Goal: Task Accomplishment & Management: Complete application form

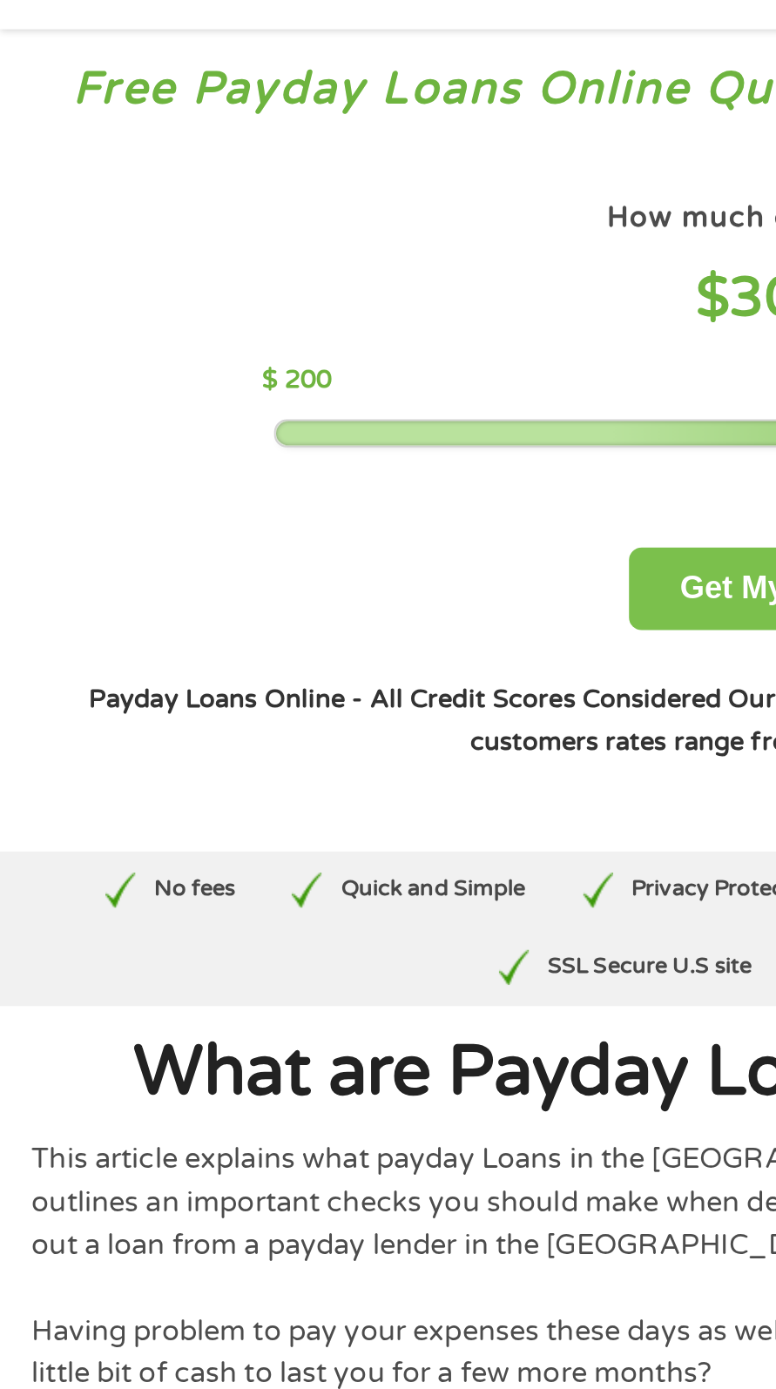
click at [361, 361] on button "Get My Quote" at bounding box center [388, 360] width 152 height 41
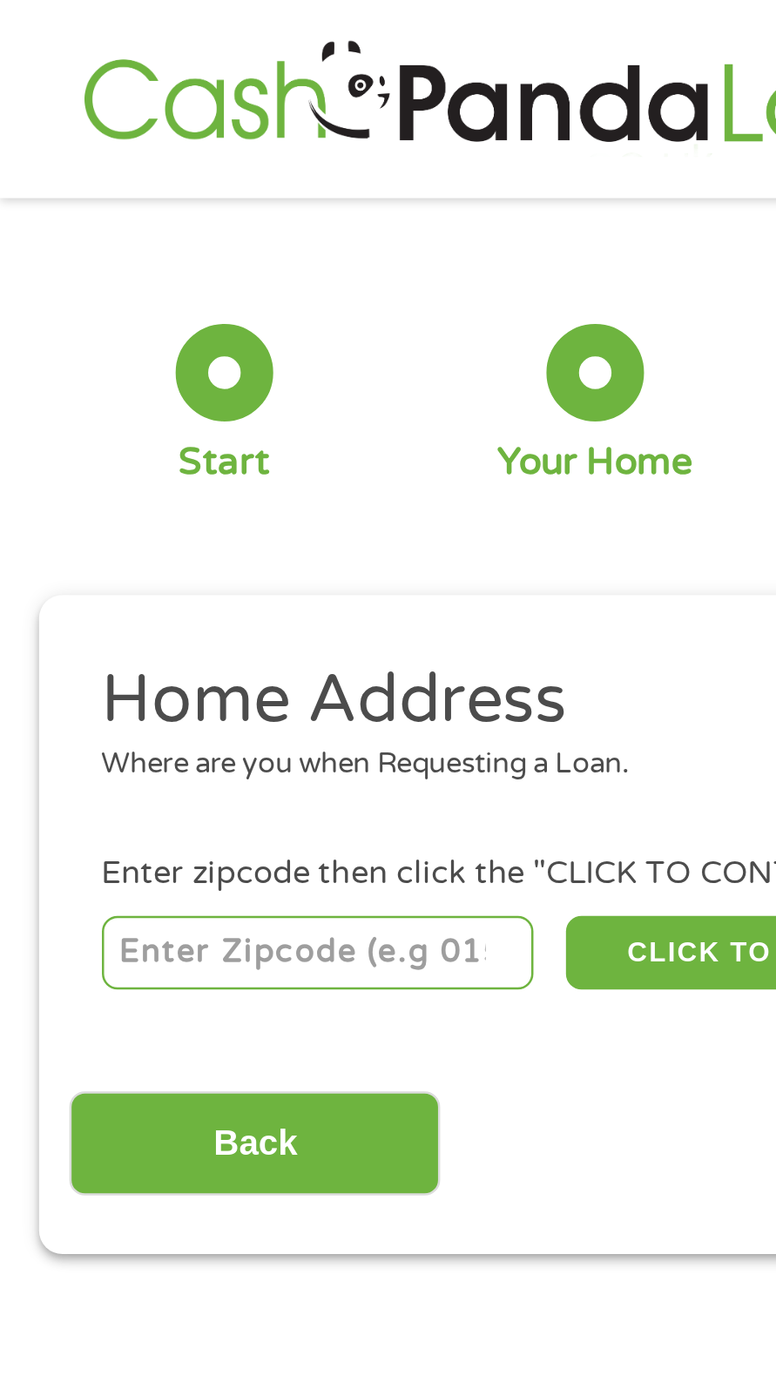
click at [138, 382] on input "number" at bounding box center [127, 386] width 173 height 30
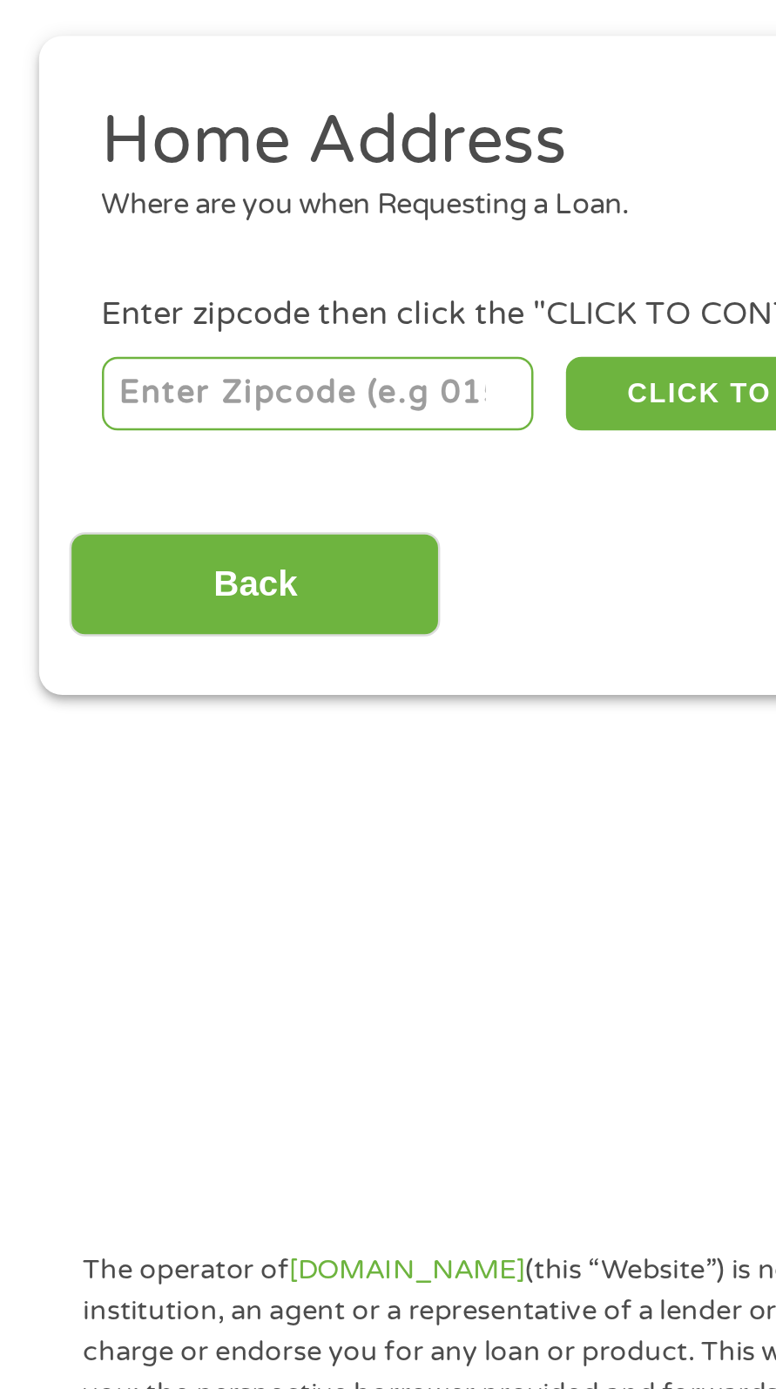
type input "02360"
click at [138, 450] on input "Back" at bounding box center [102, 463] width 149 height 43
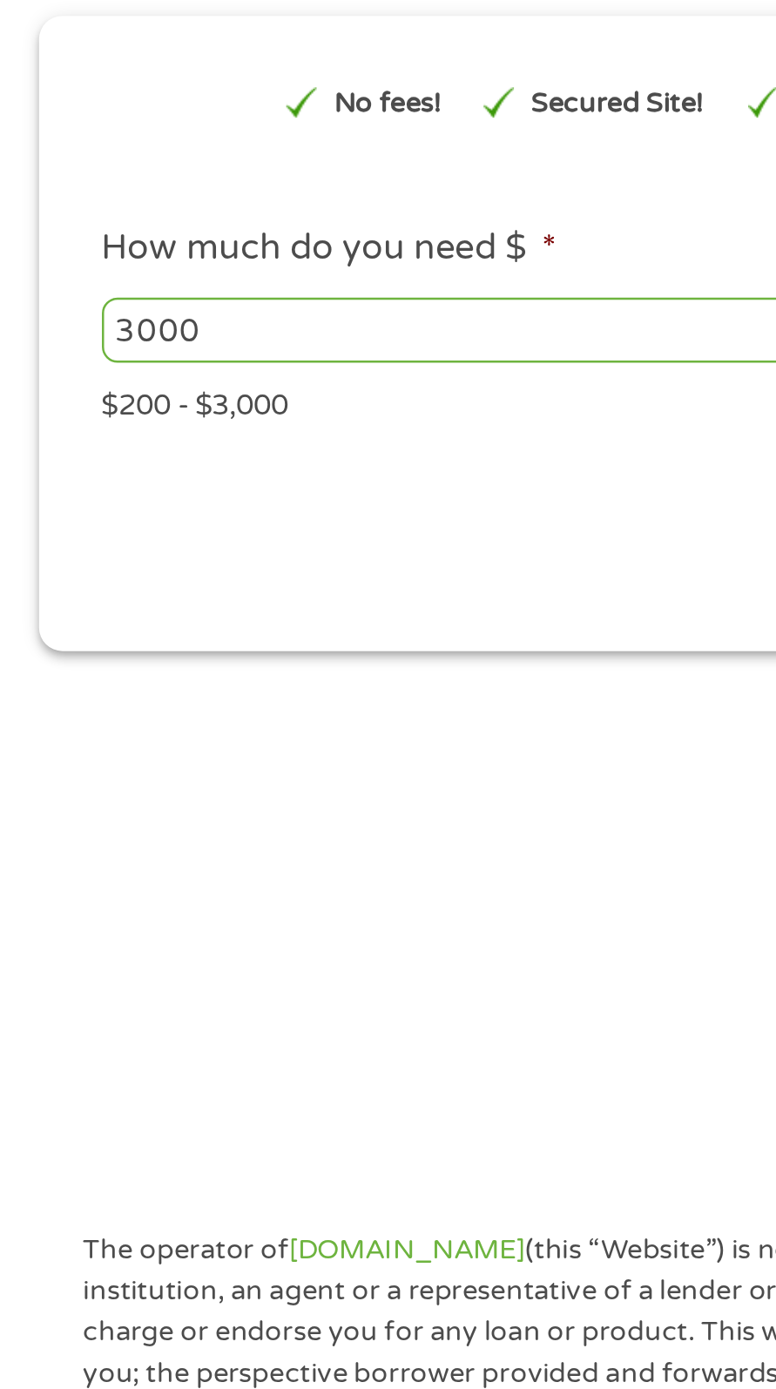
scroll to position [7, 7]
click at [118, 355] on input "3000" at bounding box center [211, 361] width 341 height 26
type input "3"
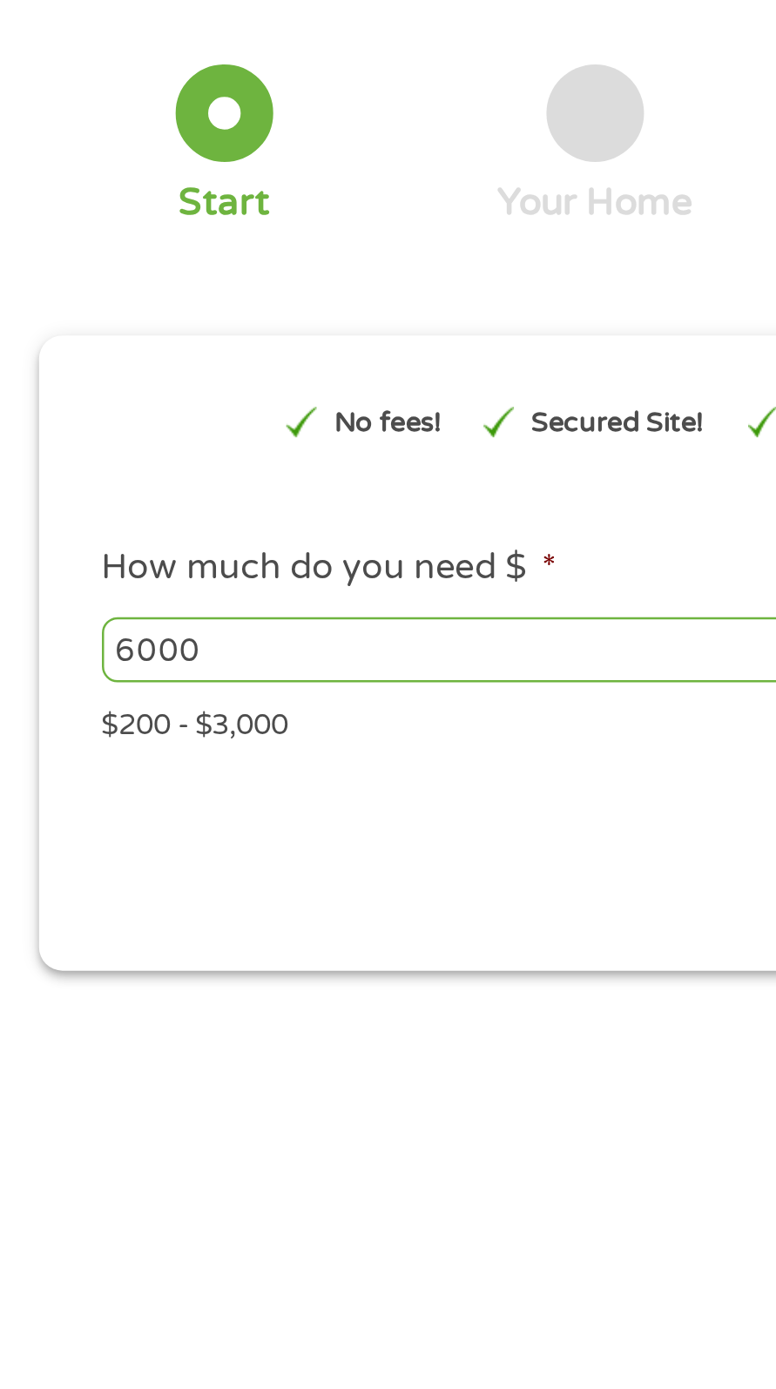
scroll to position [10, 0]
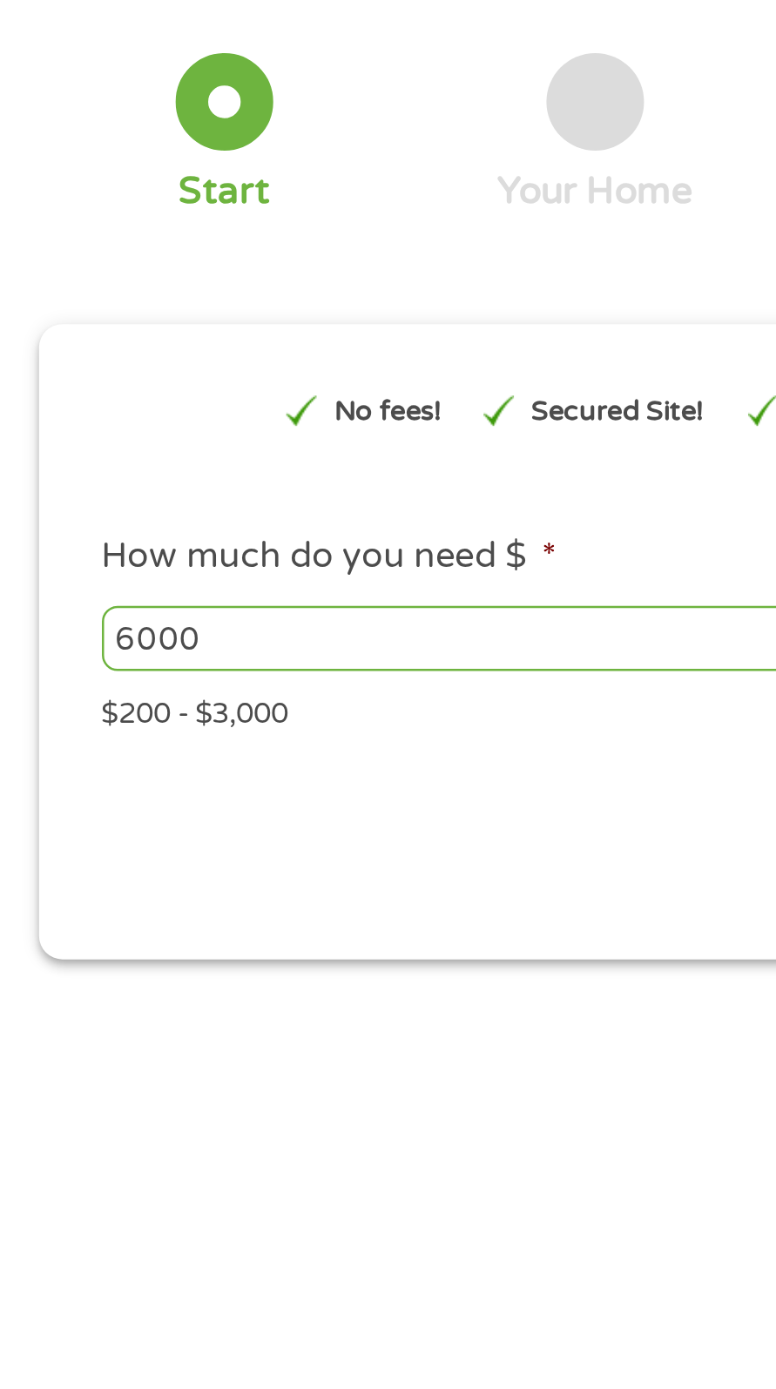
type input "6000"
click at [103, 134] on div at bounding box center [90, 143] width 39 height 39
click at [101, 147] on div at bounding box center [90, 143] width 39 height 39
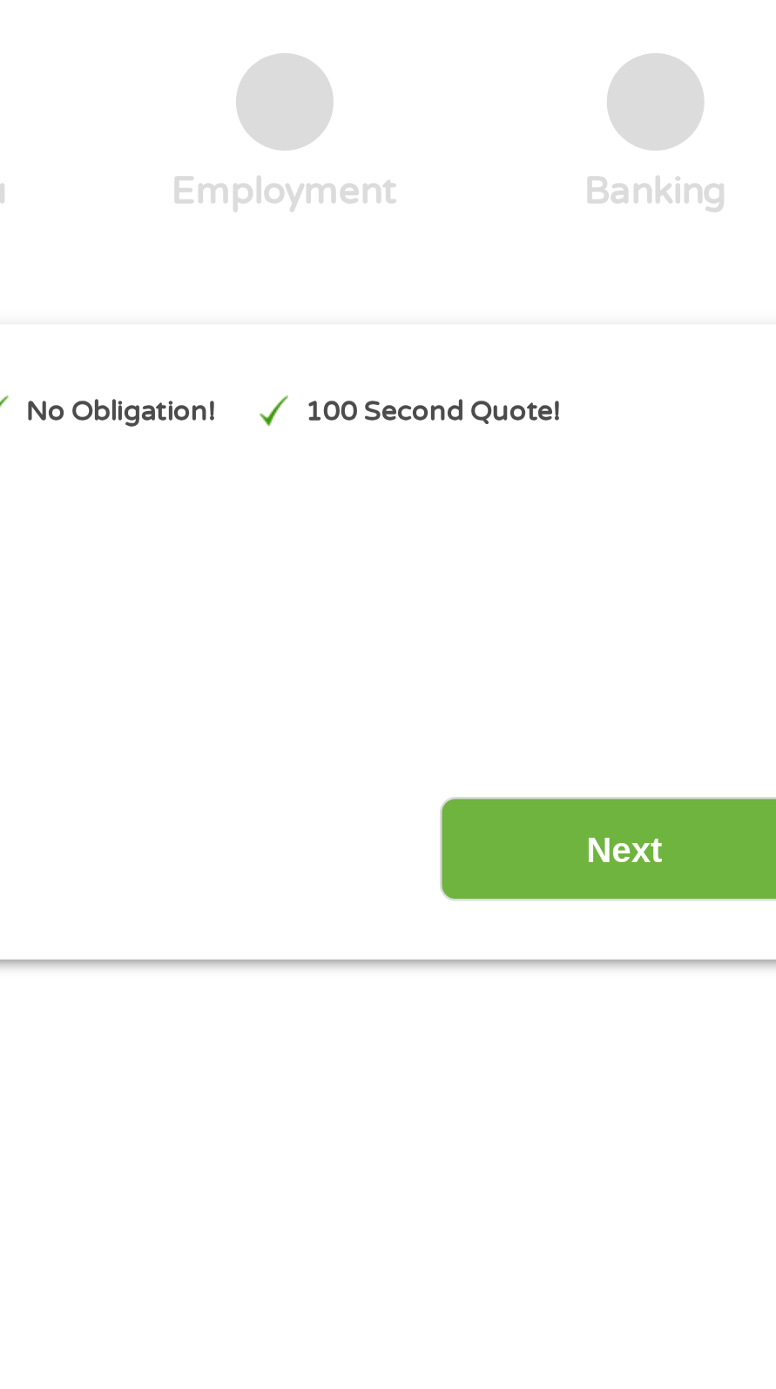
click at [682, 444] on input "Next" at bounding box center [673, 443] width 149 height 43
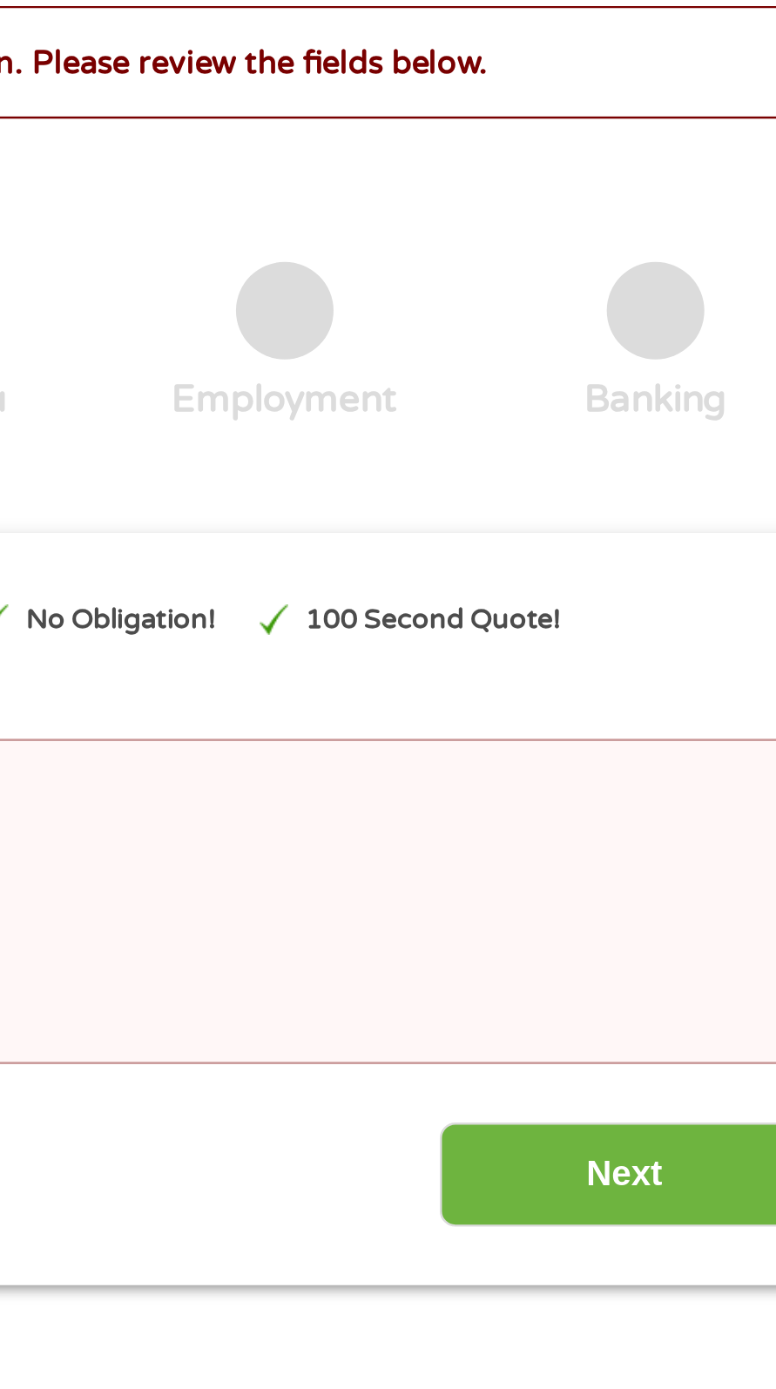
scroll to position [7, 7]
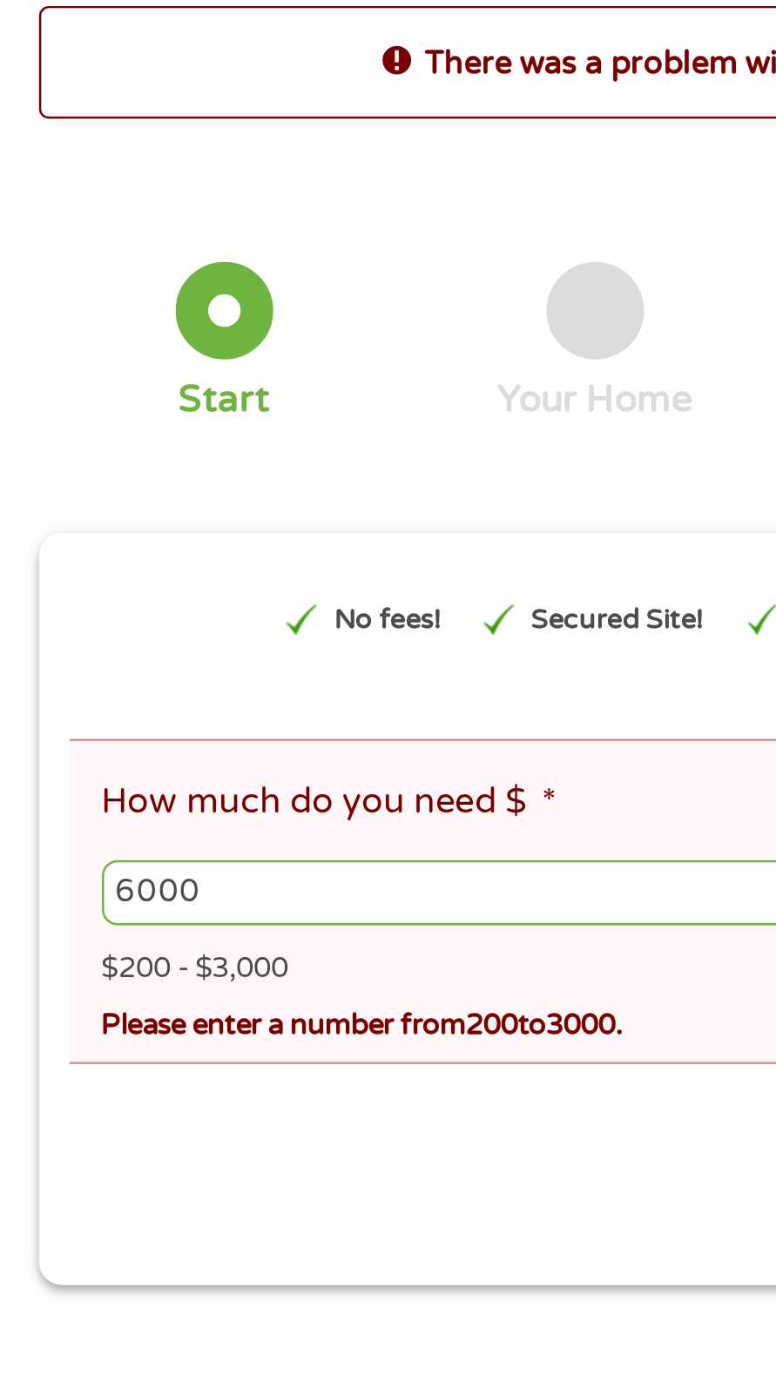
click at [223, 449] on input "6000" at bounding box center [215, 444] width 348 height 26
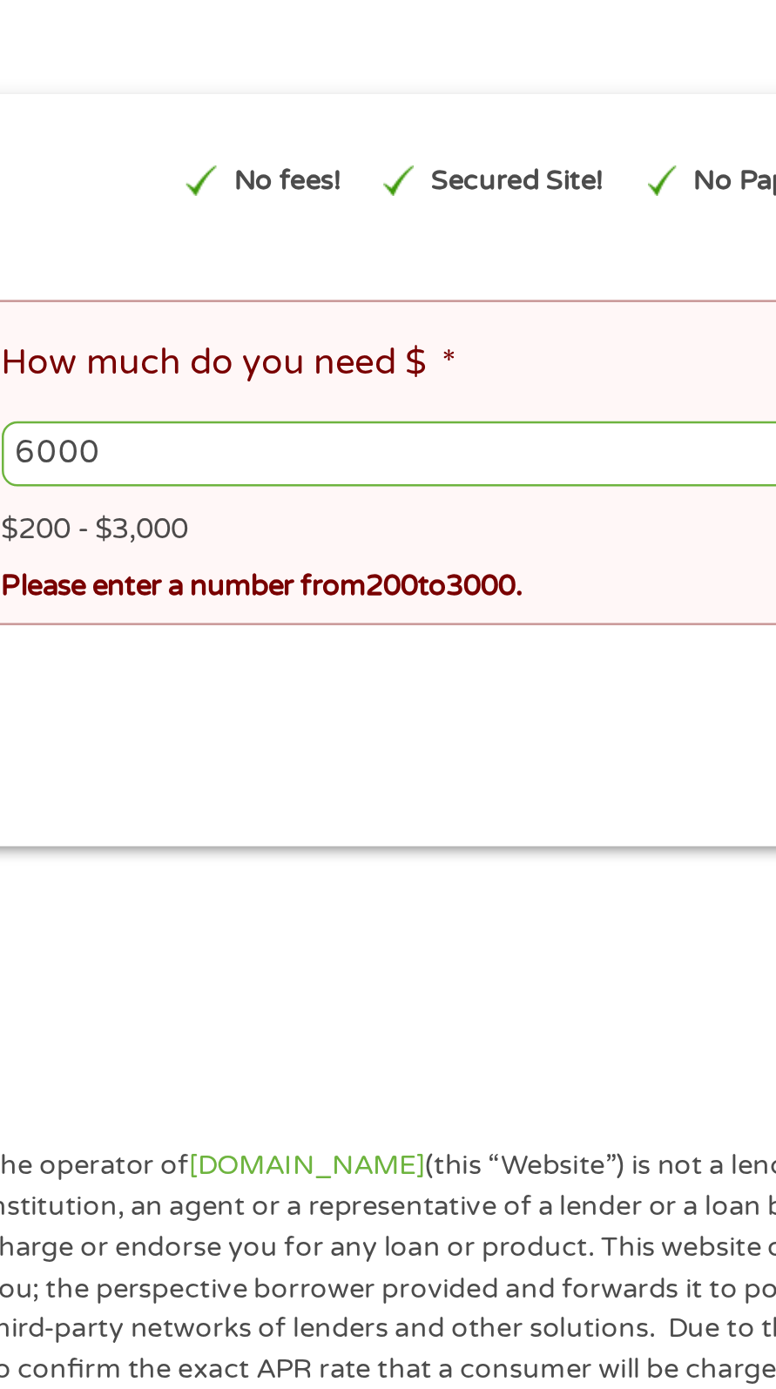
scroll to position [8, 0]
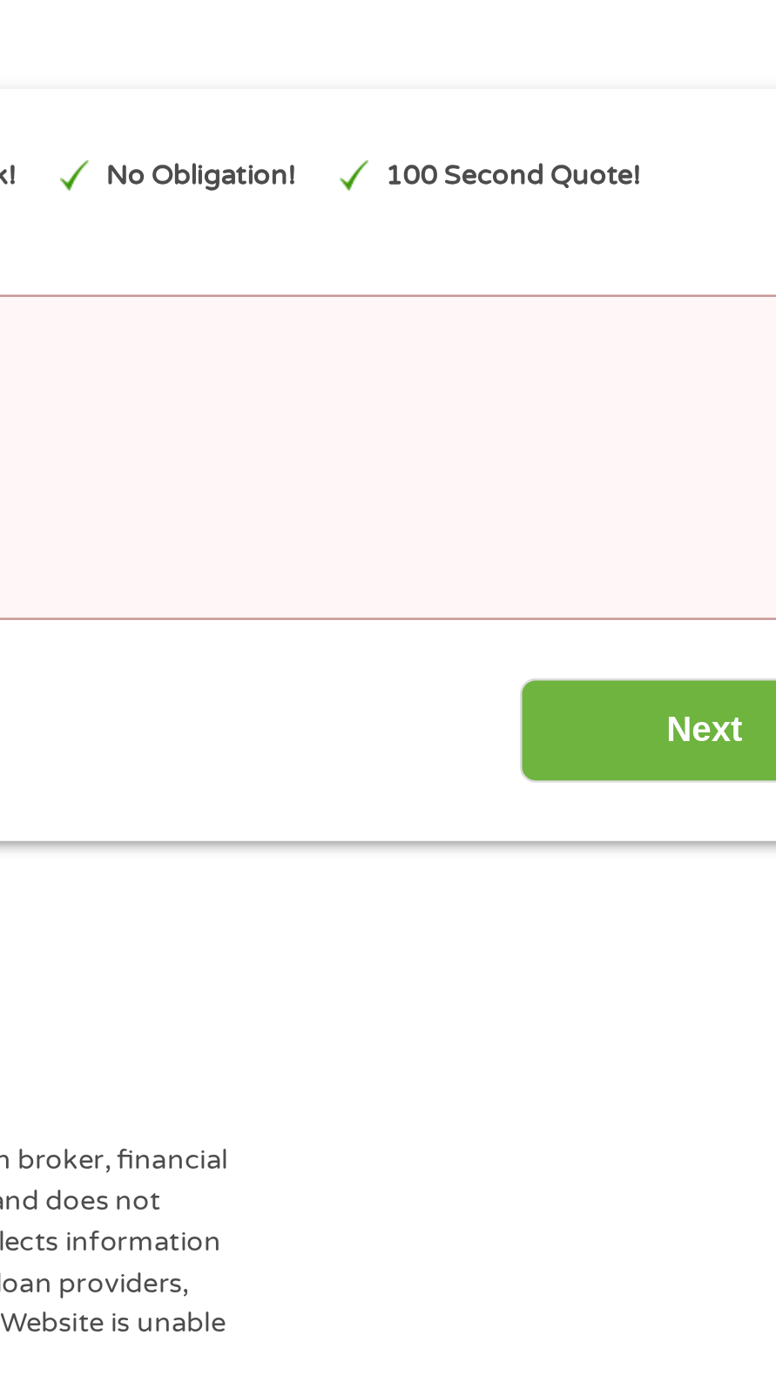
click at [667, 563] on input "Next" at bounding box center [673, 558] width 149 height 43
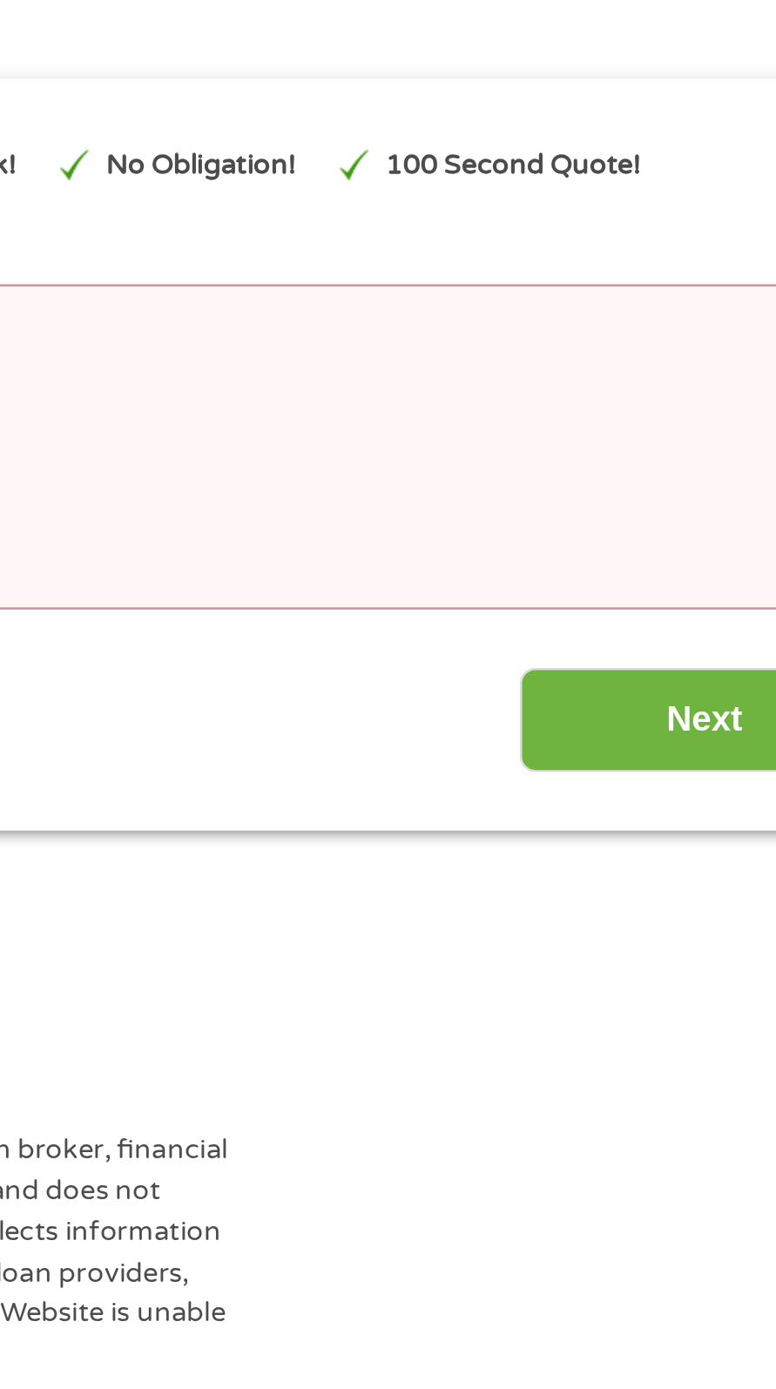
scroll to position [7, 0]
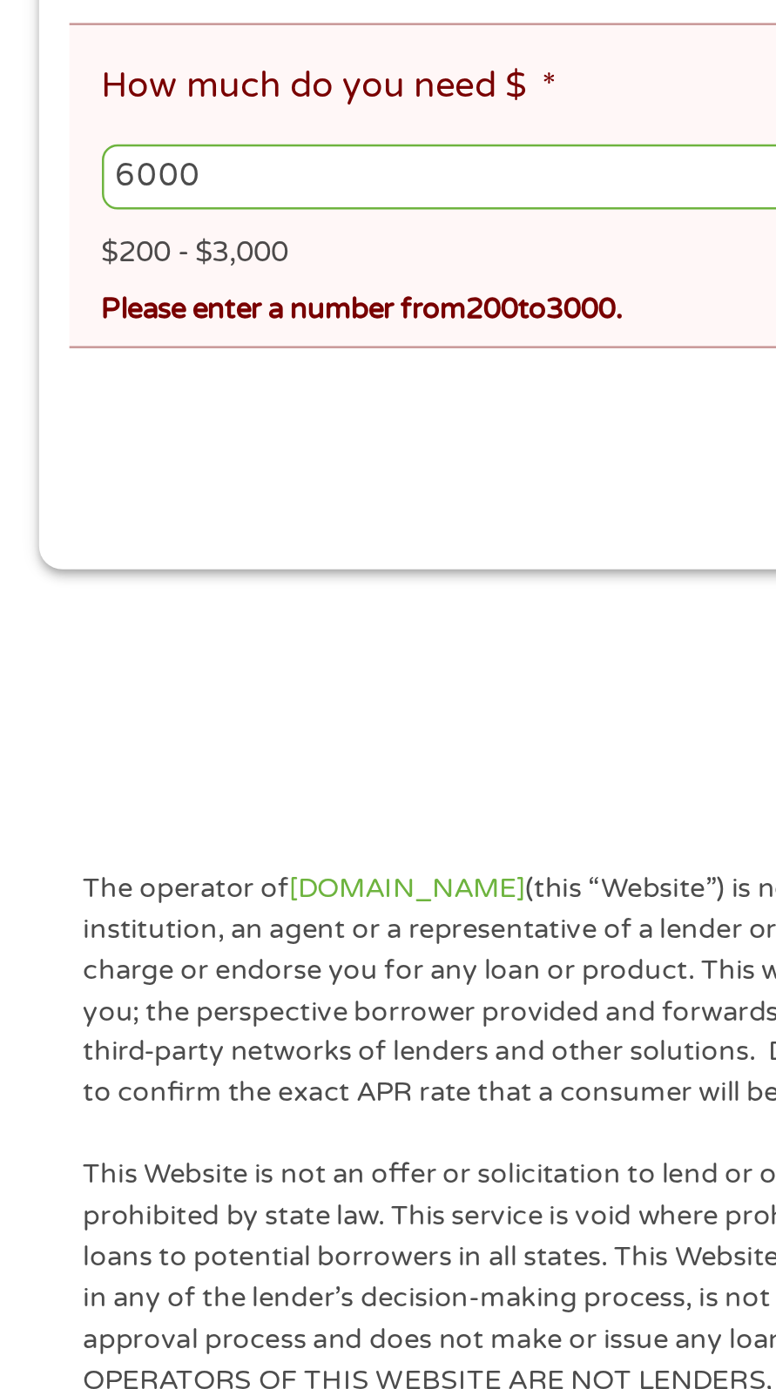
click at [118, 458] on input "6000" at bounding box center [215, 445] width 348 height 26
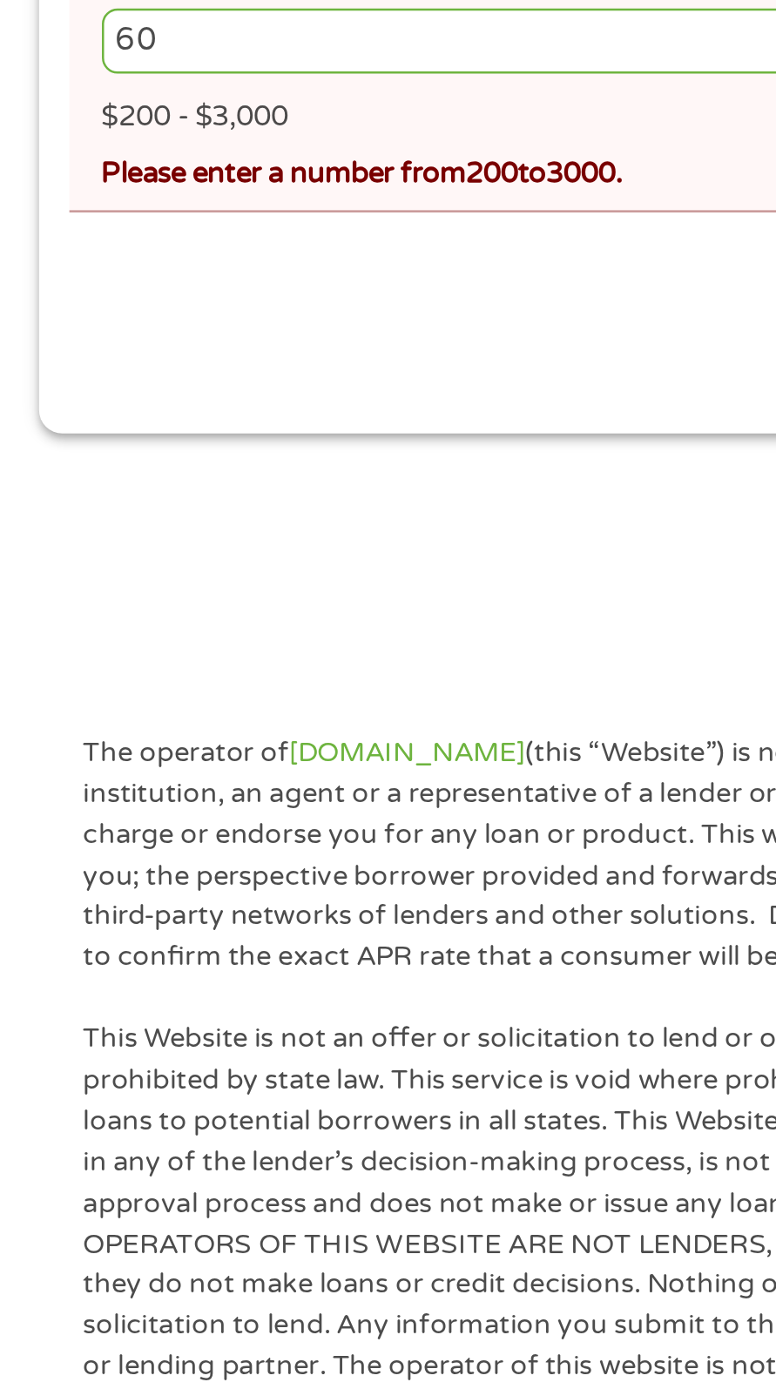
type input "6"
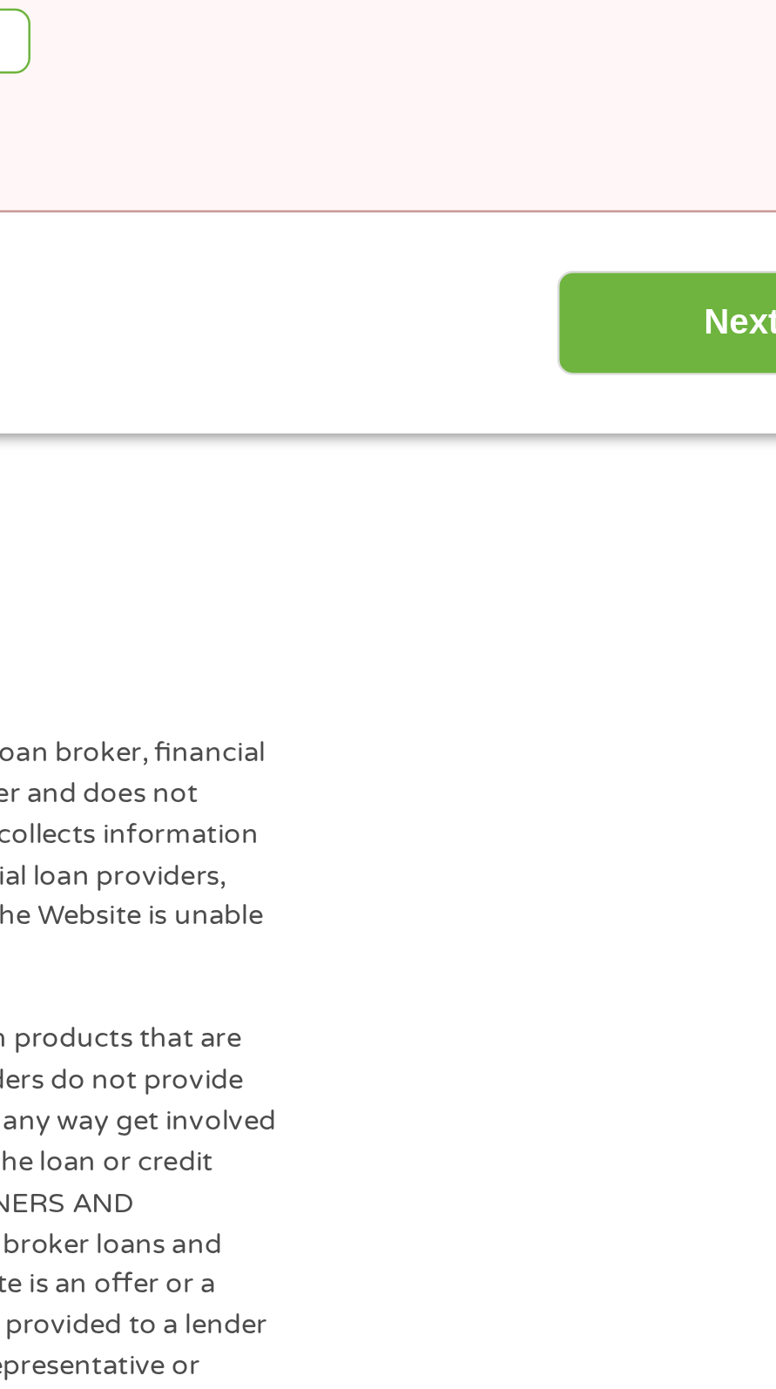
type input "3000"
click at [646, 560] on input "Next" at bounding box center [673, 558] width 149 height 43
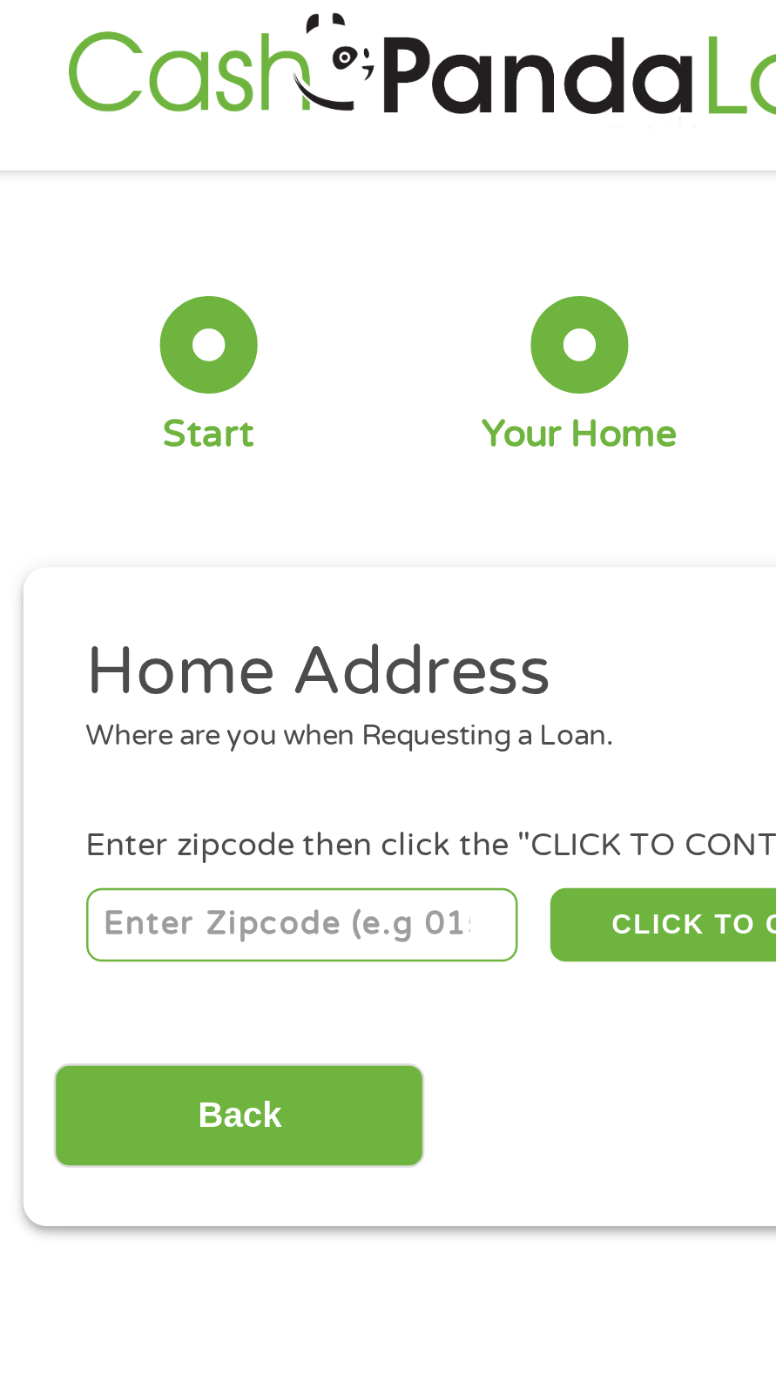
scroll to position [0, 0]
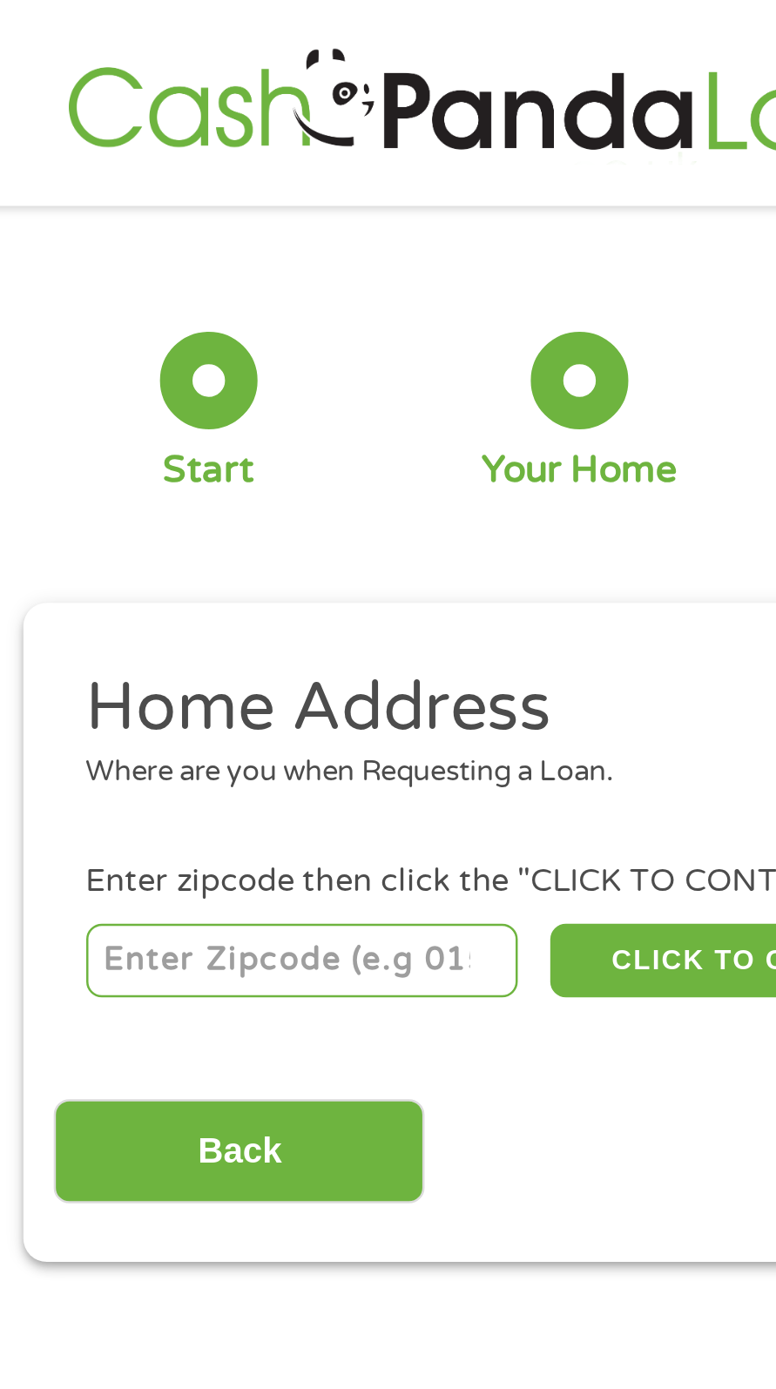
click at [146, 388] on input "number" at bounding box center [127, 386] width 173 height 30
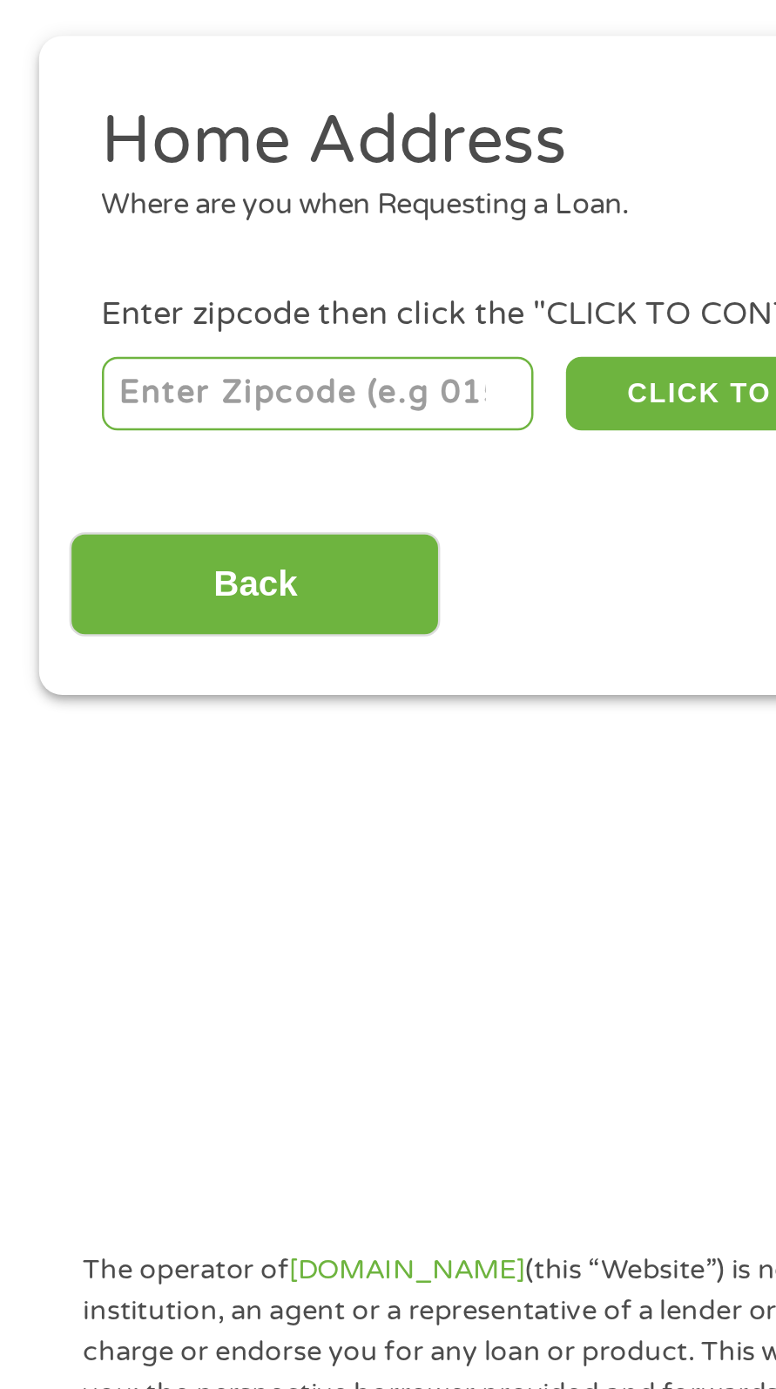
type input "02360"
click at [130, 461] on input "Back" at bounding box center [102, 463] width 149 height 43
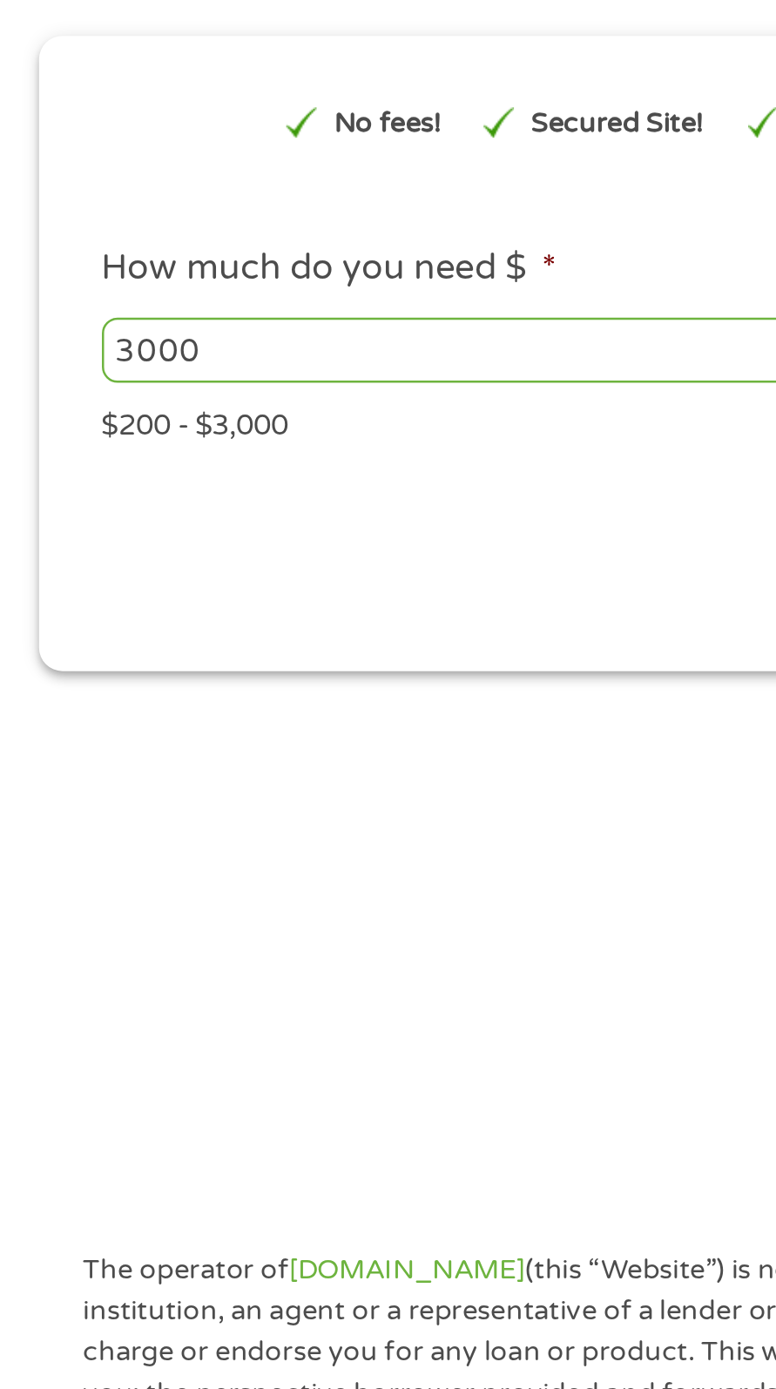
scroll to position [8, 0]
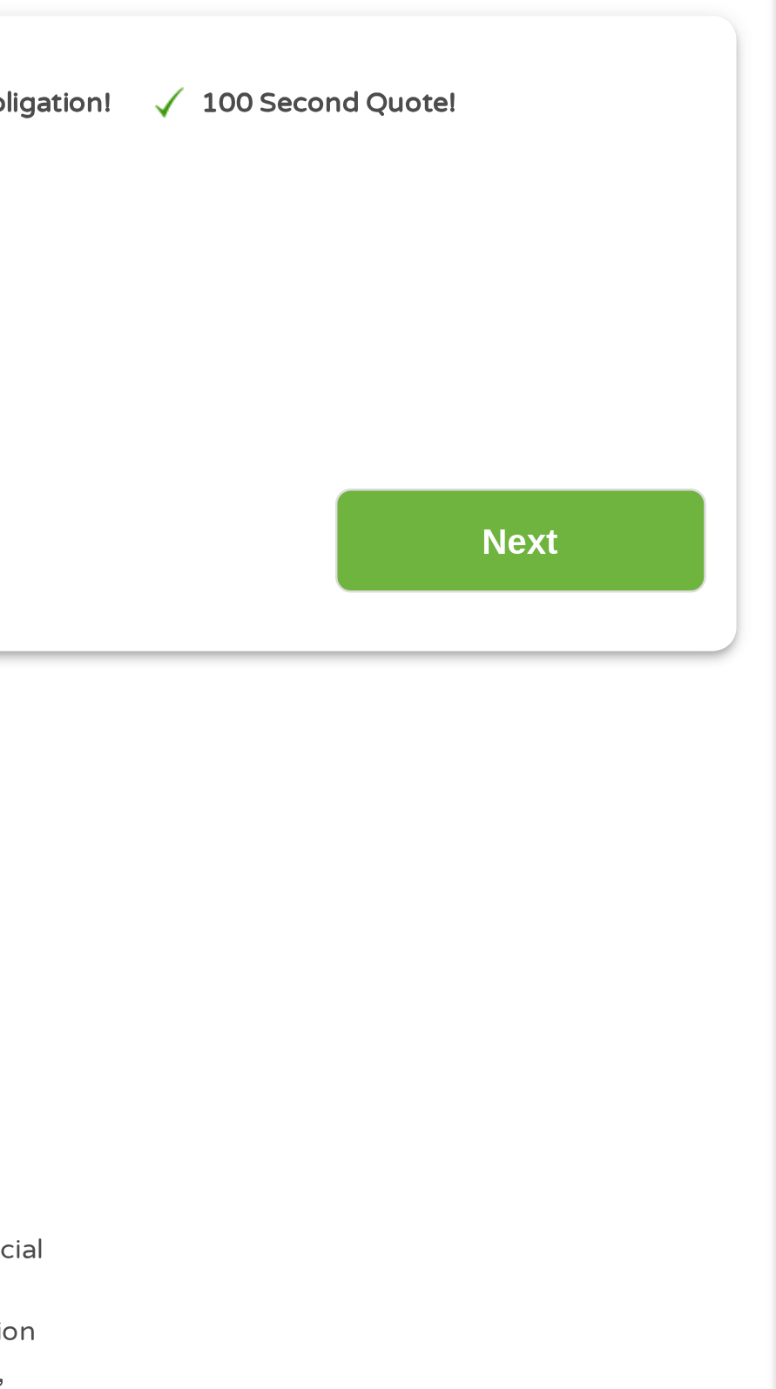
click at [688, 446] on input "Next" at bounding box center [673, 445] width 149 height 43
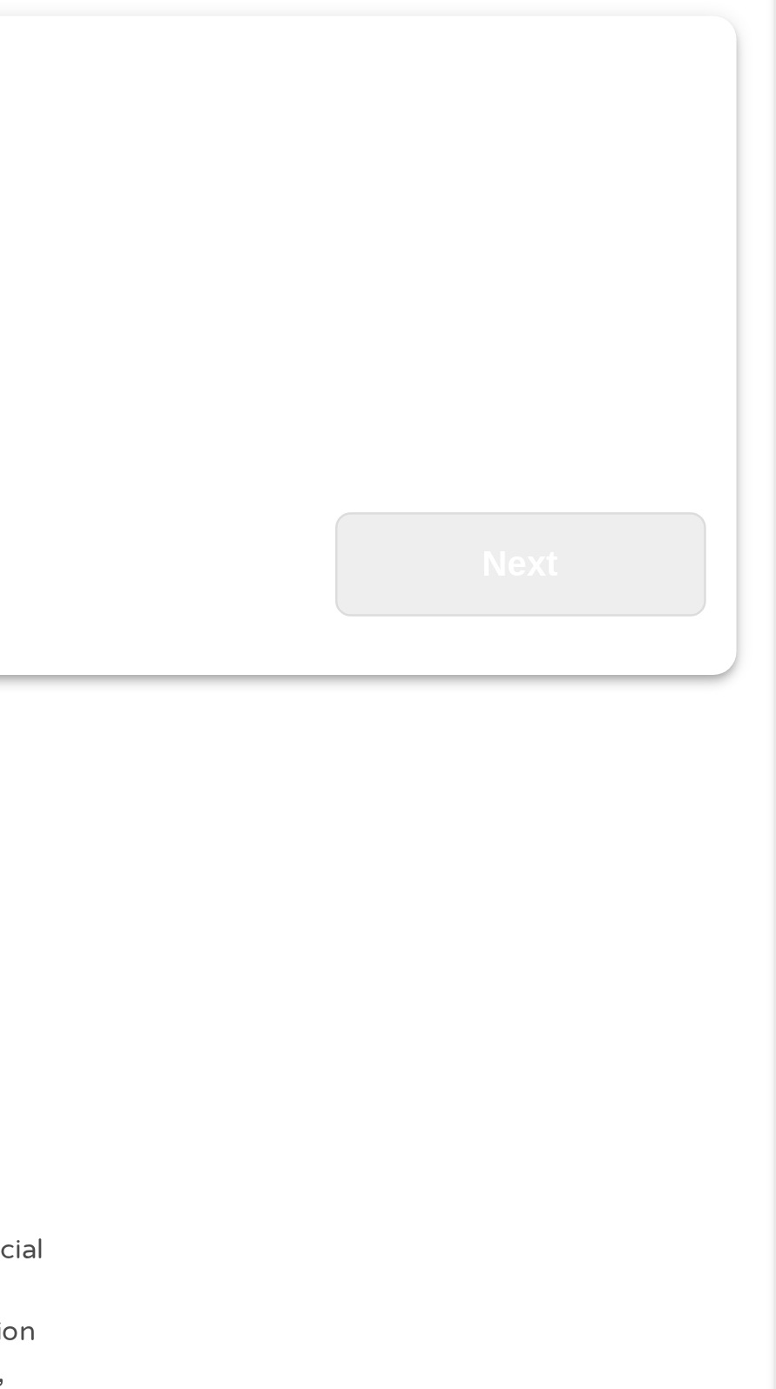
scroll to position [7, 7]
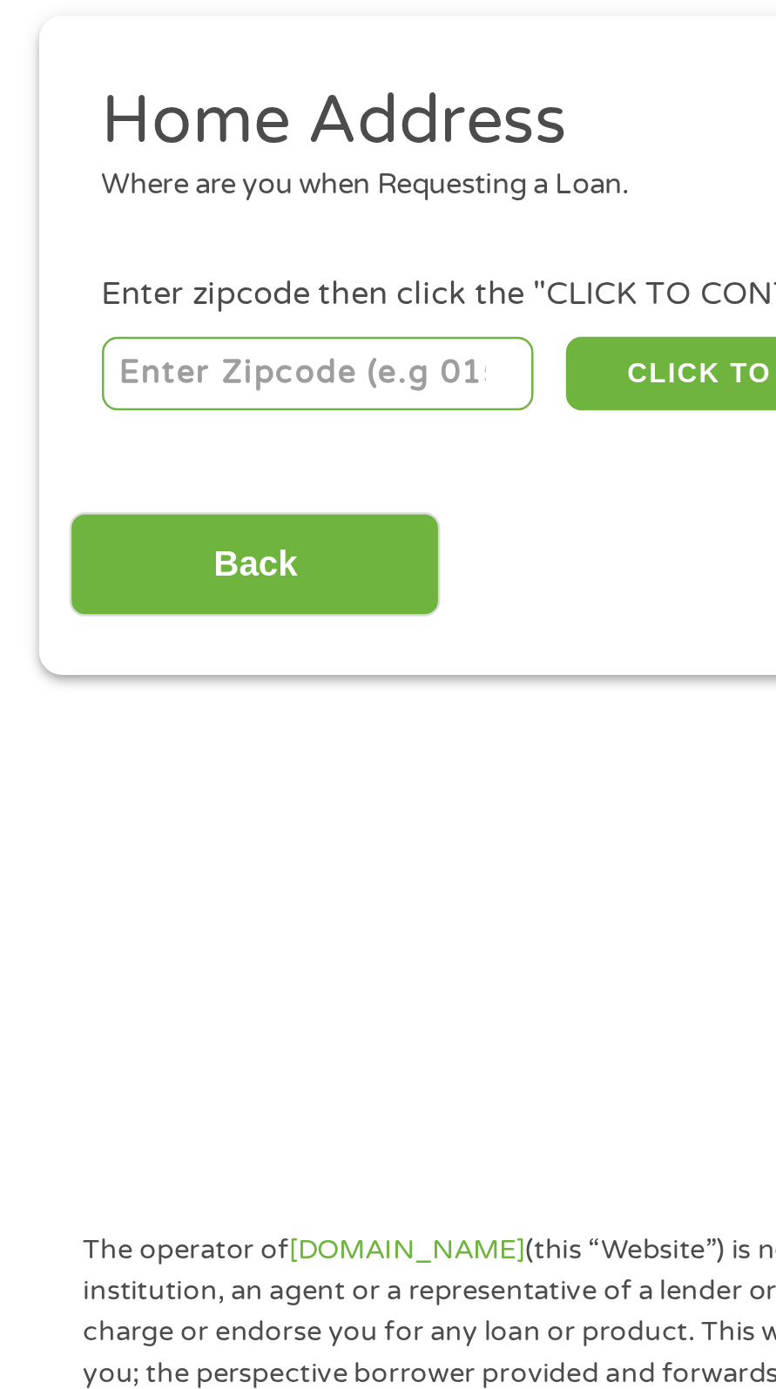
click at [156, 370] on input "number" at bounding box center [127, 378] width 173 height 30
type input "02360"
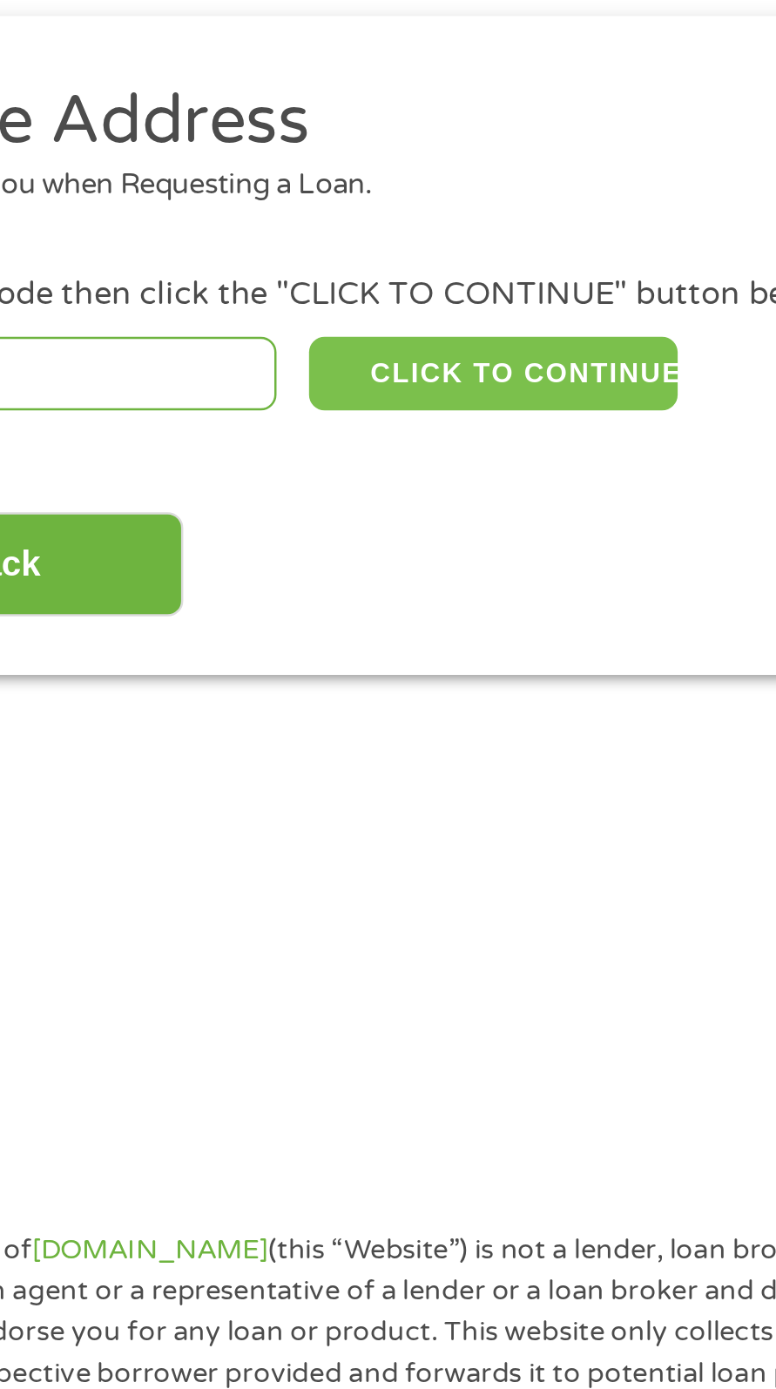
click at [332, 379] on button "CLICK TO CONTINUE" at bounding box center [301, 378] width 149 height 30
type input "02360"
type input "[GEOGRAPHIC_DATA]"
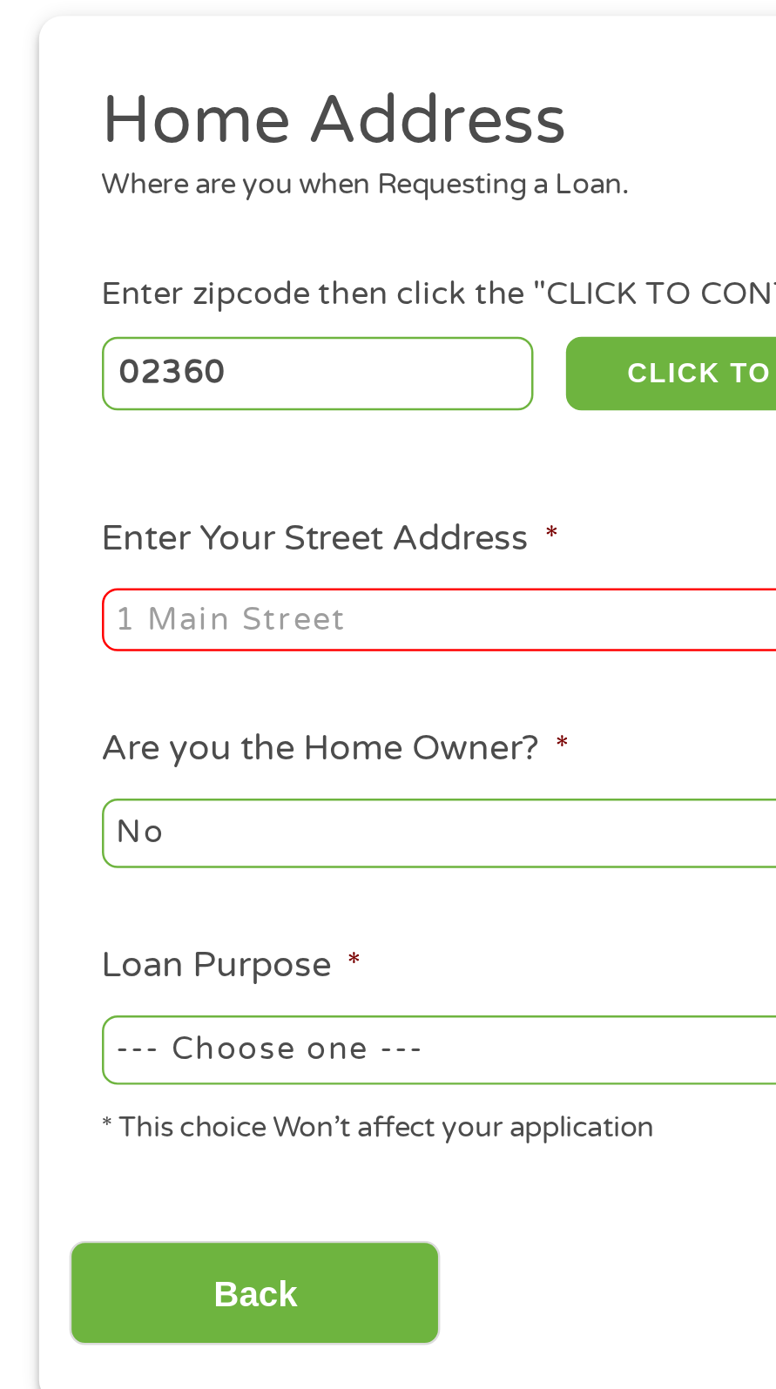
click at [149, 476] on input "Enter Your Street Address *" at bounding box center [208, 477] width 334 height 26
type input "[STREET_ADDRESS]"
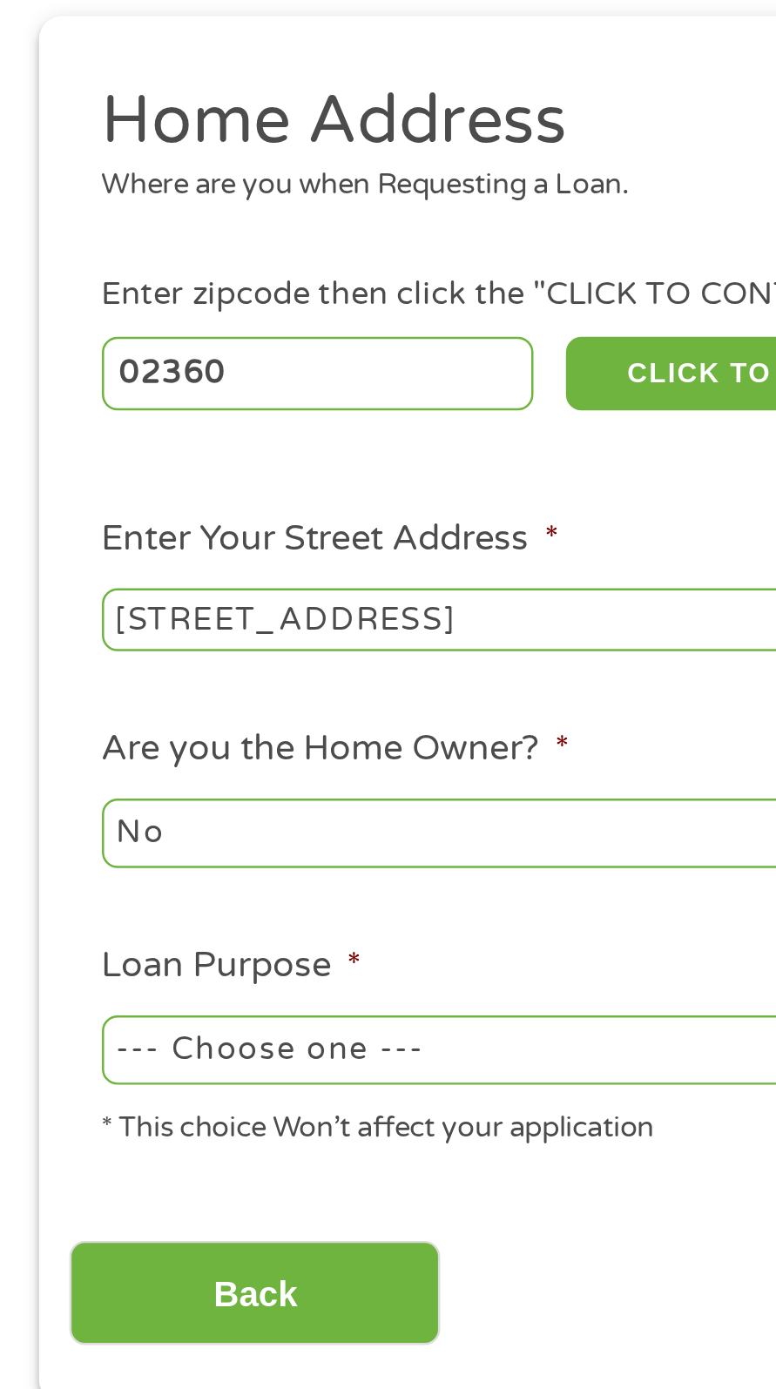
click at [172, 648] on select "--- Choose one --- Pay Bills Debt Consolidation Home Improvement Major Purchase…" at bounding box center [208, 650] width 334 height 28
select select "shorttermcash"
click at [41, 637] on select "--- Choose one --- Pay Bills Debt Consolidation Home Improvement Major Purchase…" at bounding box center [208, 650] width 334 height 28
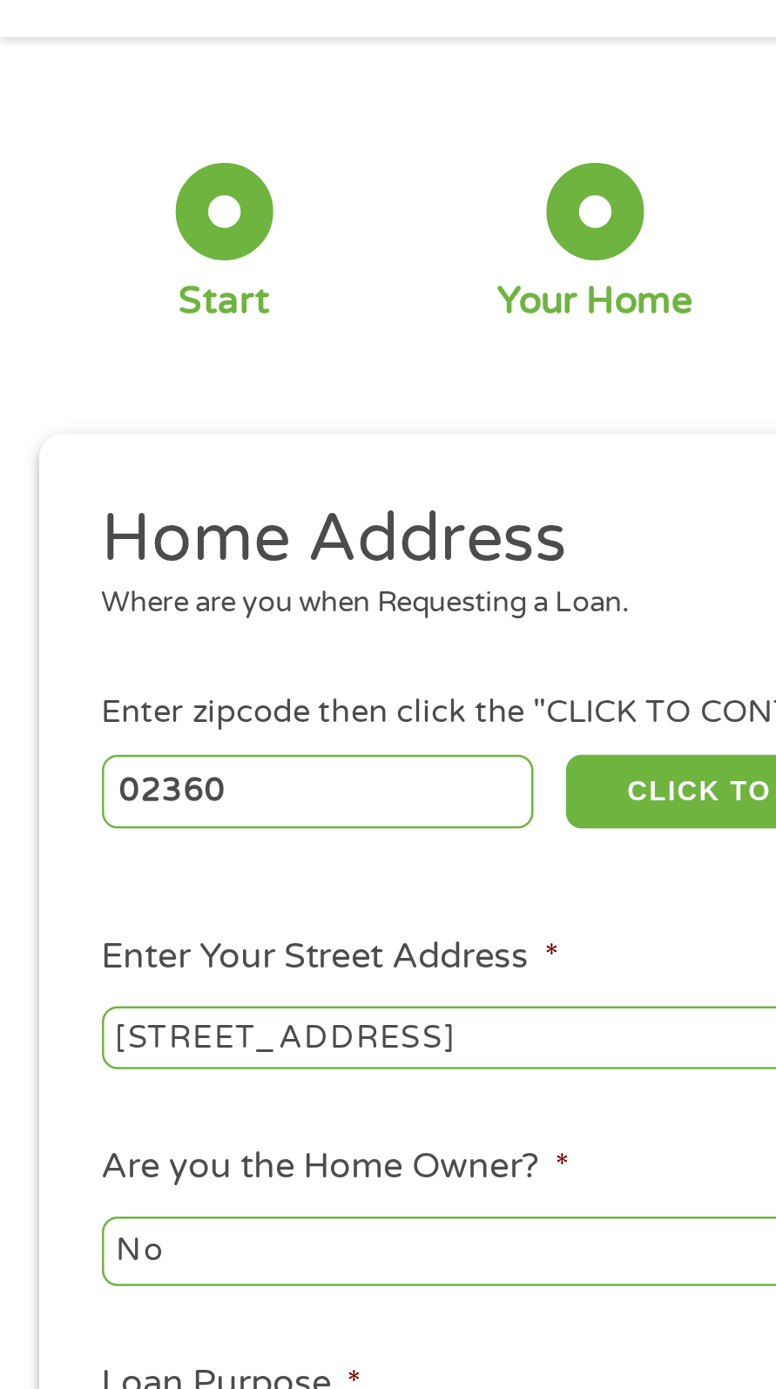
scroll to position [62, 0]
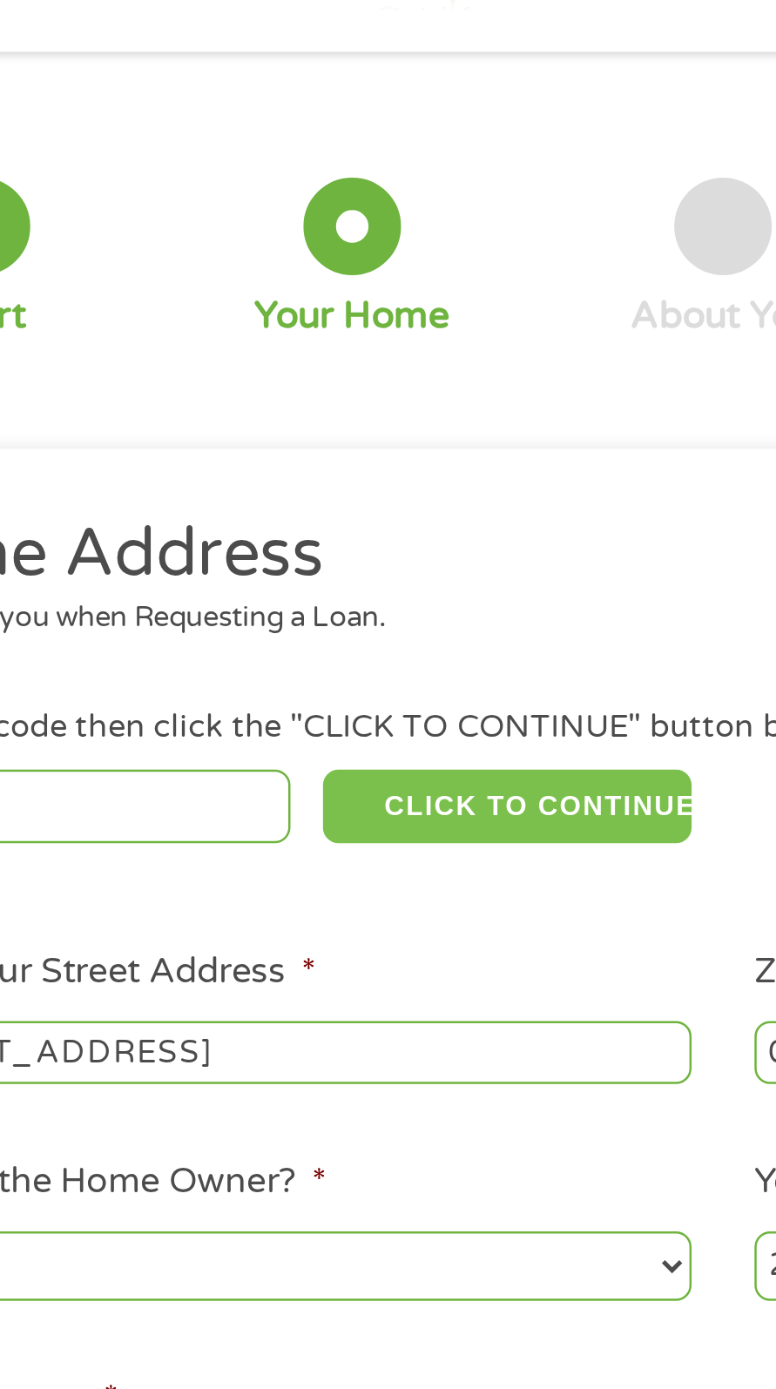
click at [334, 319] on button "CLICK TO CONTINUE" at bounding box center [301, 324] width 149 height 30
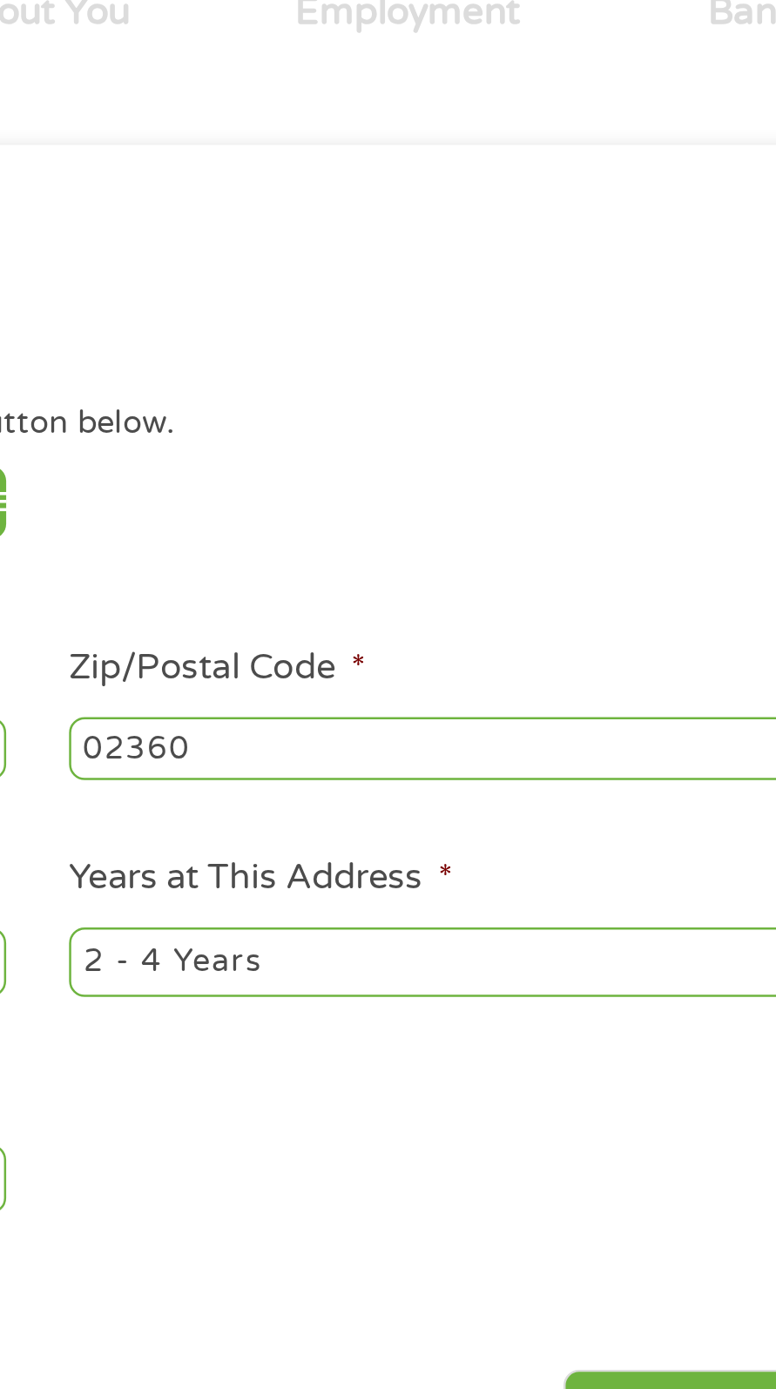
click at [544, 422] on input "02360" at bounding box center [568, 423] width 334 height 26
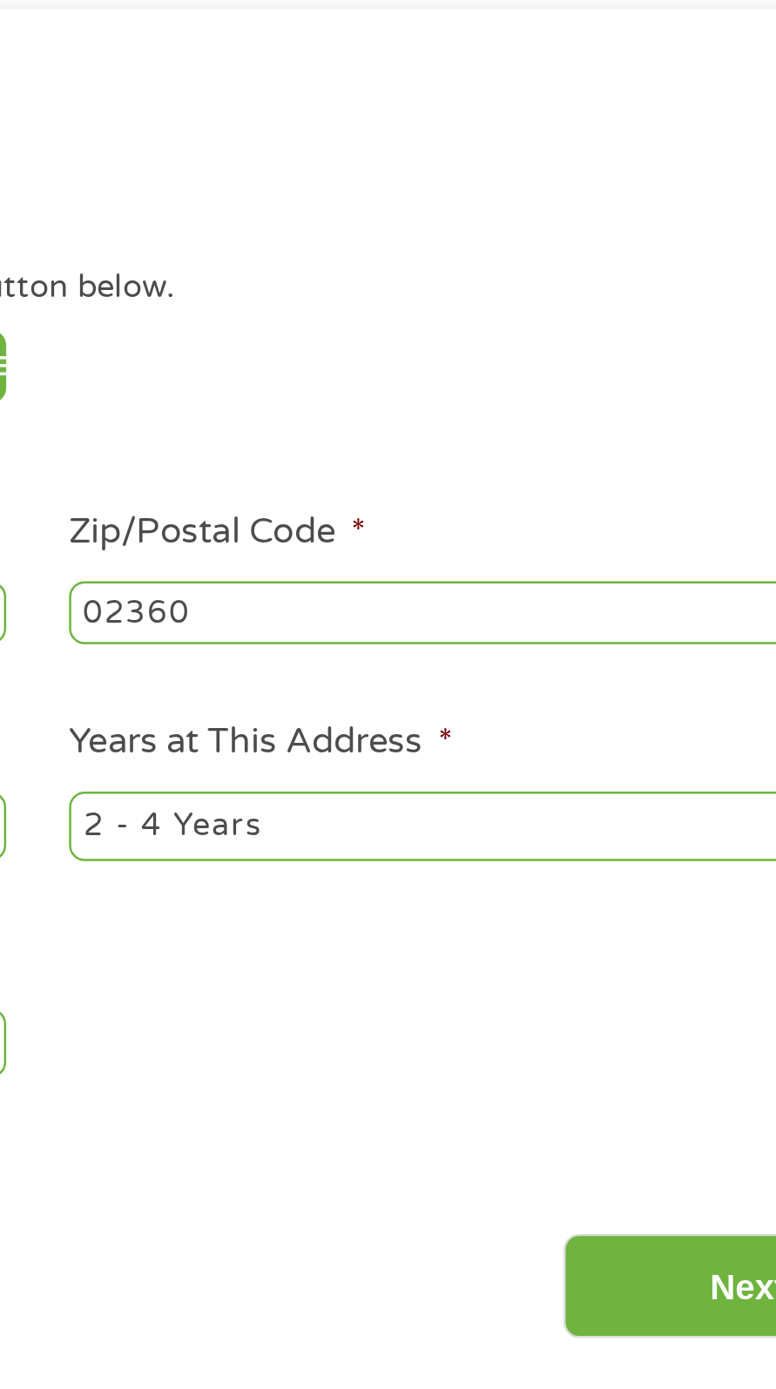
click at [515, 508] on select "1 Year or less 1 - 2 Years 2 - 4 Years Over 4 Years" at bounding box center [568, 509] width 334 height 28
select select "24months"
click at [401, 496] on select "1 Year or less 1 - 2 Years 2 - 4 Years Over 4 Years" at bounding box center [568, 509] width 334 height 28
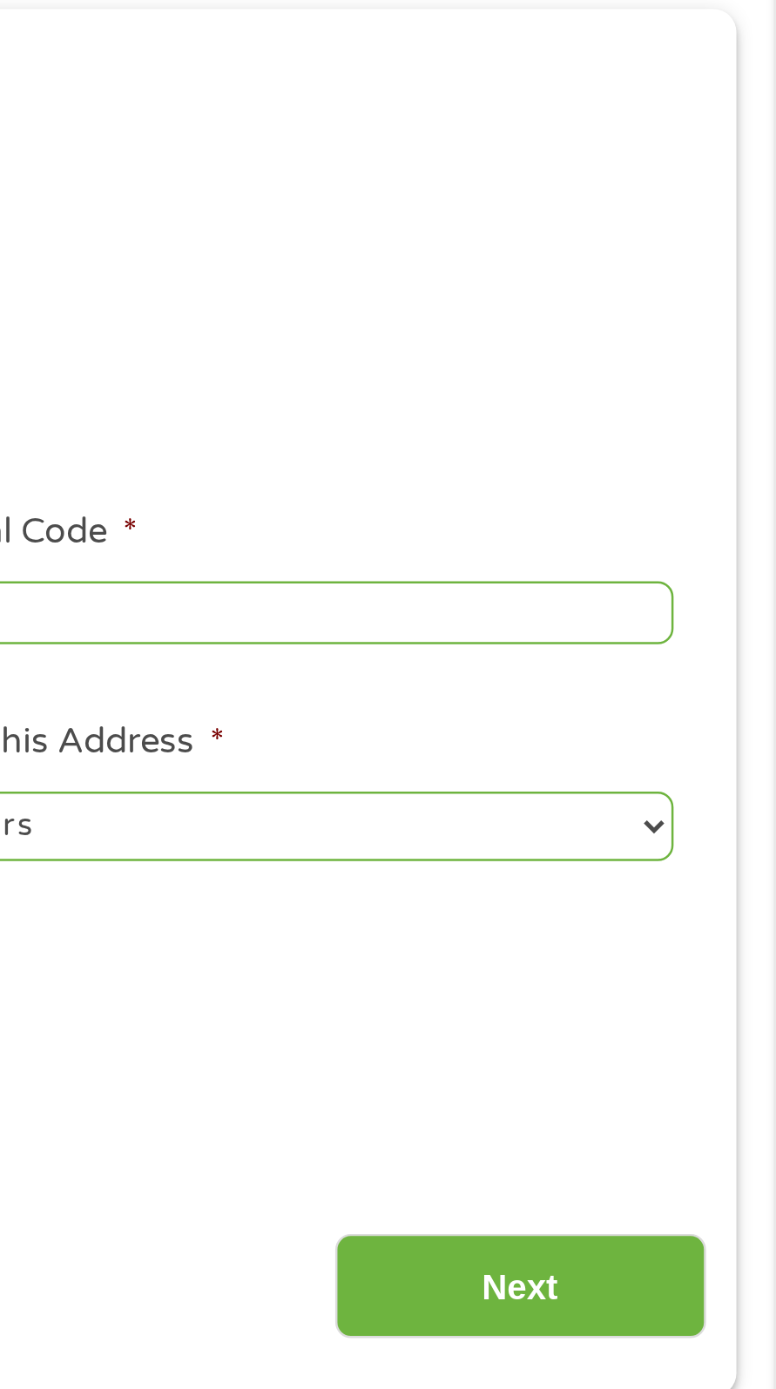
click at [681, 692] on input "Next" at bounding box center [673, 693] width 149 height 43
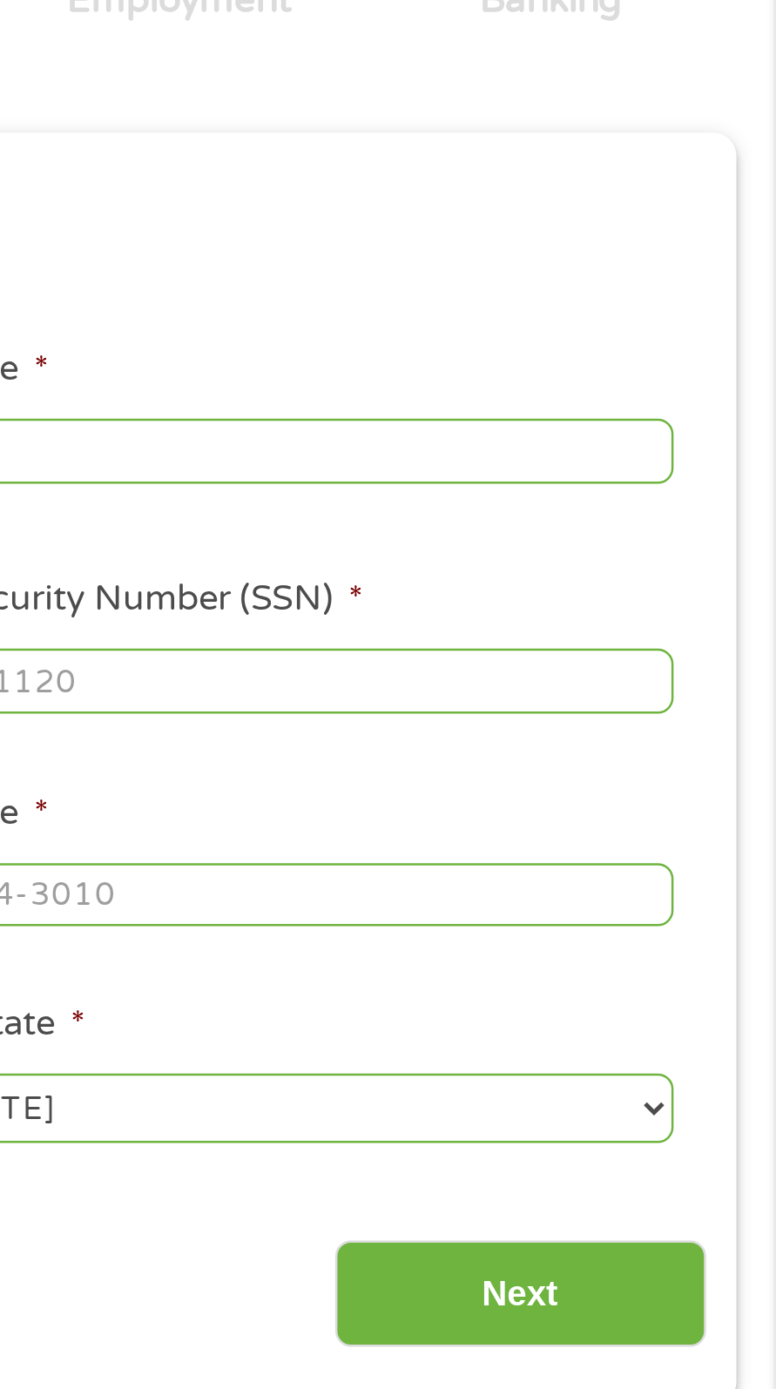
scroll to position [7, 7]
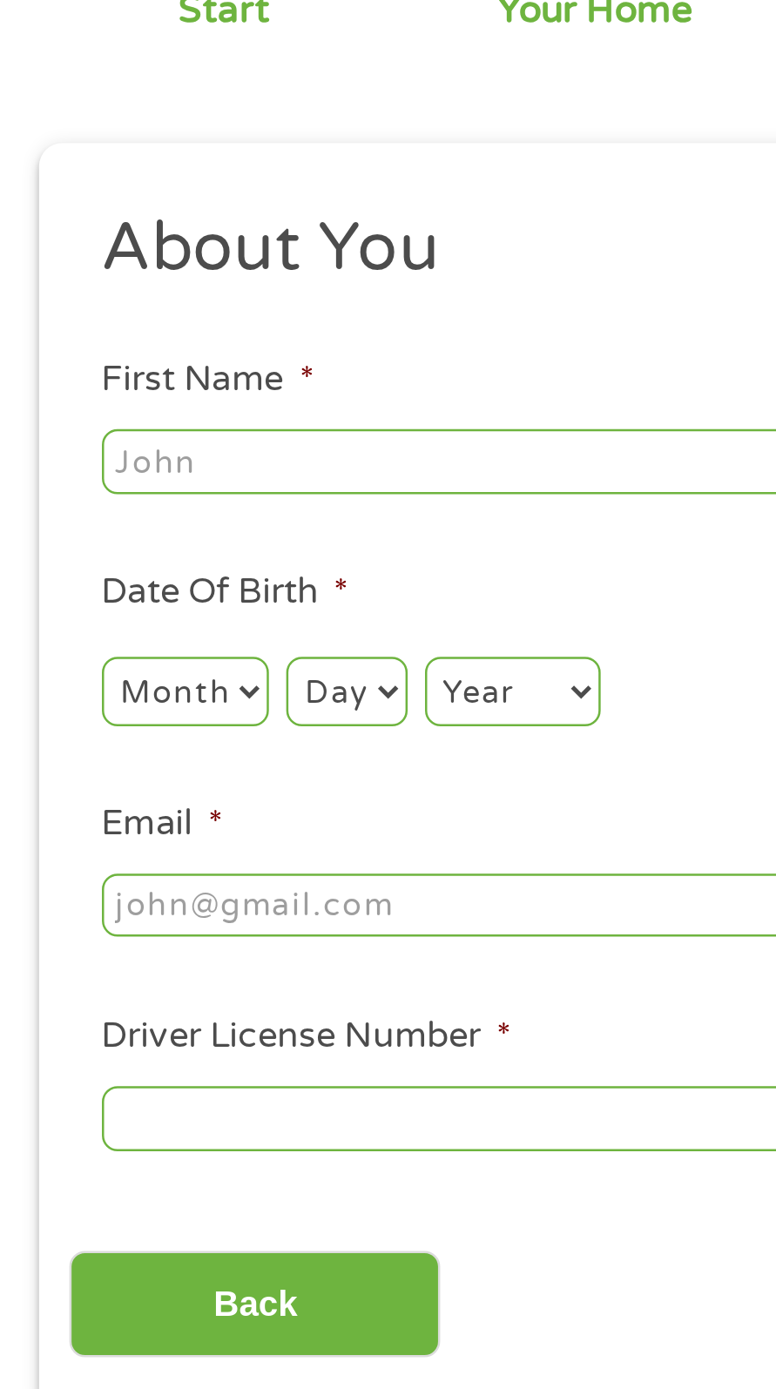
click at [165, 357] on input "First Name *" at bounding box center [208, 362] width 334 height 26
type input "[PERSON_NAME]"
type input "[EMAIL_ADDRESS][DOMAIN_NAME]"
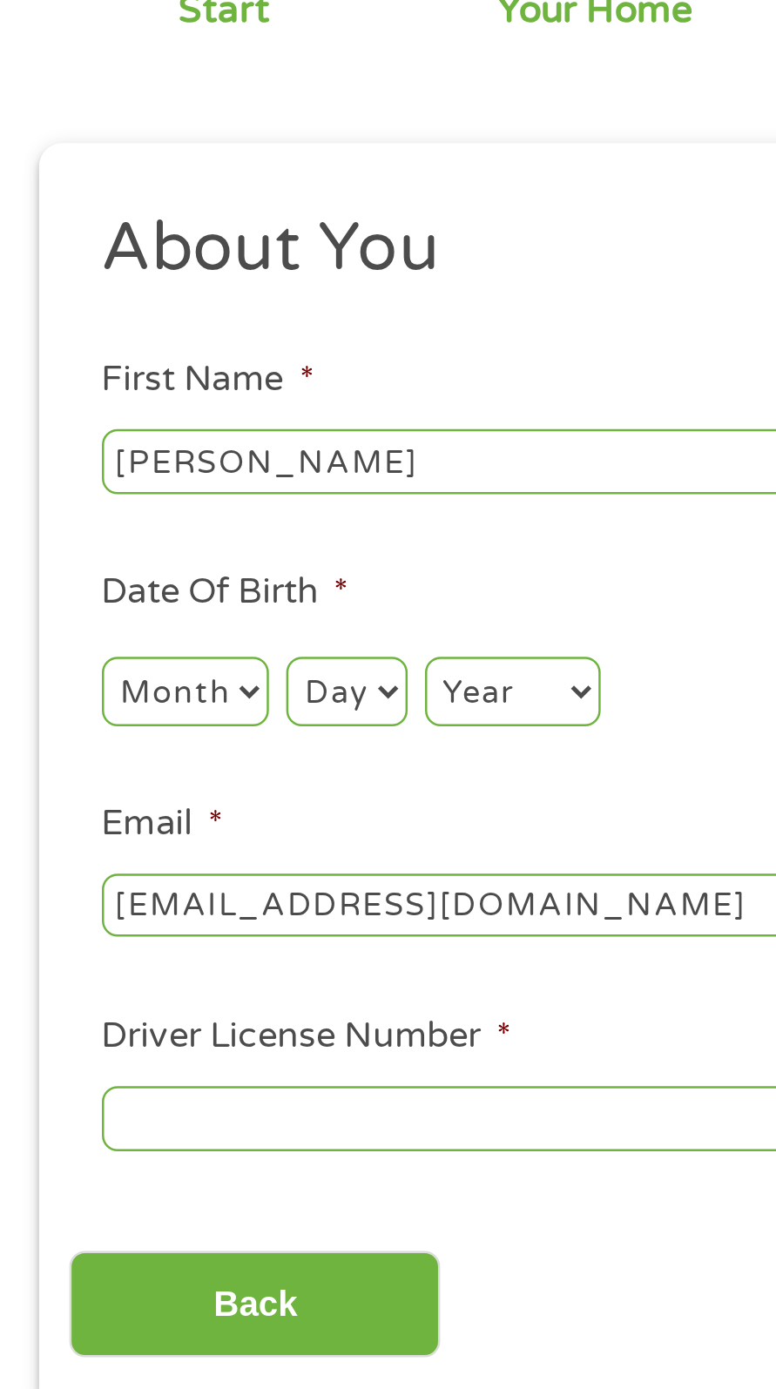
type input "[PHONE_NUMBER]"
click at [84, 451] on select "Month 1 2 3 4 5 6 7 8 9 10 11 12" at bounding box center [74, 455] width 67 height 28
select select "7"
click at [41, 441] on select "Month 1 2 3 4 5 6 7 8 9 10 11 12" at bounding box center [74, 455] width 67 height 28
click at [151, 460] on select "Day 1 2 3 4 5 6 7 8 9 10 11 12 13 14 15 16 17 18 19 20 21 22 23 24 25 26 27 28 …" at bounding box center [139, 455] width 48 height 28
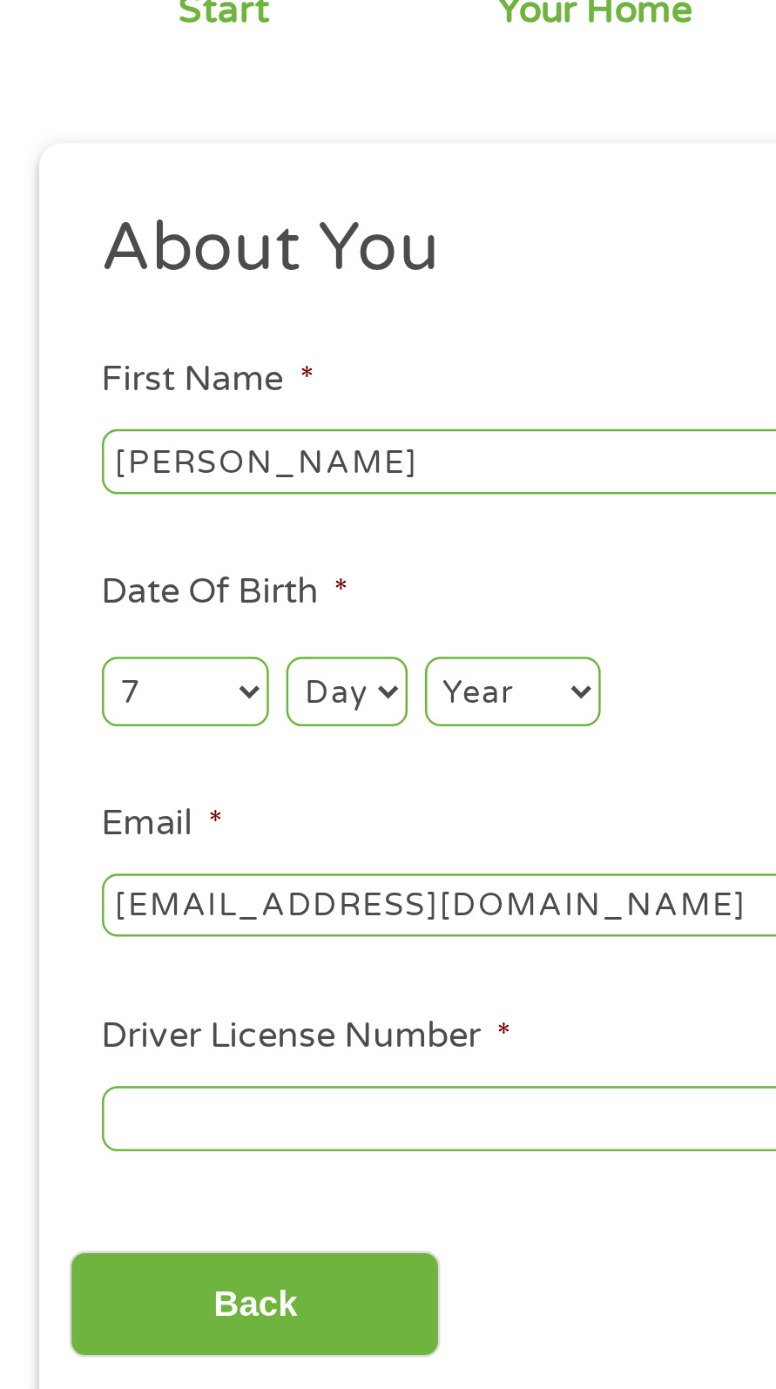
select select "11"
click at [115, 441] on select "Day 1 2 3 4 5 6 7 8 9 10 11 12 13 14 15 16 17 18 19 20 21 22 23 24 25 26 27 28 …" at bounding box center [139, 455] width 48 height 28
click at [210, 462] on select "Year [DATE] 2006 2005 2004 2003 2002 2001 2000 1999 1998 1997 1996 1995 1994 19…" at bounding box center [206, 455] width 71 height 28
select select "1959"
click at [171, 441] on select "Year [DATE] 2006 2005 2004 2003 2002 2001 2000 1999 1998 1997 1996 1995 1994 19…" at bounding box center [206, 455] width 71 height 28
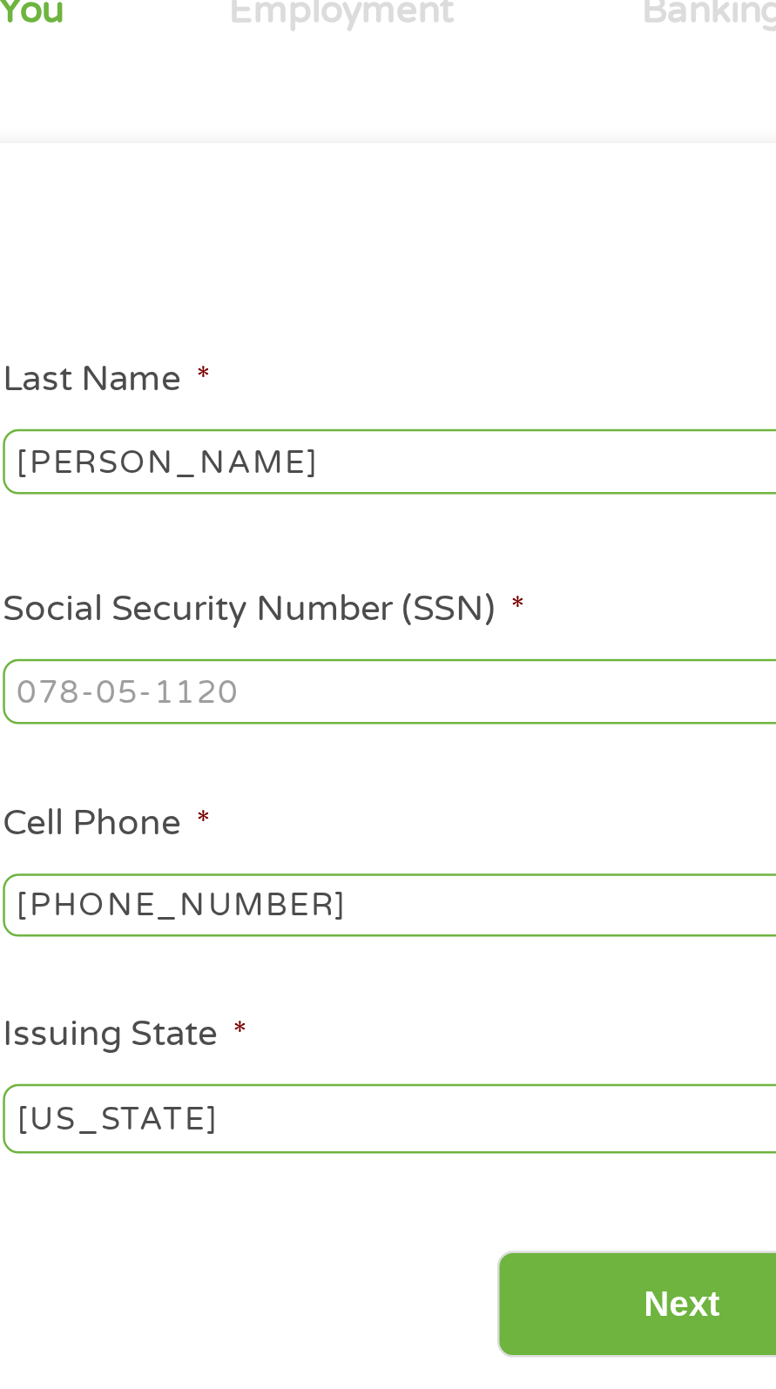
click at [555, 451] on input "Social Security Number (SSN) *" at bounding box center [568, 455] width 334 height 26
type input "022-48-0870"
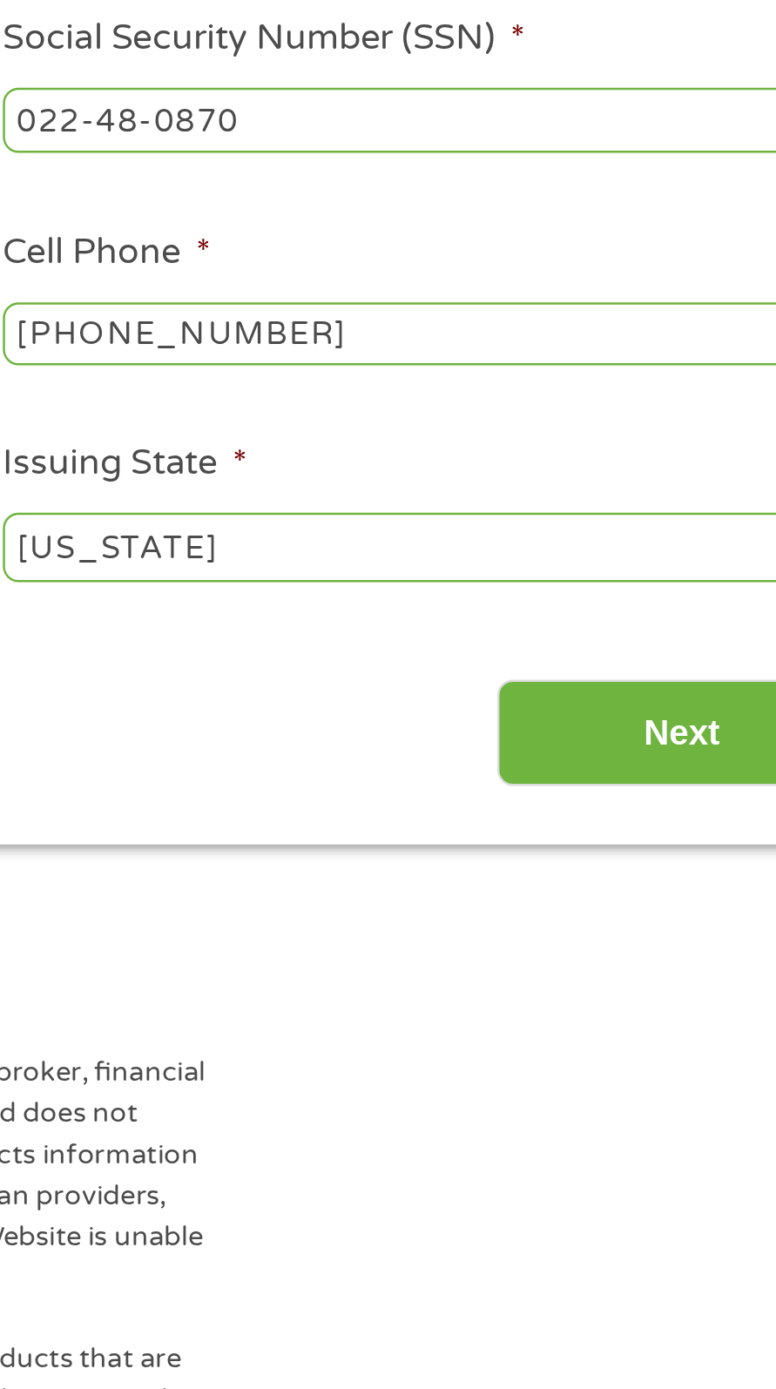
scroll to position [8, 0]
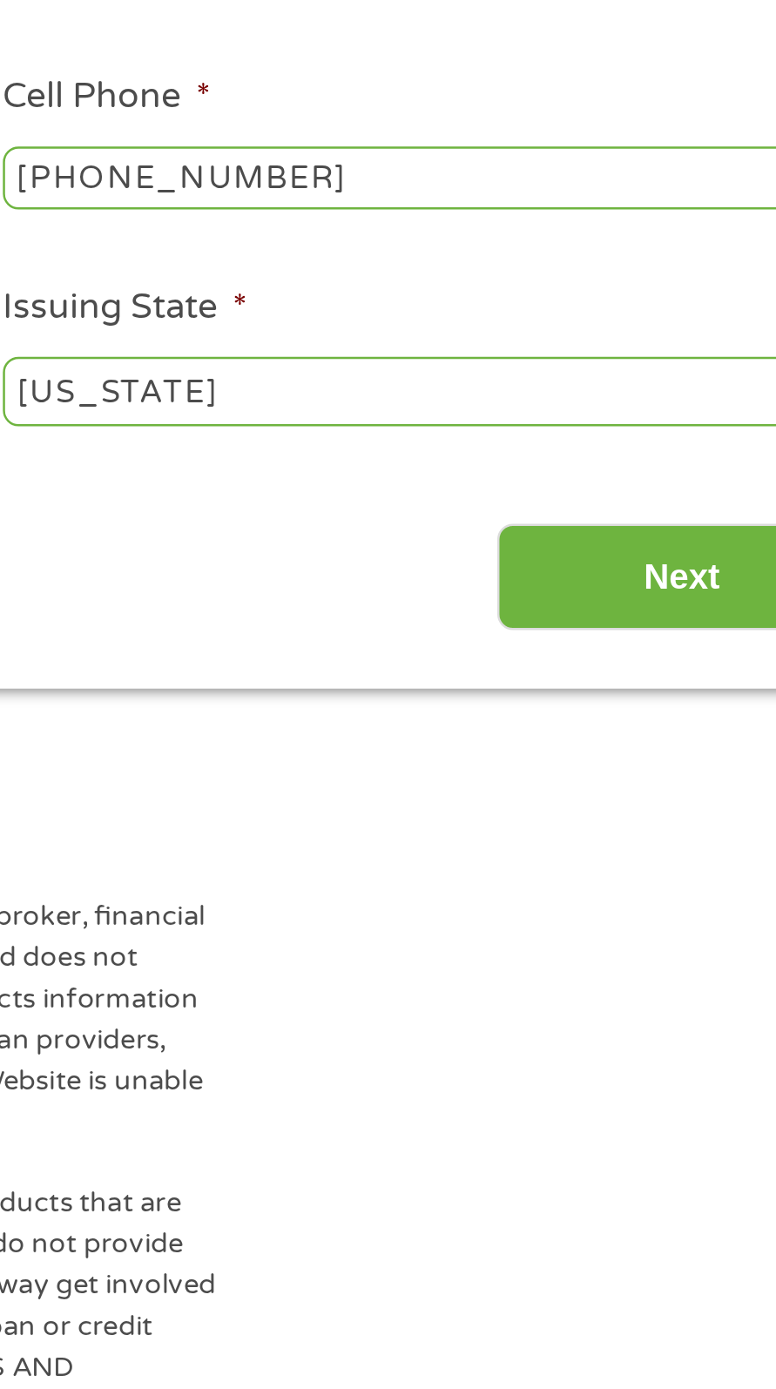
click at [665, 706] on input "Next" at bounding box center [673, 700] width 149 height 43
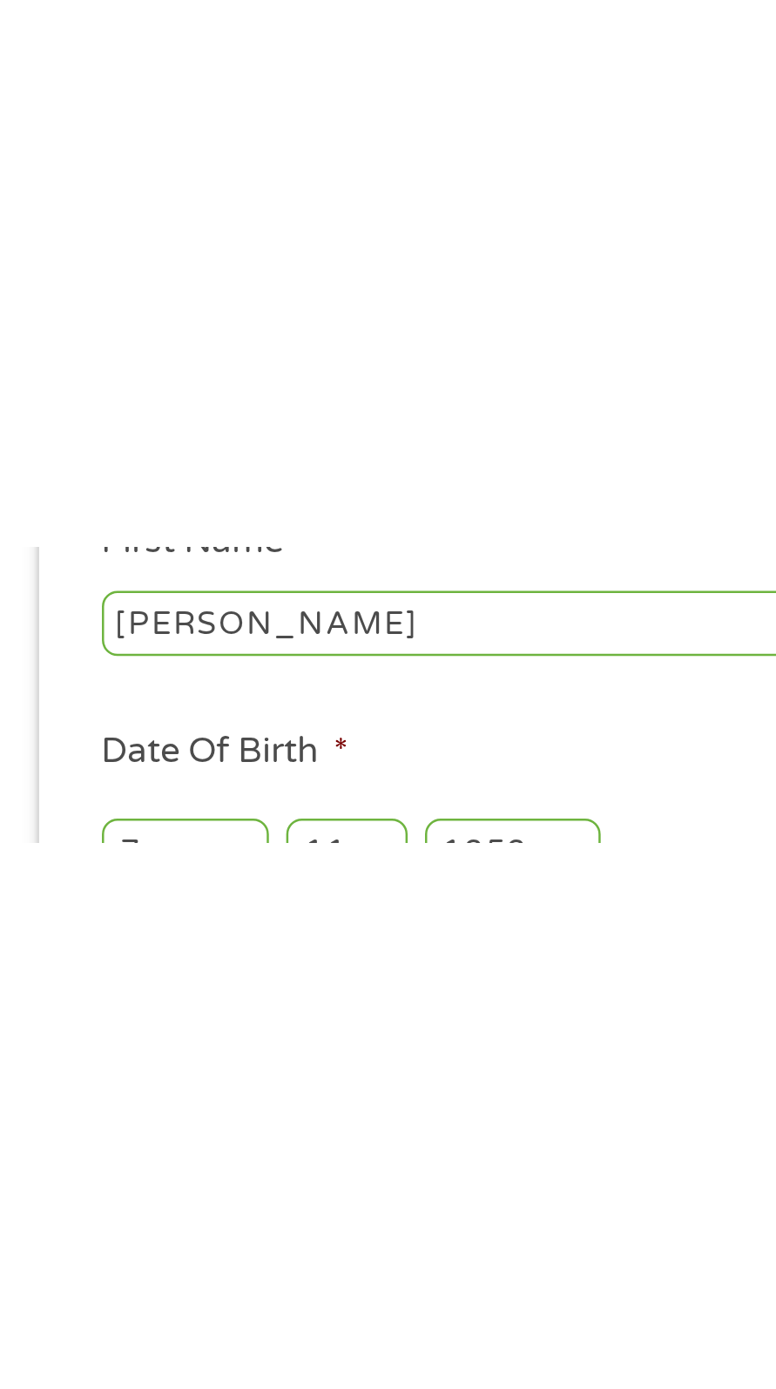
scroll to position [2, 0]
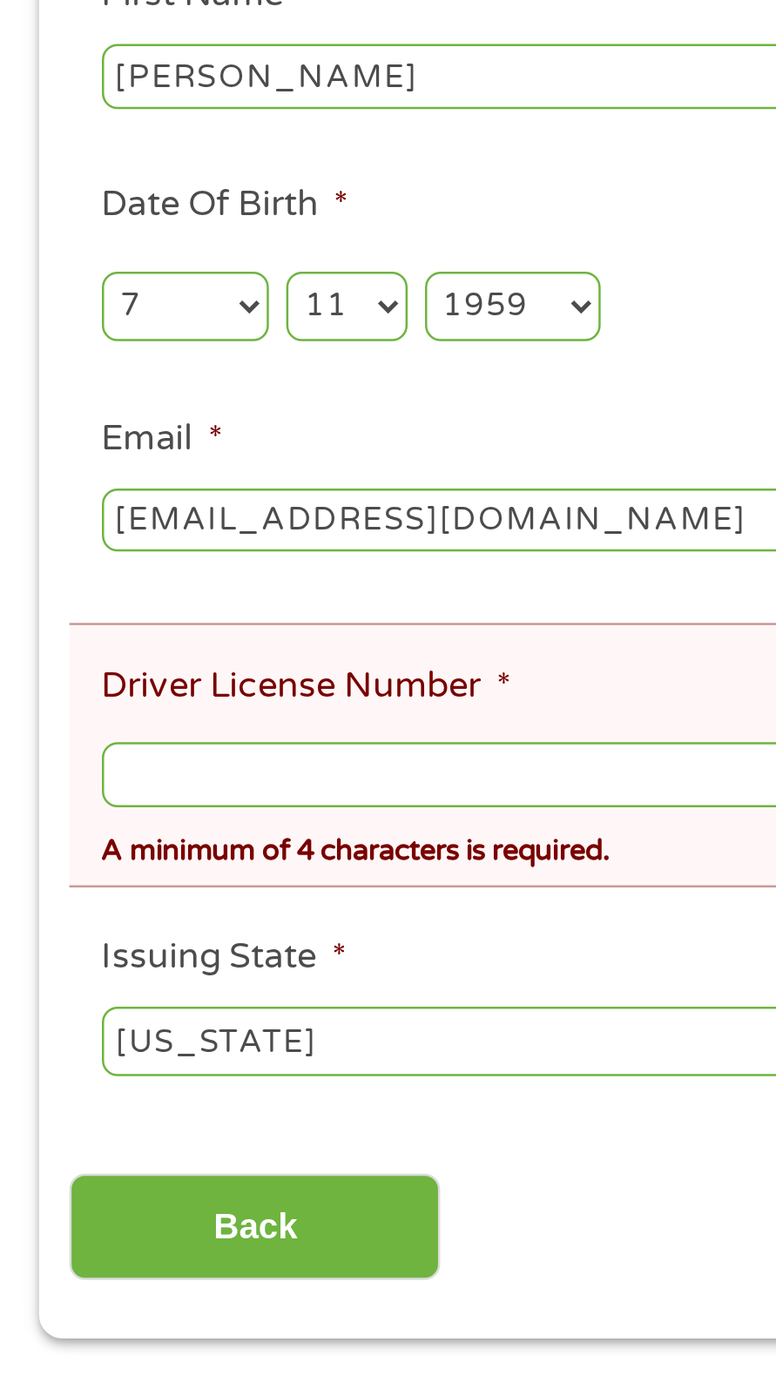
click at [193, 711] on input "Driver License Number *" at bounding box center [388, 714] width 694 height 26
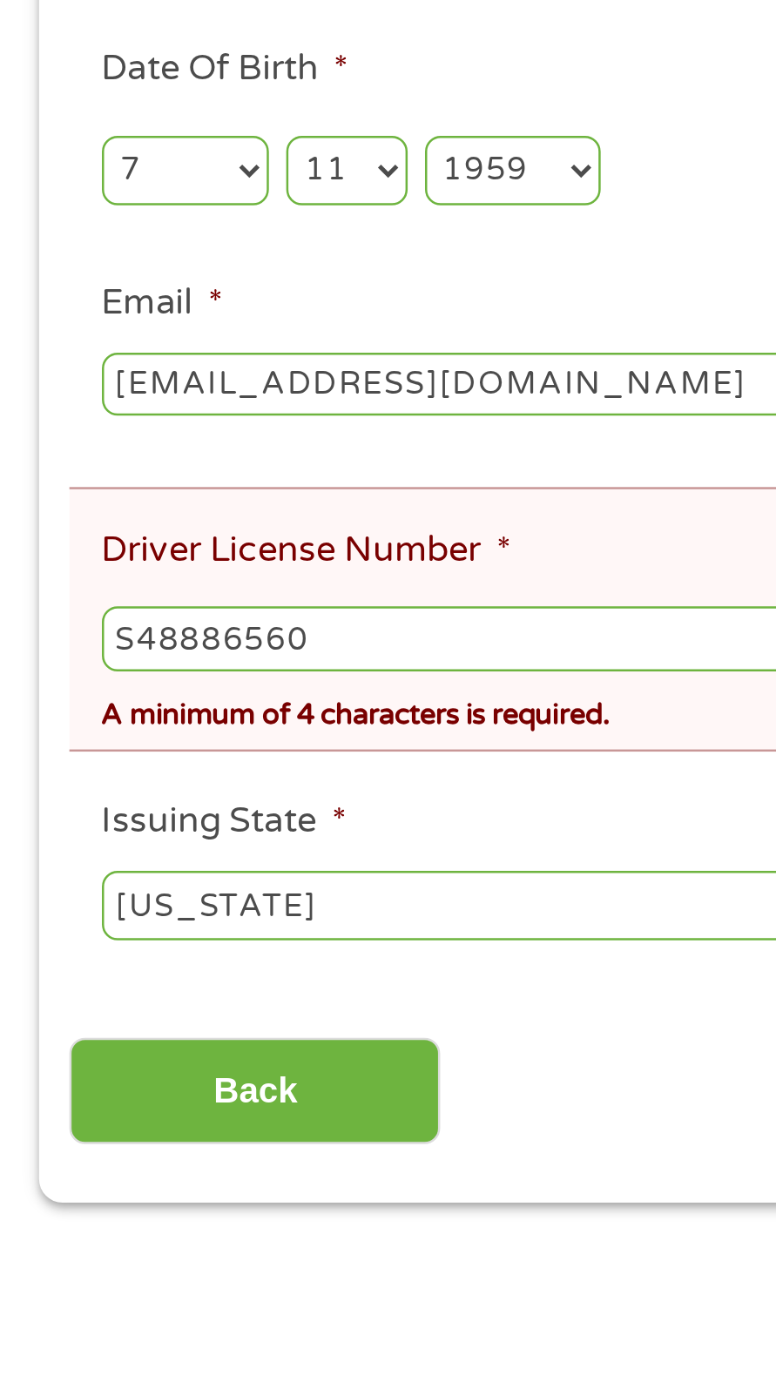
type input "S48886560"
click at [136, 901] on input "Back" at bounding box center [102, 896] width 149 height 43
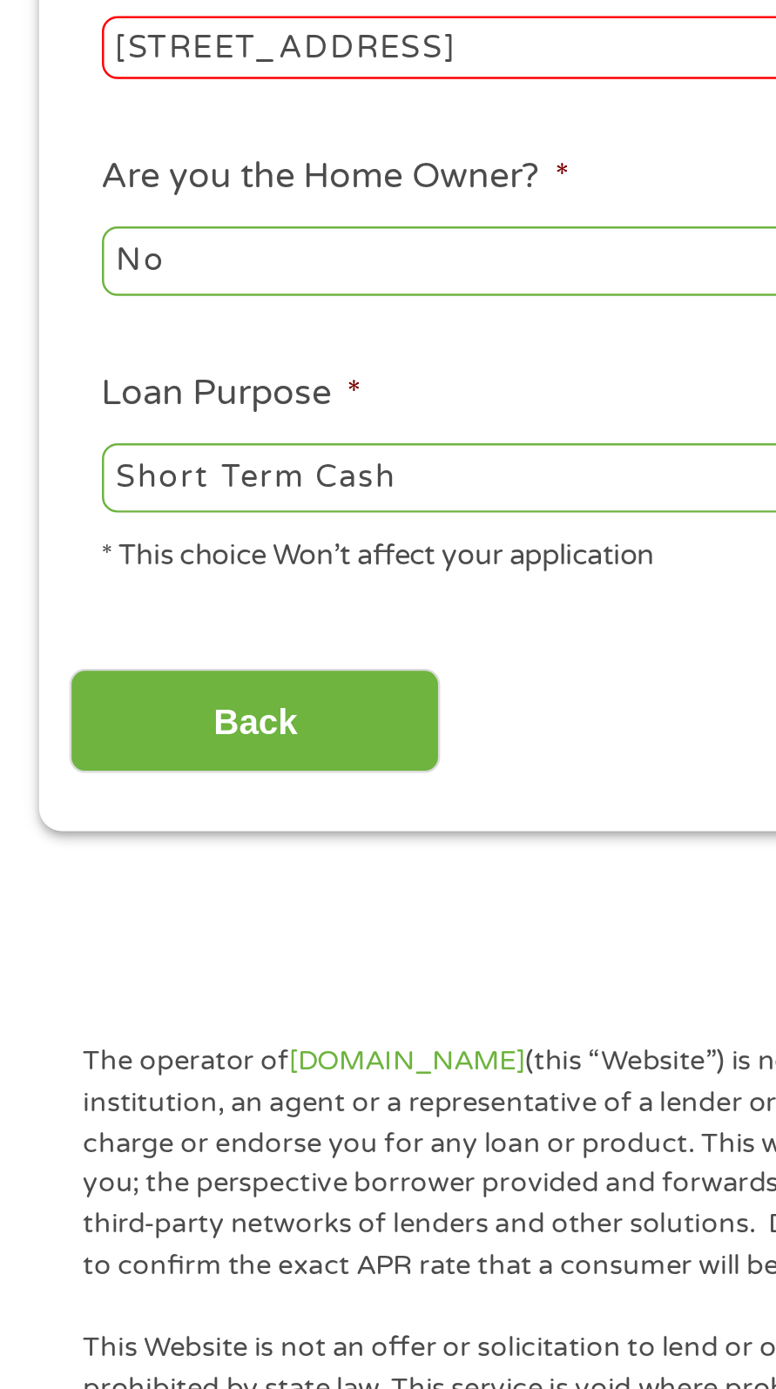
scroll to position [7, 7]
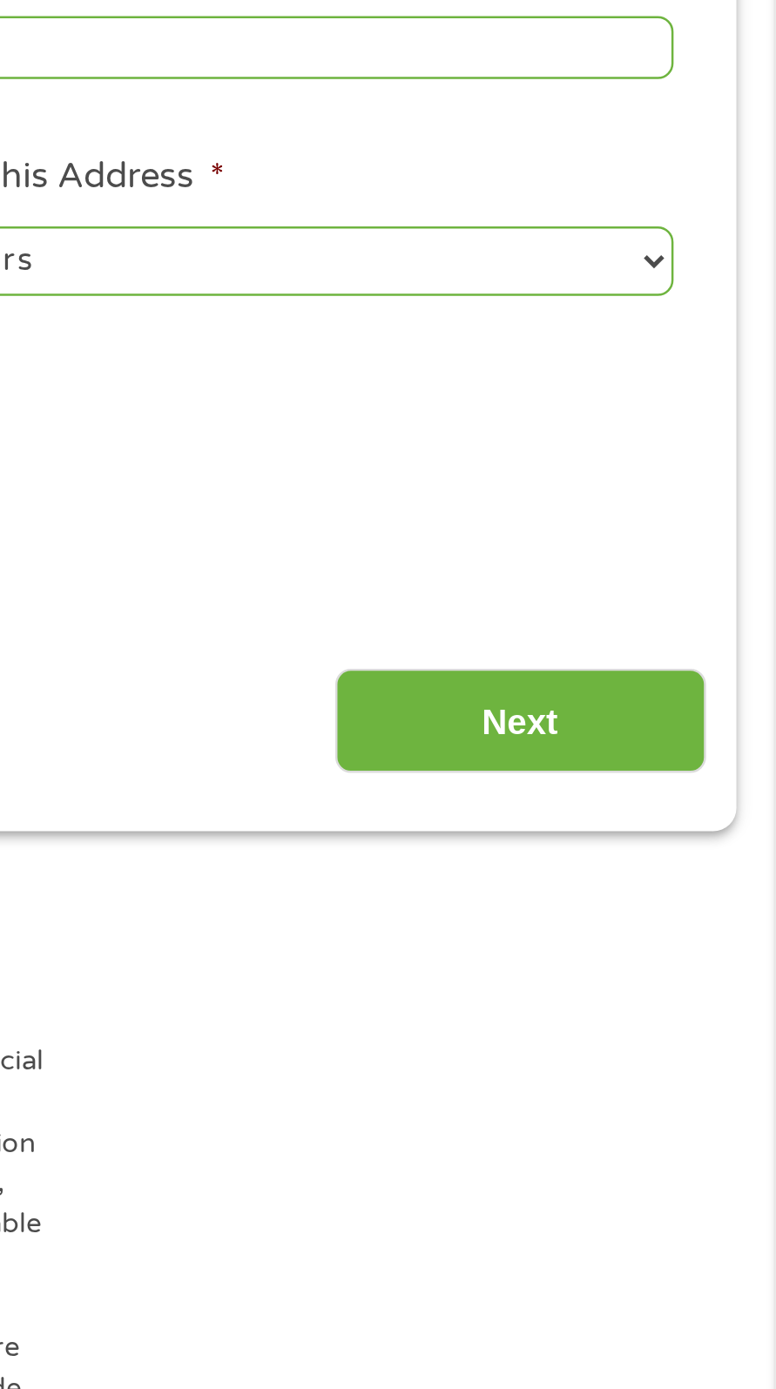
click at [689, 748] on input "Next" at bounding box center [673, 747] width 149 height 43
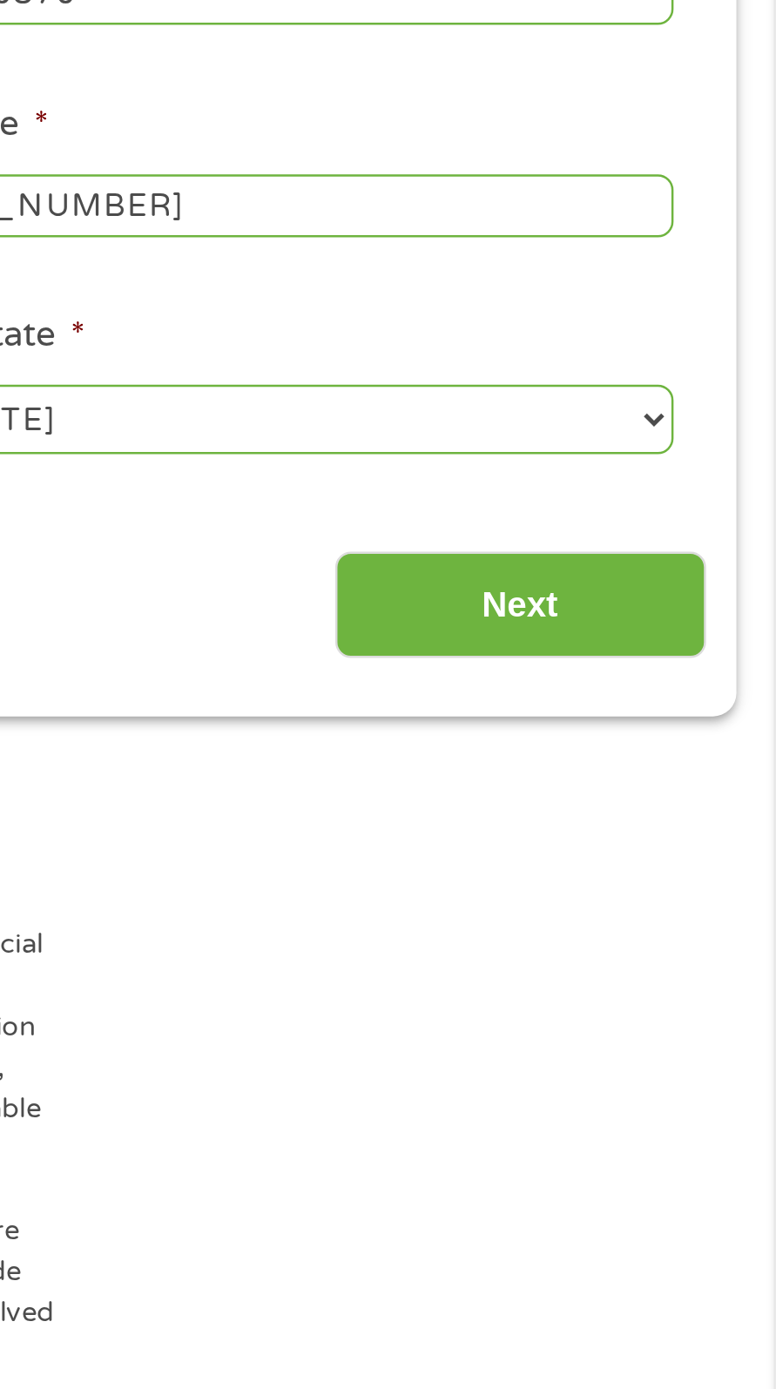
click at [684, 699] on input "Next" at bounding box center [673, 700] width 149 height 43
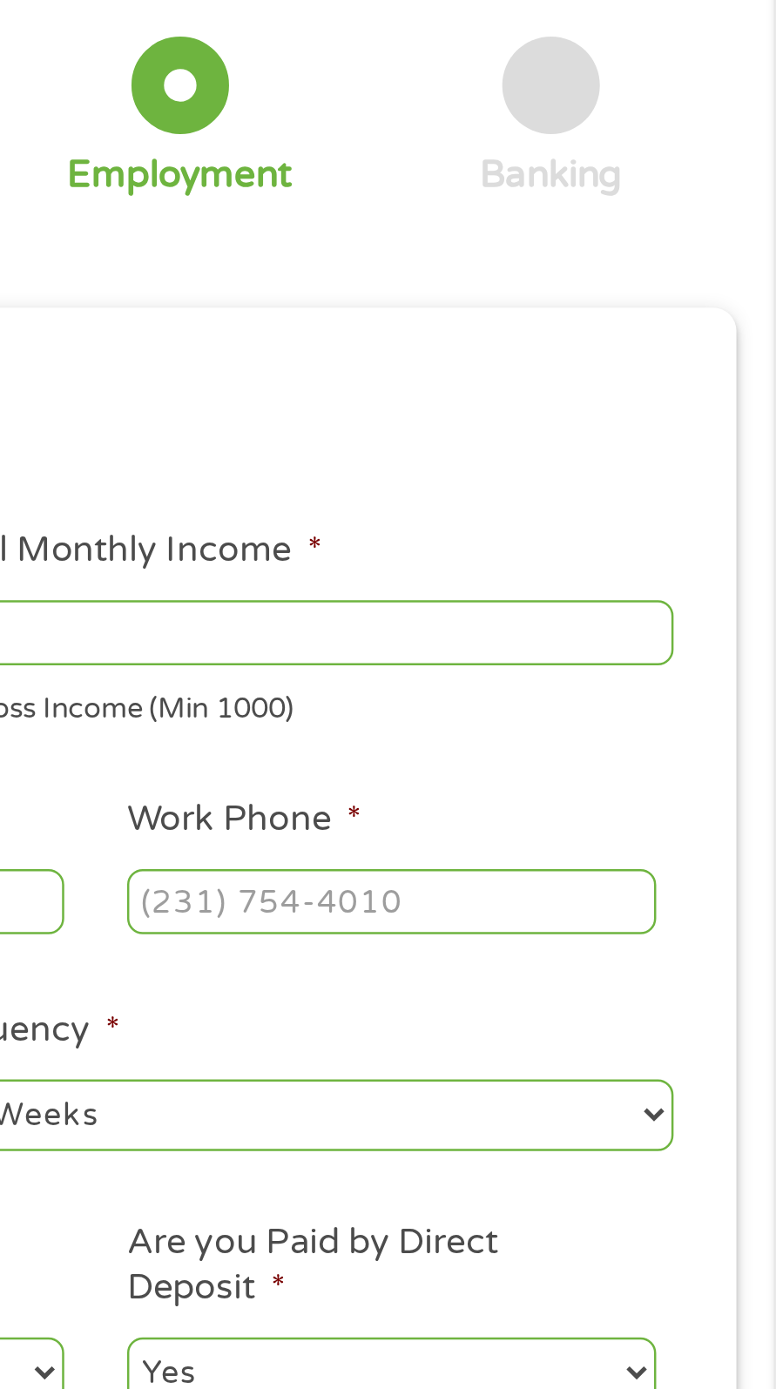
scroll to position [8, 0]
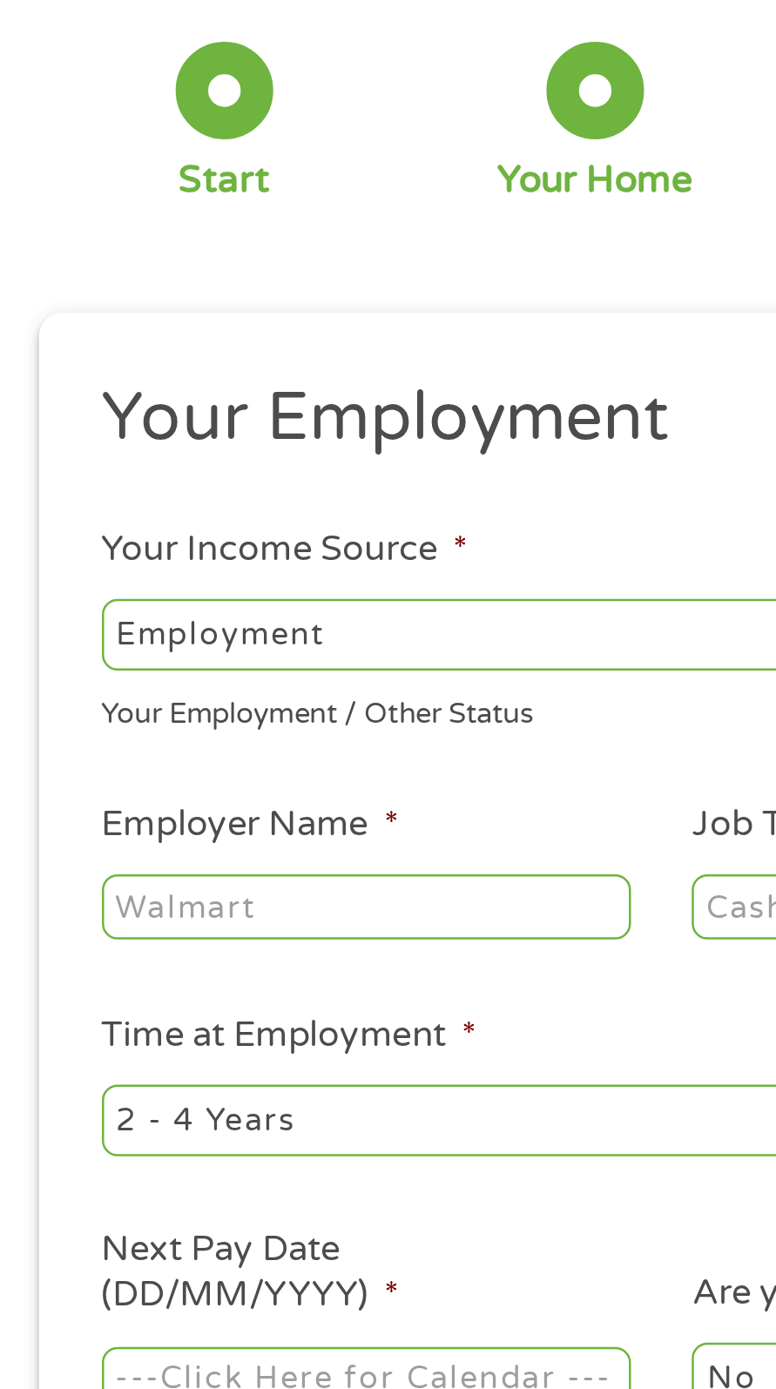
click at [188, 358] on select "--- Choose one --- Employment [DEMOGRAPHIC_DATA] Benefits" at bounding box center [208, 363] width 334 height 28
select select "benefits"
click at [41, 349] on select "--- Choose one --- Employment [DEMOGRAPHIC_DATA] Benefits" at bounding box center [208, 363] width 334 height 28
type input "Other"
type input "[PHONE_NUMBER]"
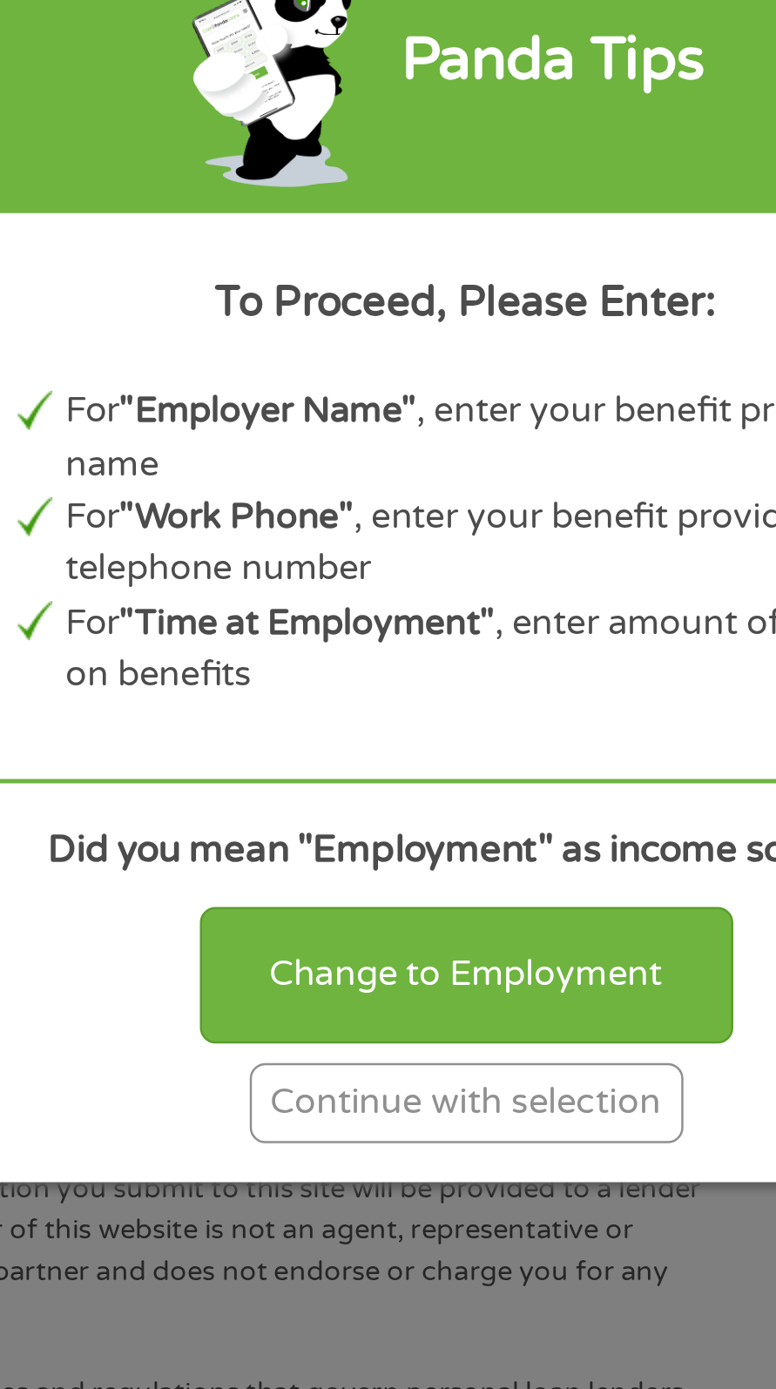
scroll to position [159, 0]
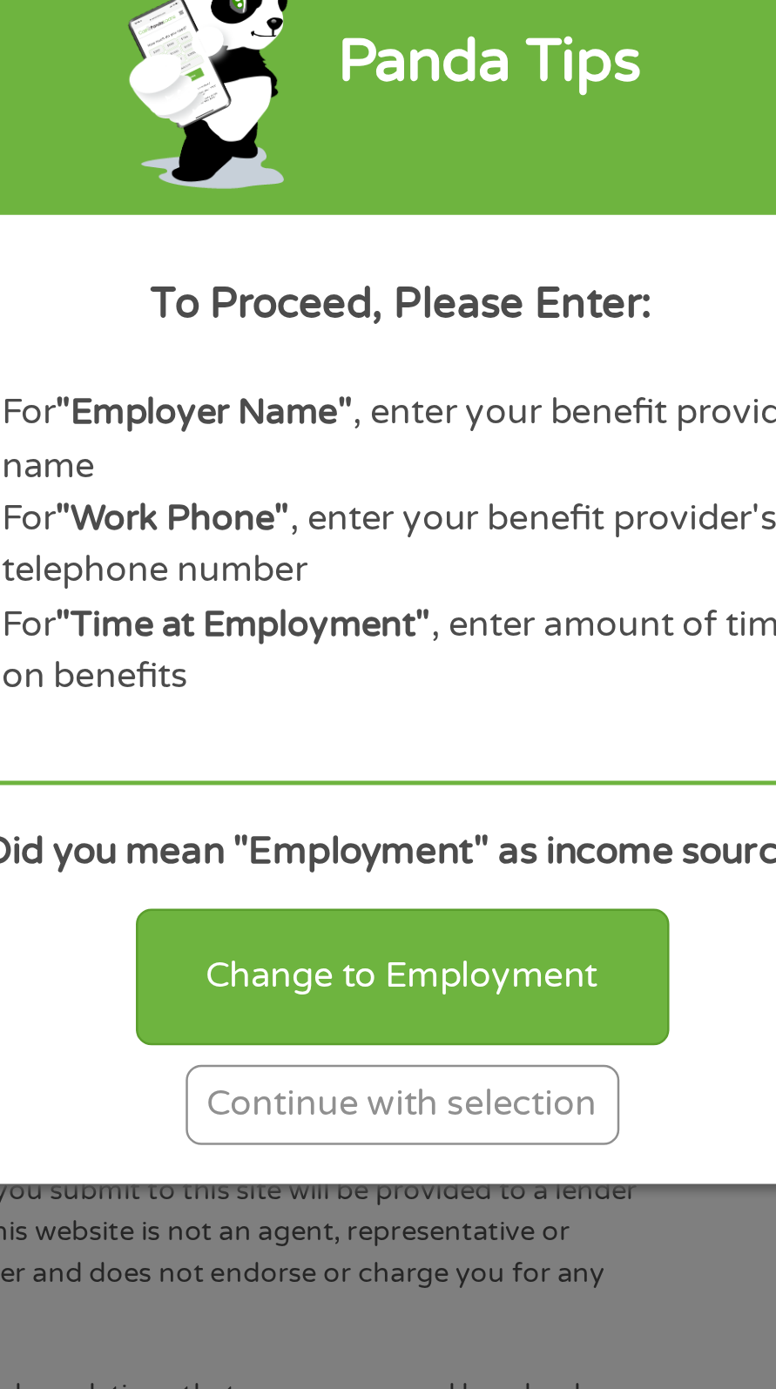
click at [420, 919] on div "Continue with selection" at bounding box center [388, 918] width 174 height 32
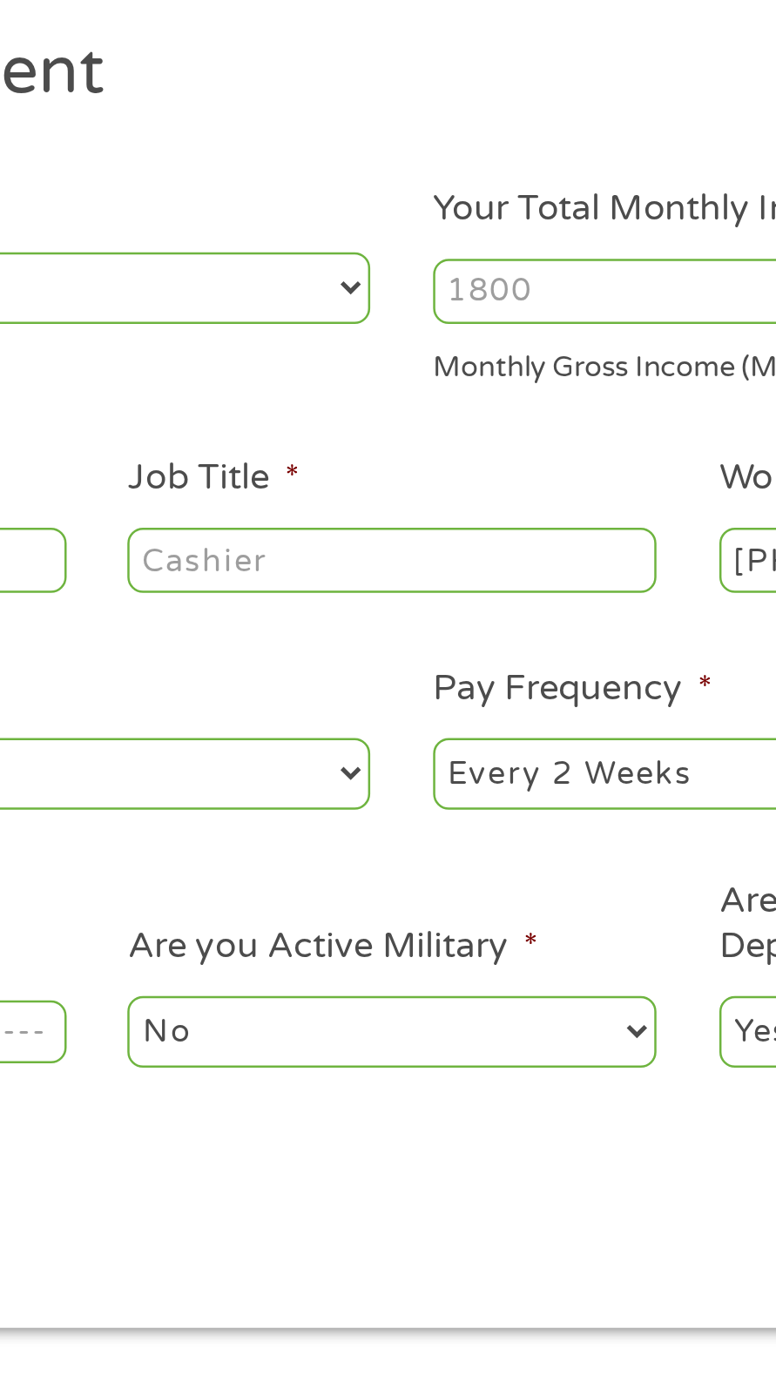
scroll to position [0, 0]
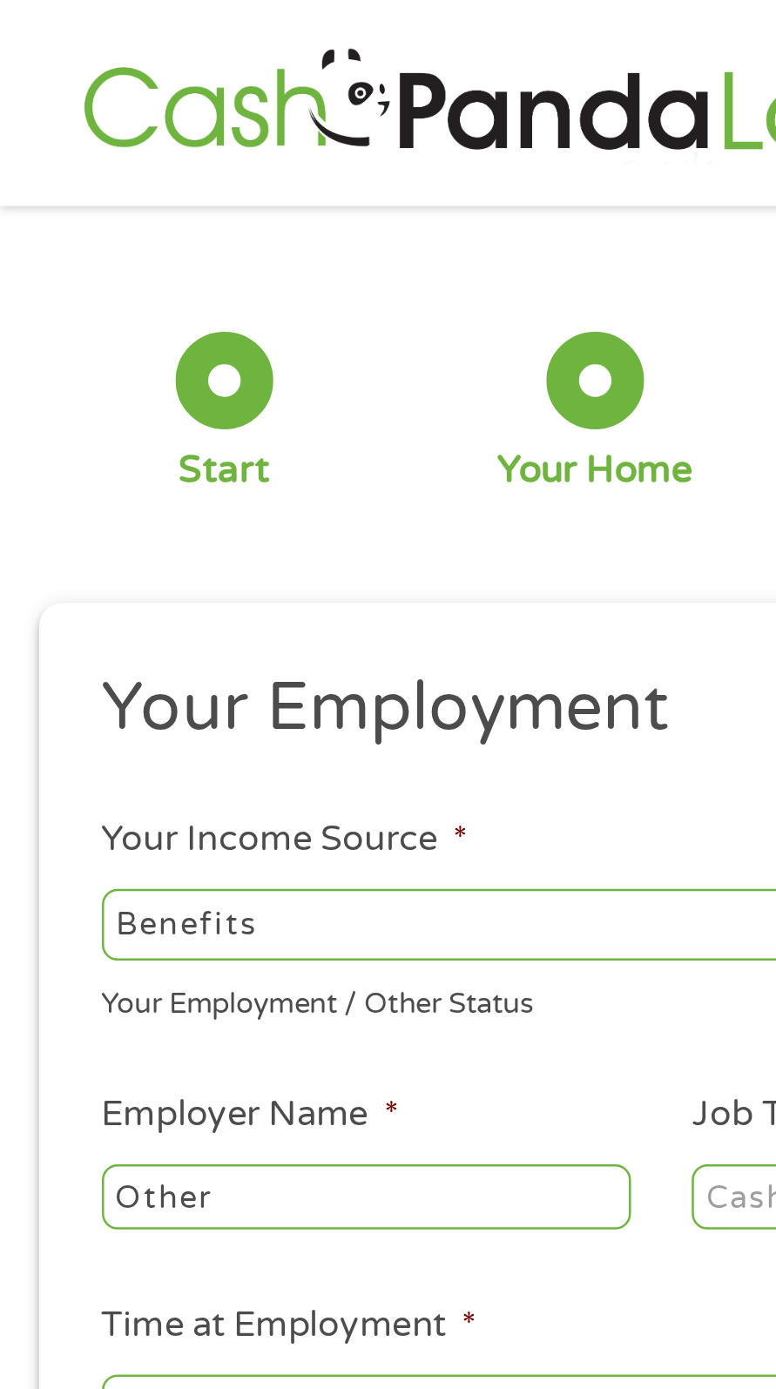
click at [163, 481] on input "Other" at bounding box center [147, 481] width 213 height 26
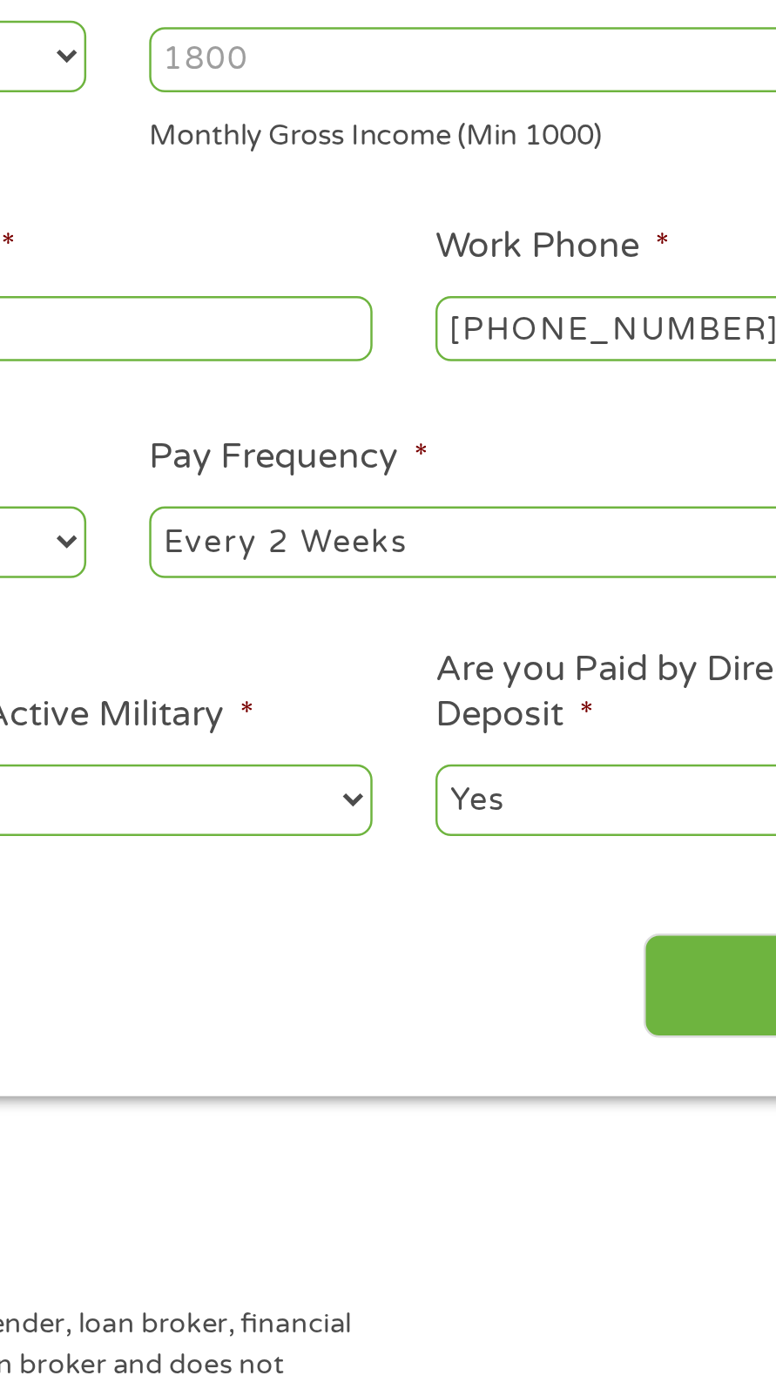
type input "Othersocial security"
click at [474, 368] on input "Your Total Monthly Income *" at bounding box center [568, 373] width 334 height 26
type input "1440"
click at [528, 563] on select "--- Choose one --- Every 2 Weeks Every Week Monthly Semi-Monthly" at bounding box center [568, 566] width 334 height 28
select select "monthly"
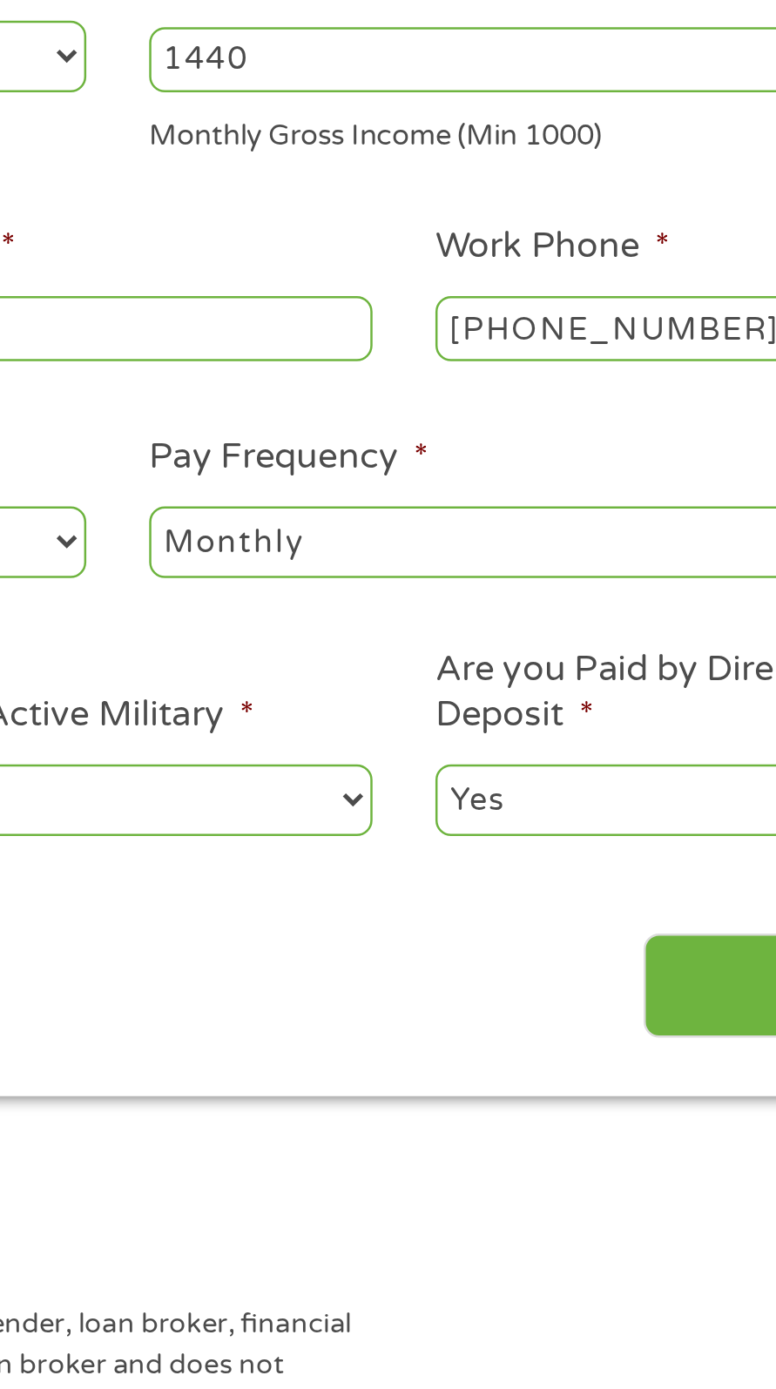
click at [401, 554] on select "--- Choose one --- Every 2 Weeks Every Week Monthly Semi-Monthly" at bounding box center [568, 566] width 334 height 28
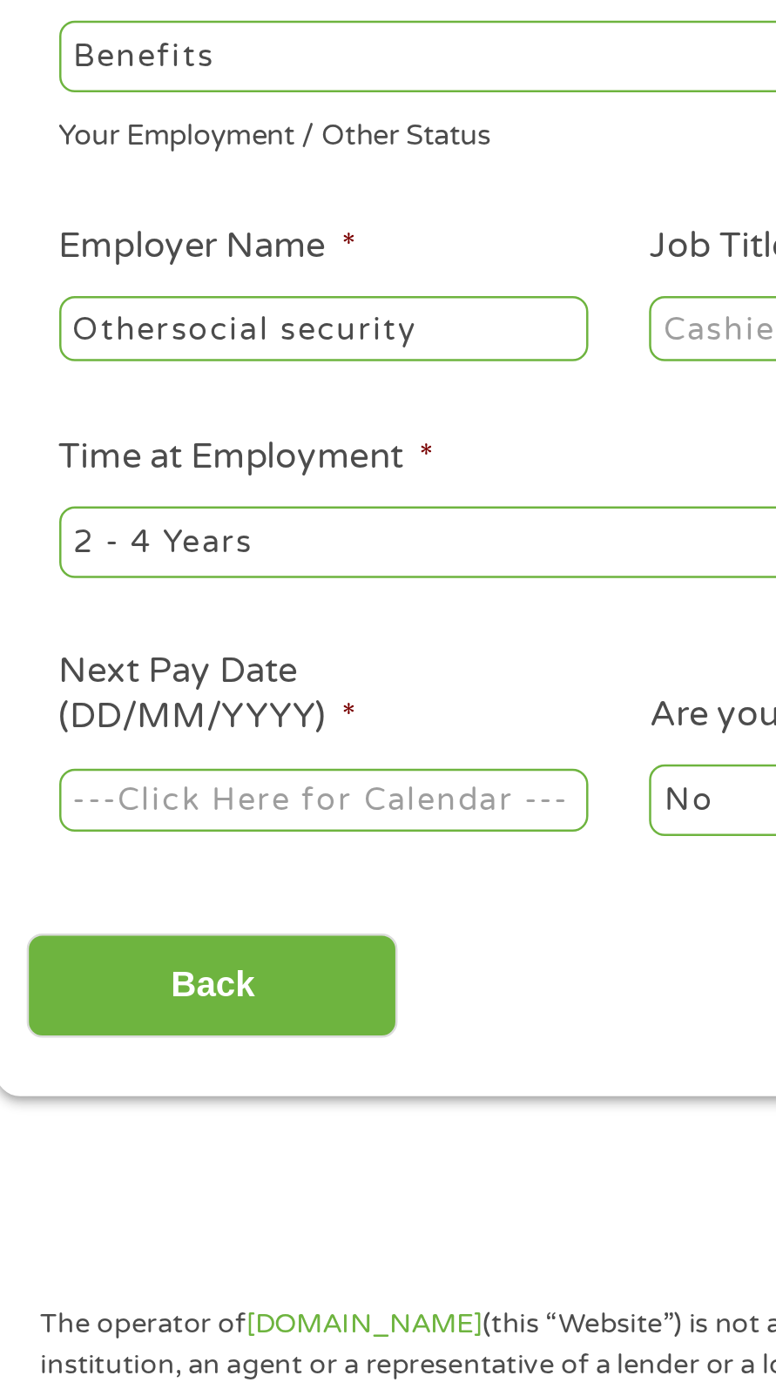
click at [167, 560] on select "--- Choose one --- 1 Year or less 1 - 2 Years 2 - 4 Years Over 4 Years" at bounding box center [208, 566] width 334 height 28
click at [159, 668] on body "Home Get Loan Offer How it works FAQs Blog Cash Loans Quick Loans Online Loans …" at bounding box center [388, 1333] width 776 height 2667
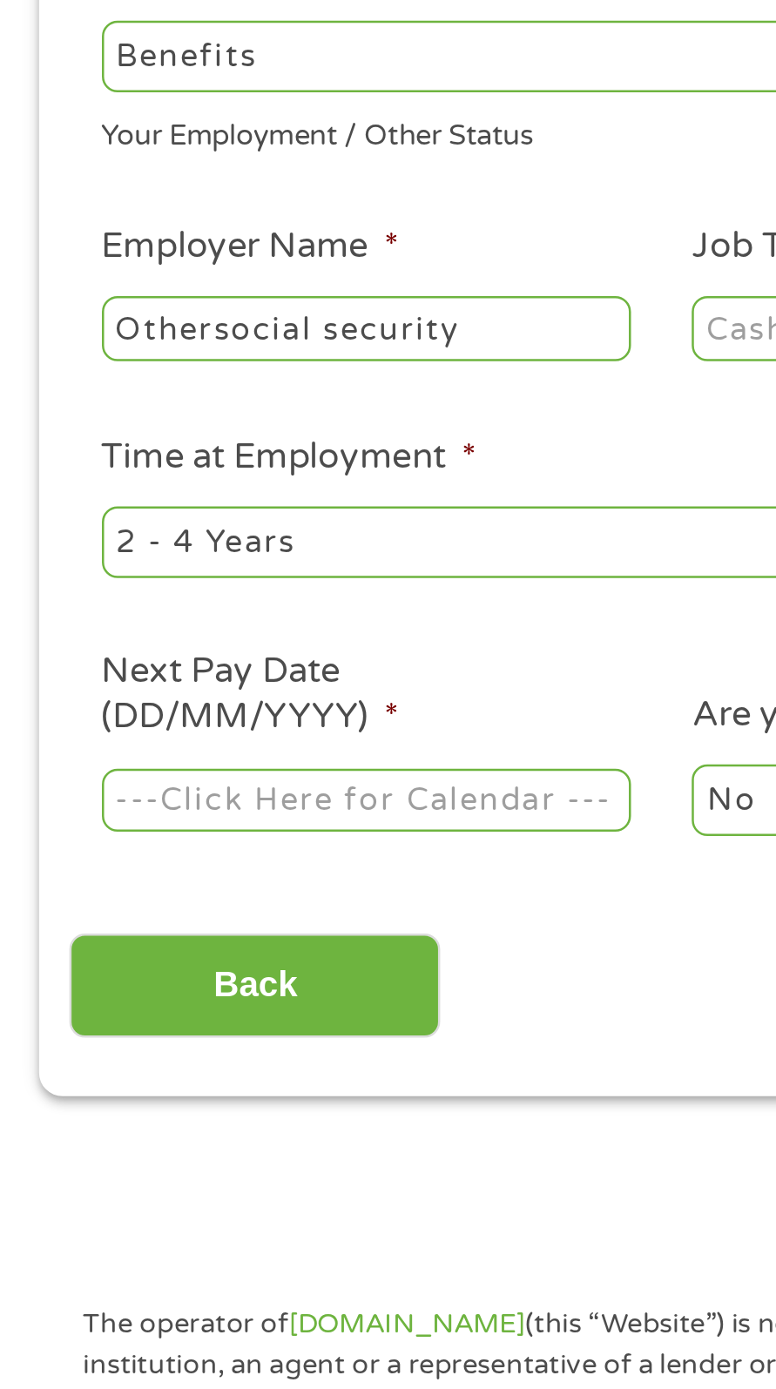
click at [174, 672] on input "Next Pay Date (DD/MM/YYYY) *" at bounding box center [147, 671] width 213 height 26
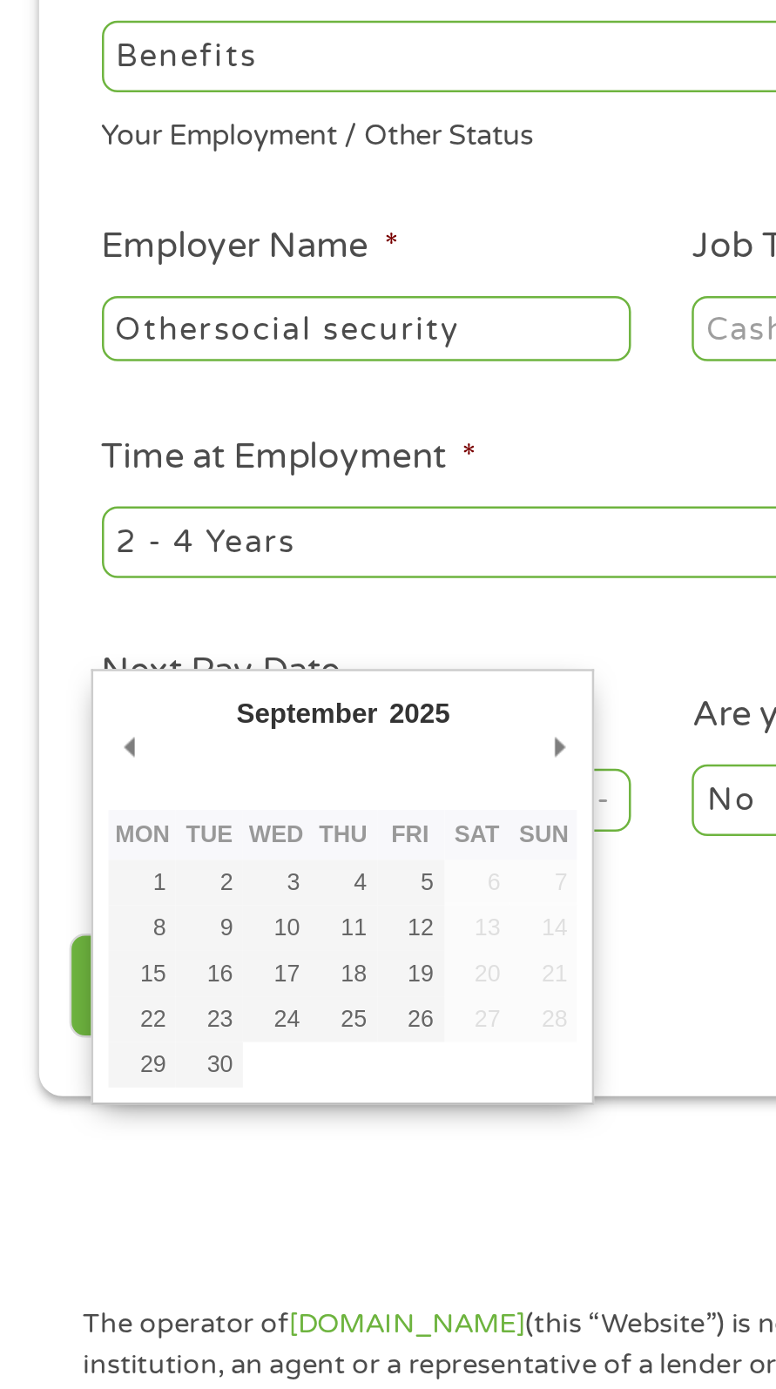
type input "[DATE]"
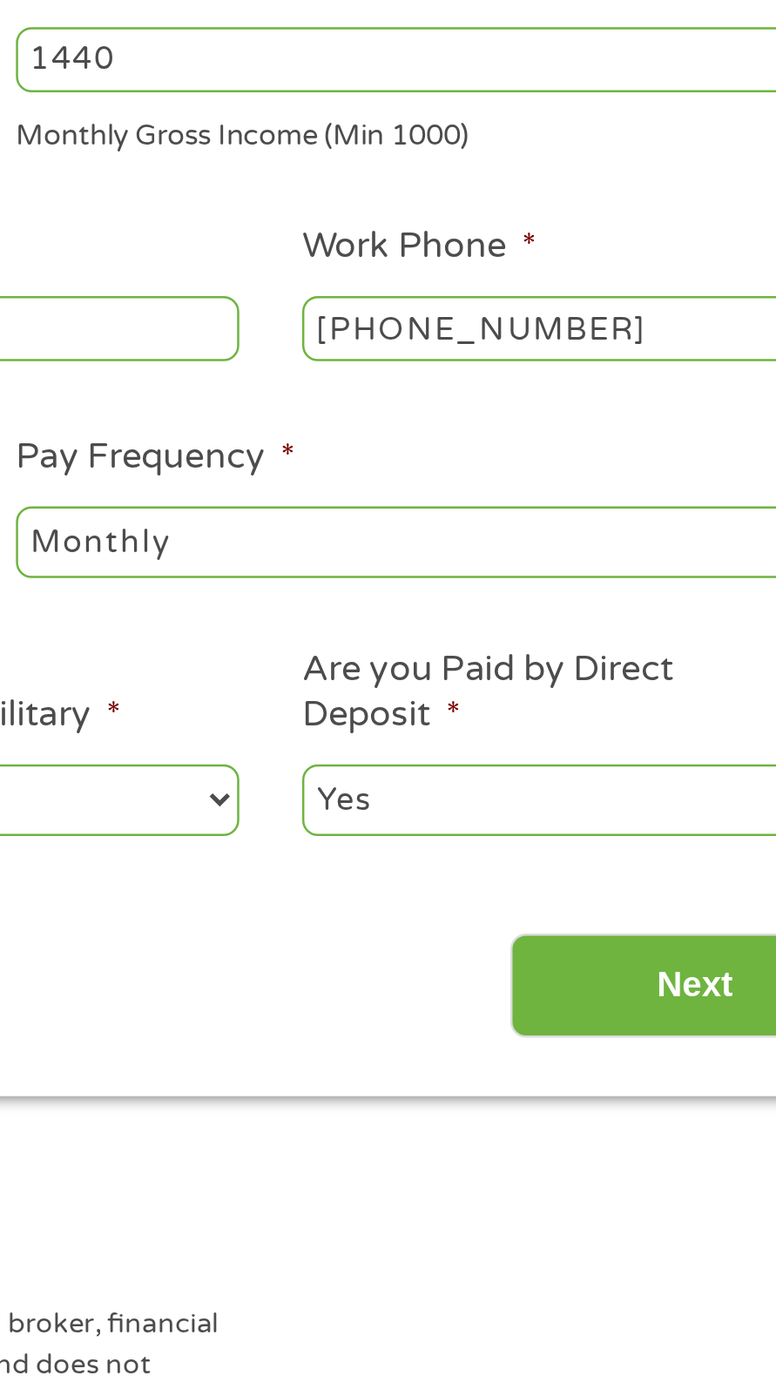
click at [667, 752] on input "Next" at bounding box center [673, 745] width 149 height 43
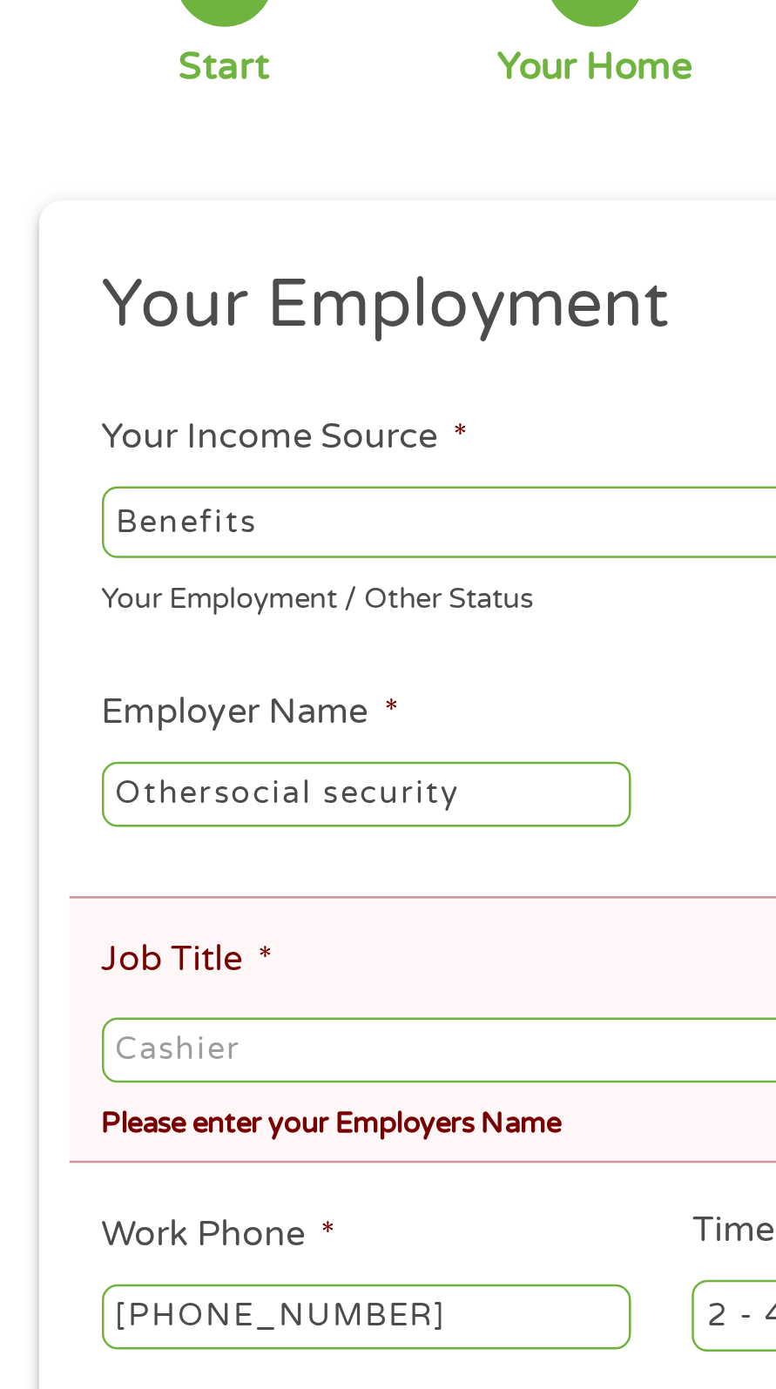
scroll to position [8, 0]
click at [159, 639] on input "Job Title *" at bounding box center [388, 641] width 694 height 26
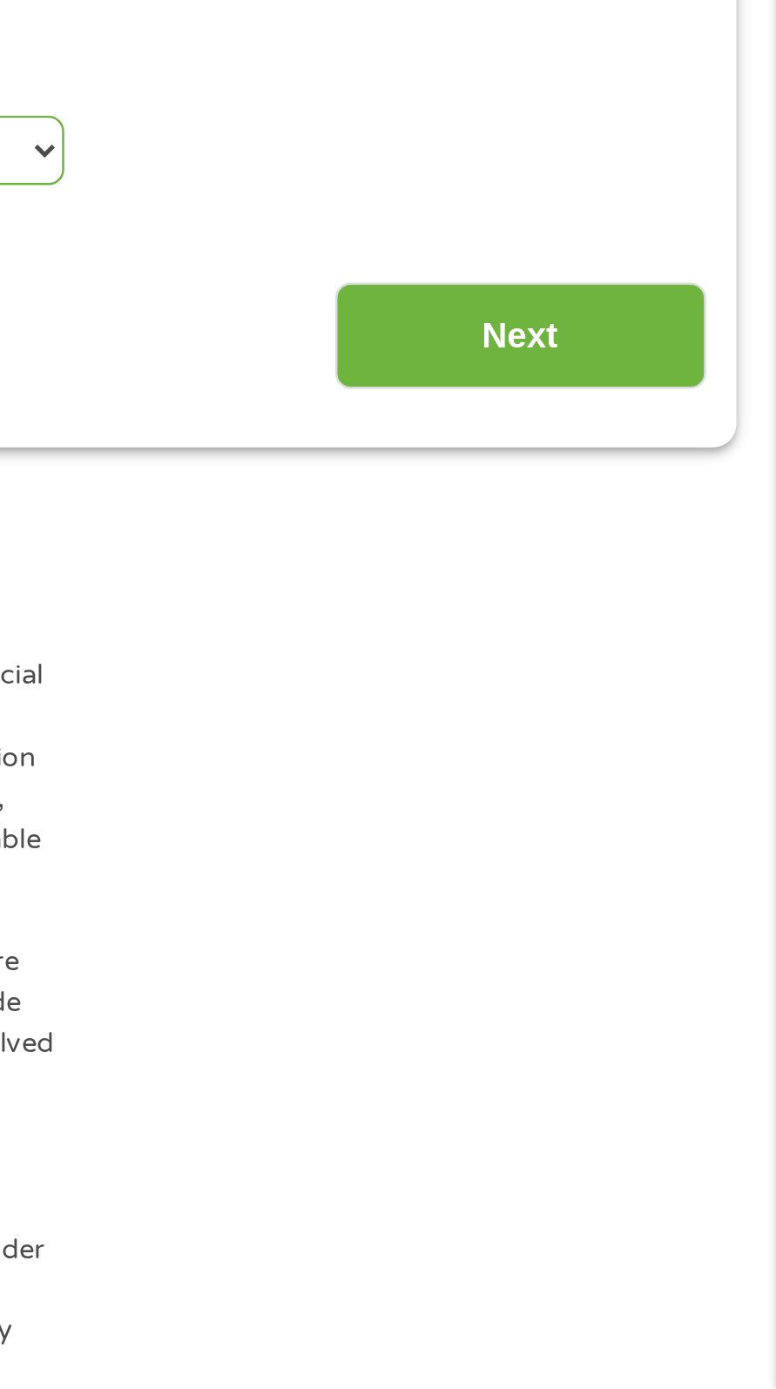
scroll to position [80, 0]
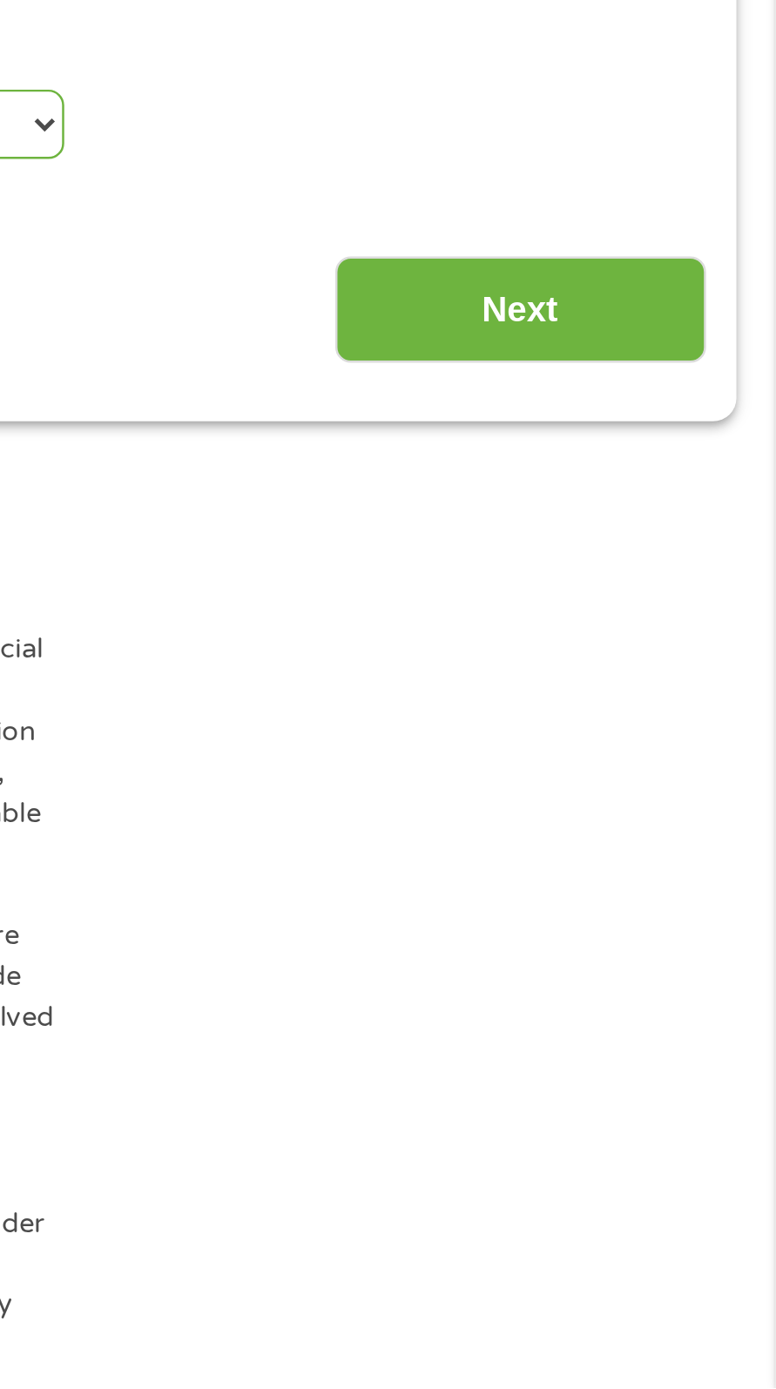
type input "Social security"
click at [679, 956] on input "Next" at bounding box center [673, 956] width 149 height 43
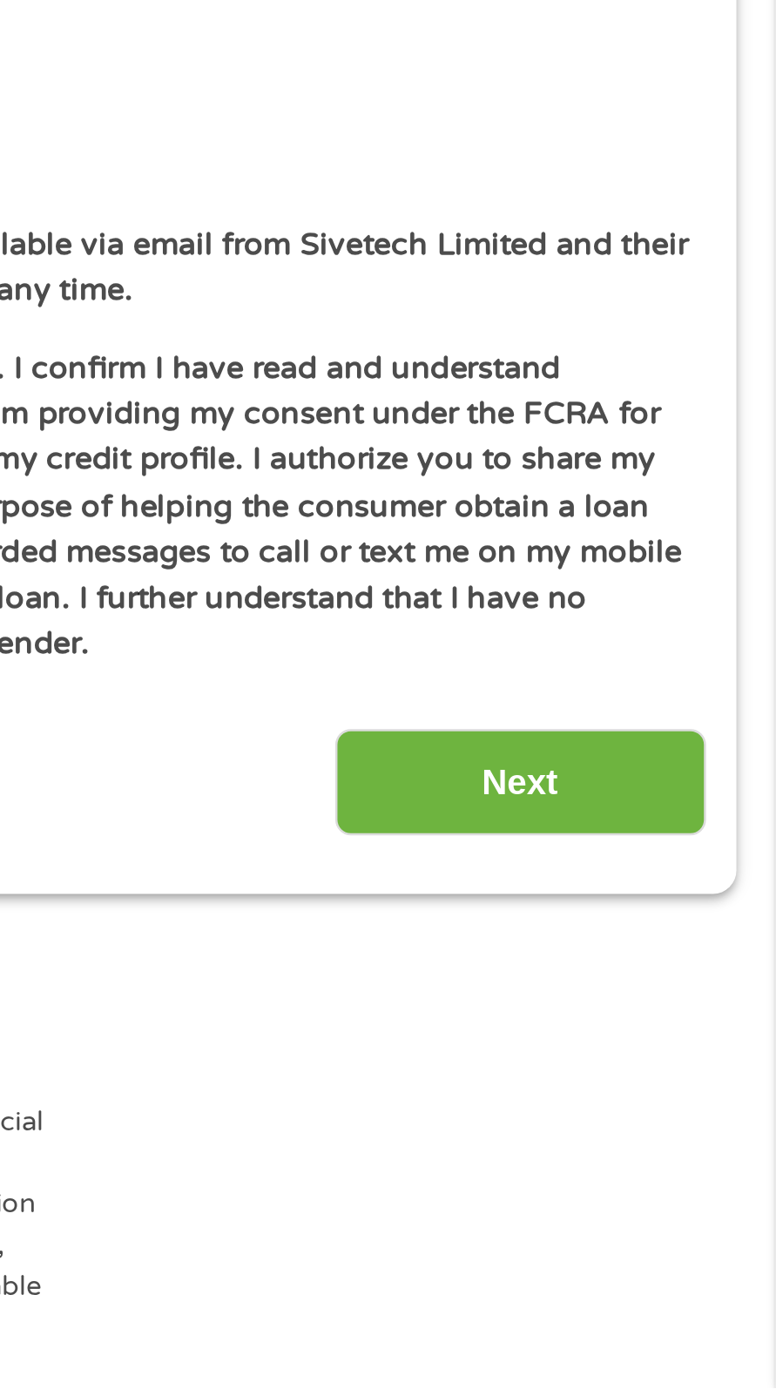
scroll to position [8, 0]
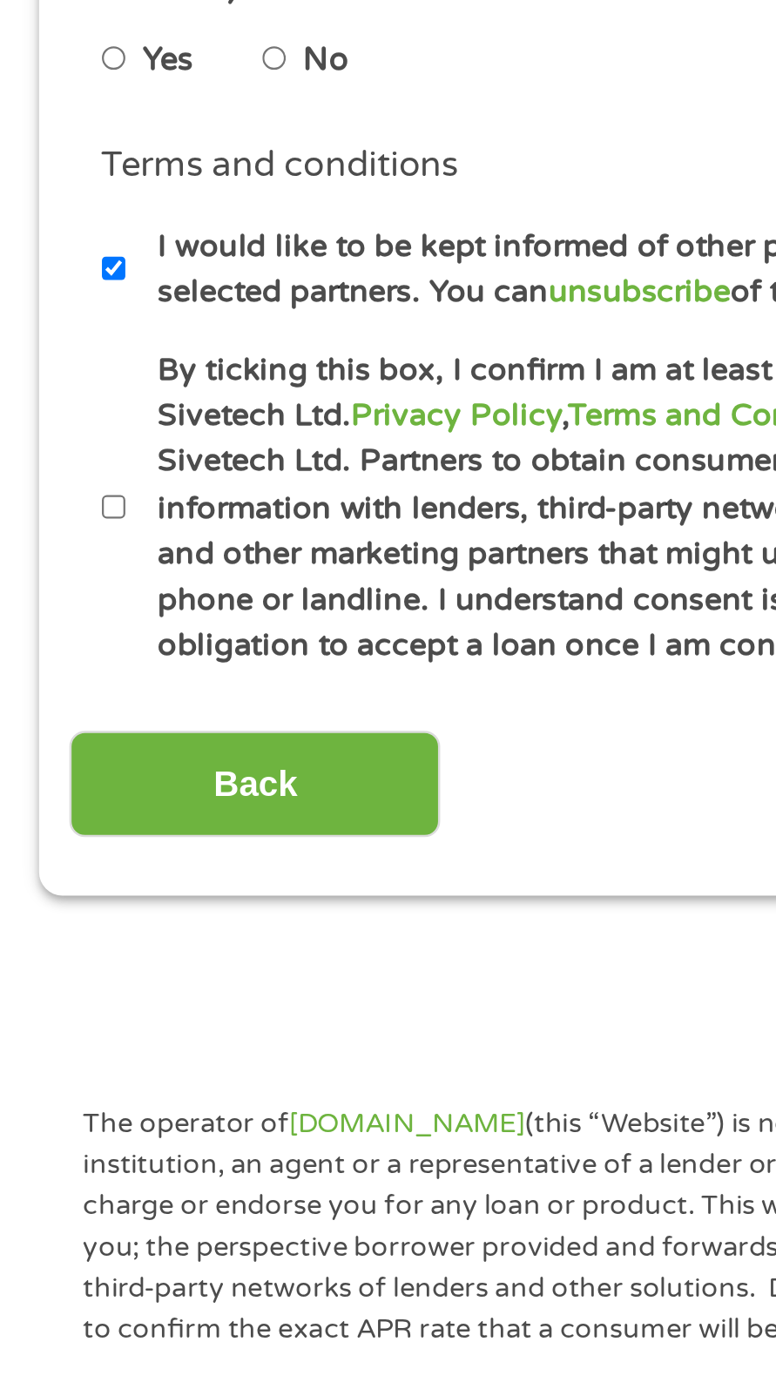
click at [47, 1037] on input "By ticking this box, I confirm I am at least [DEMOGRAPHIC_DATA]. I confirm I ha…" at bounding box center [46, 1035] width 10 height 21
checkbox input "true"
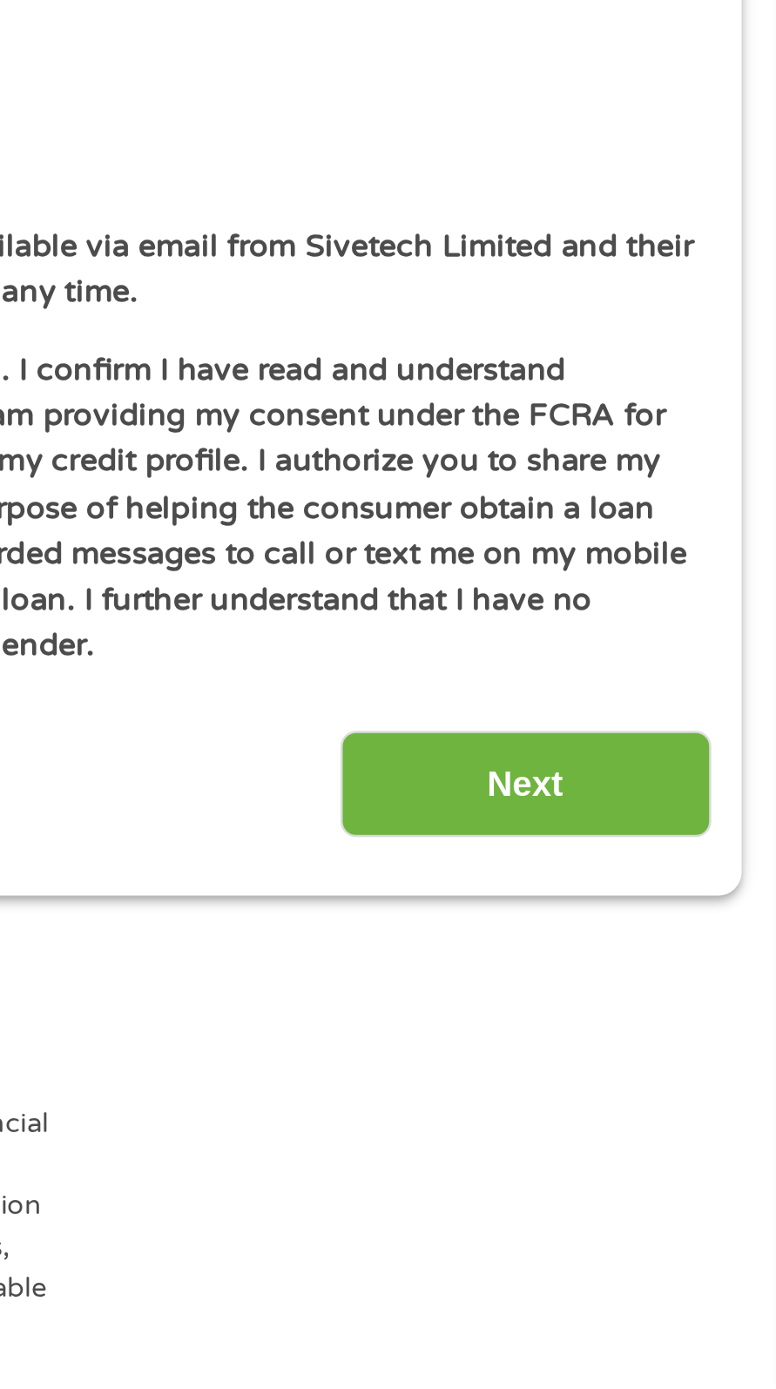
click at [699, 1145] on input "Next" at bounding box center [673, 1146] width 149 height 43
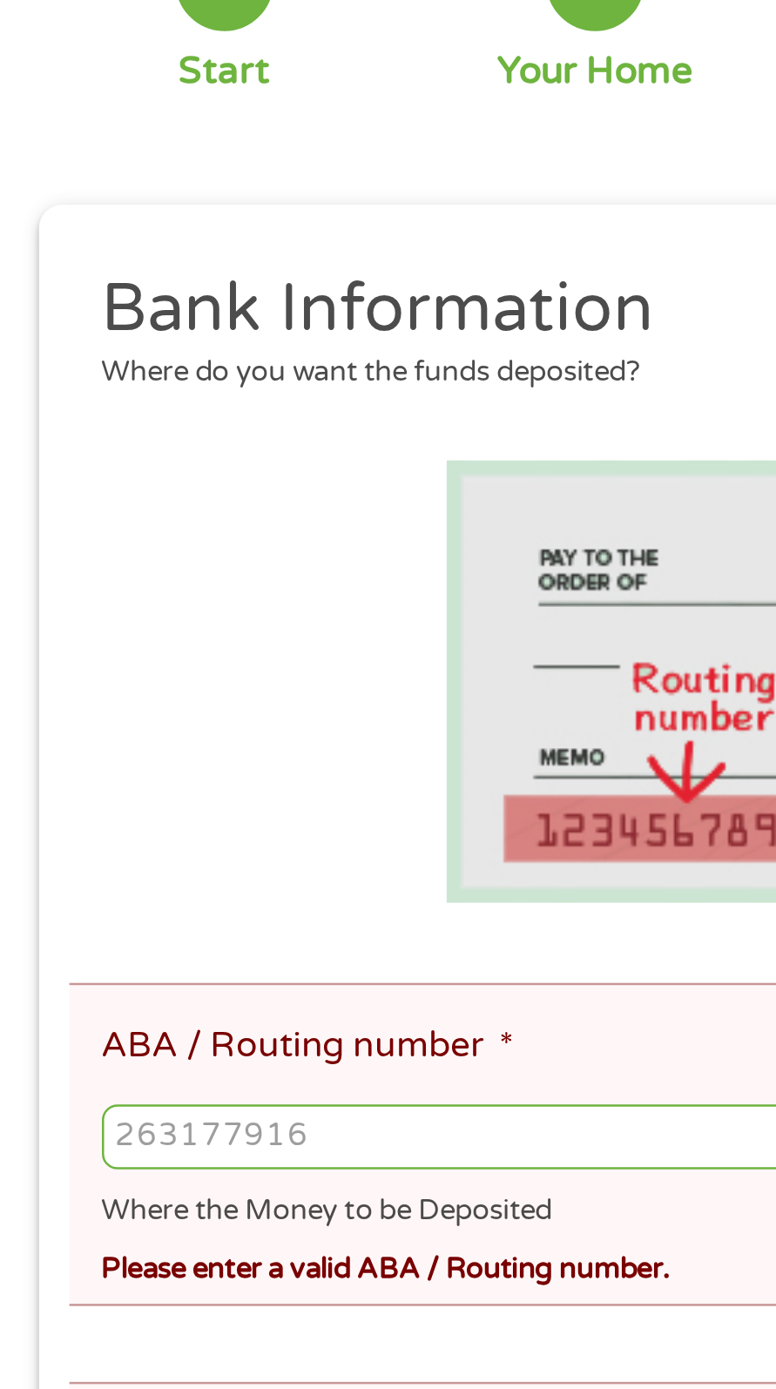
click at [172, 674] on input "ABA / Routing number *" at bounding box center [388, 674] width 694 height 26
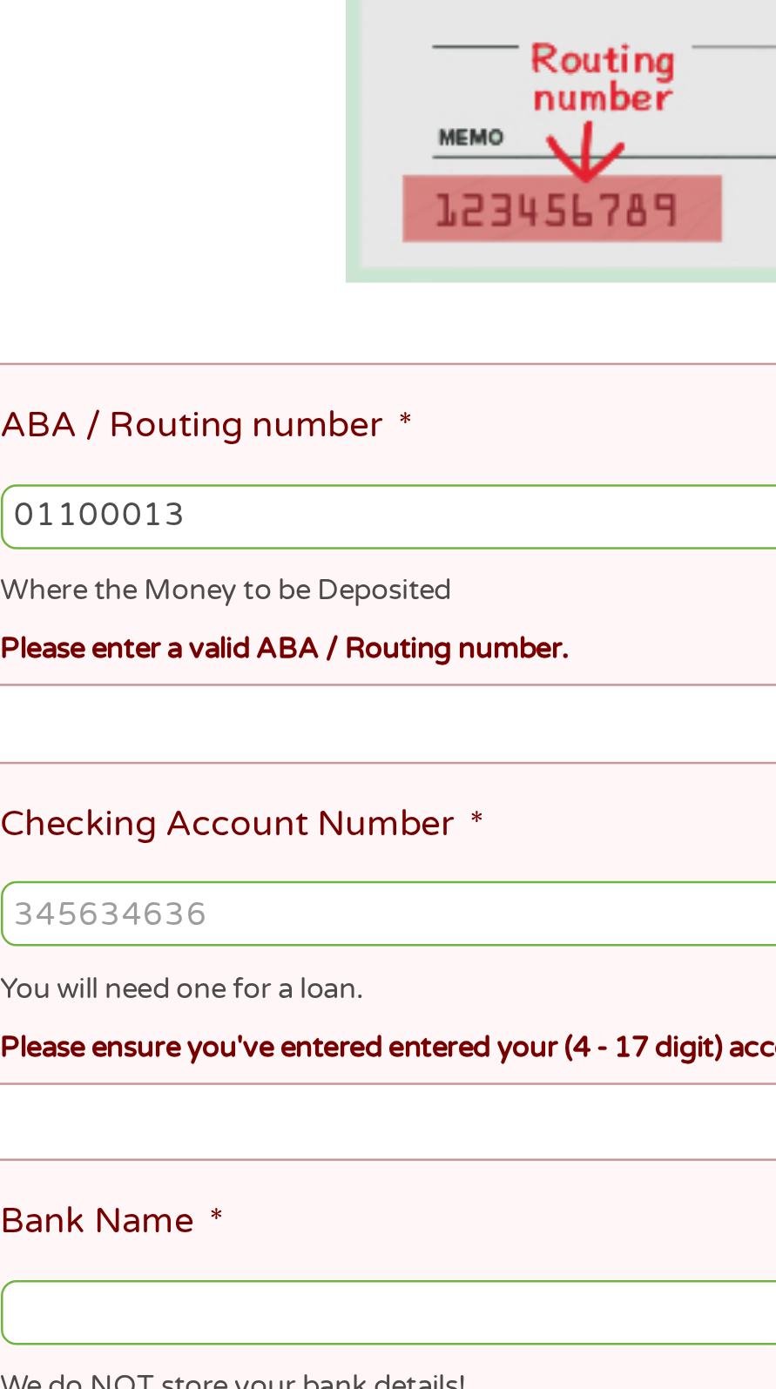
type input "011000138"
type input "BANK OF AMERICA NA"
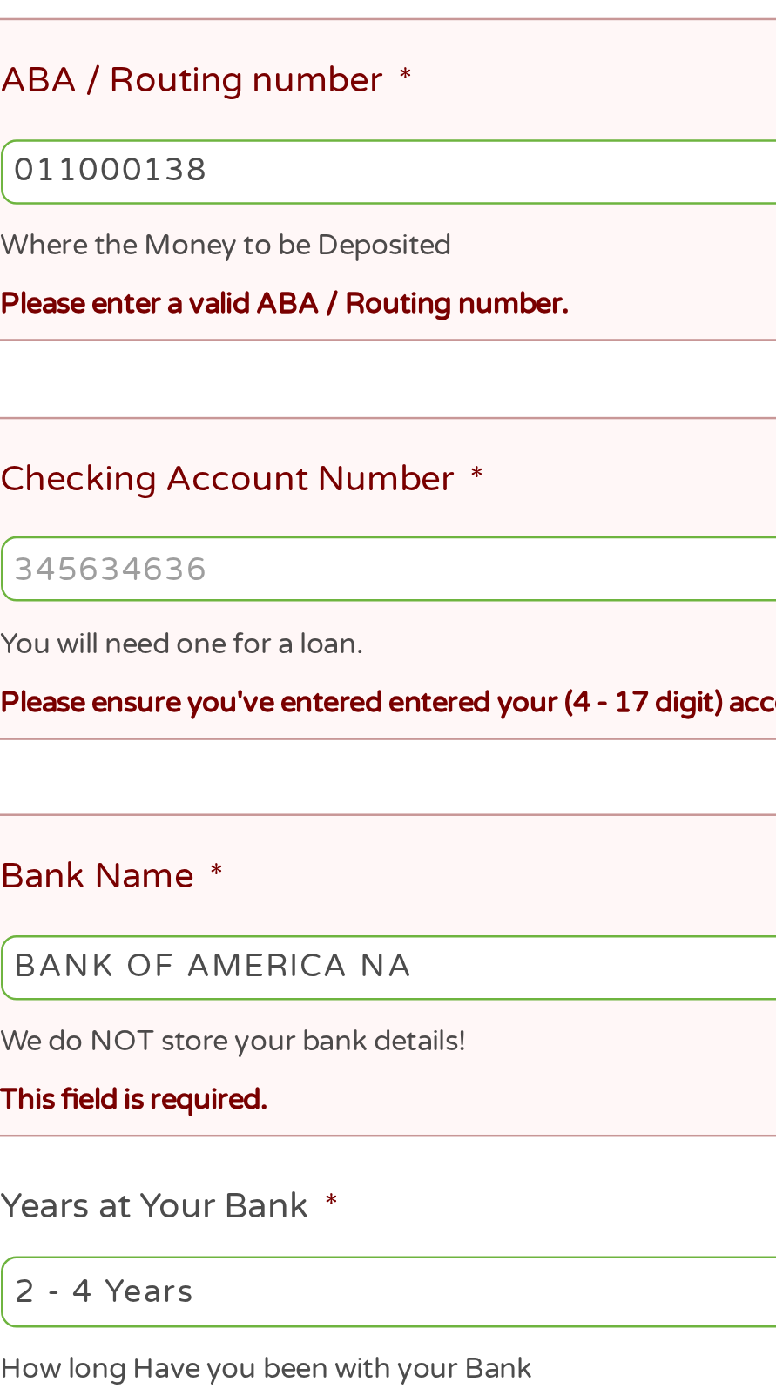
type input "011000138"
click at [170, 827] on input "Checking Account Number *" at bounding box center [388, 834] width 694 height 26
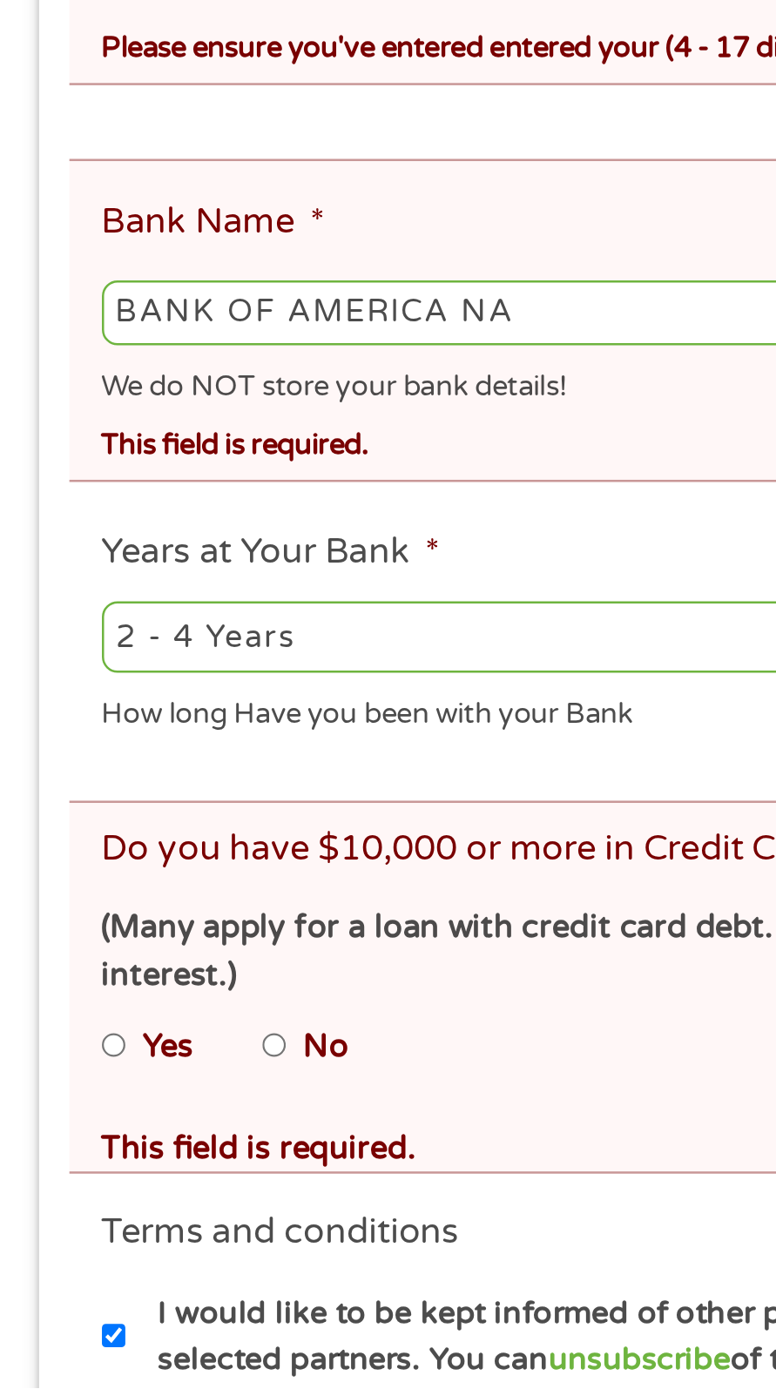
scroll to position [45, 0]
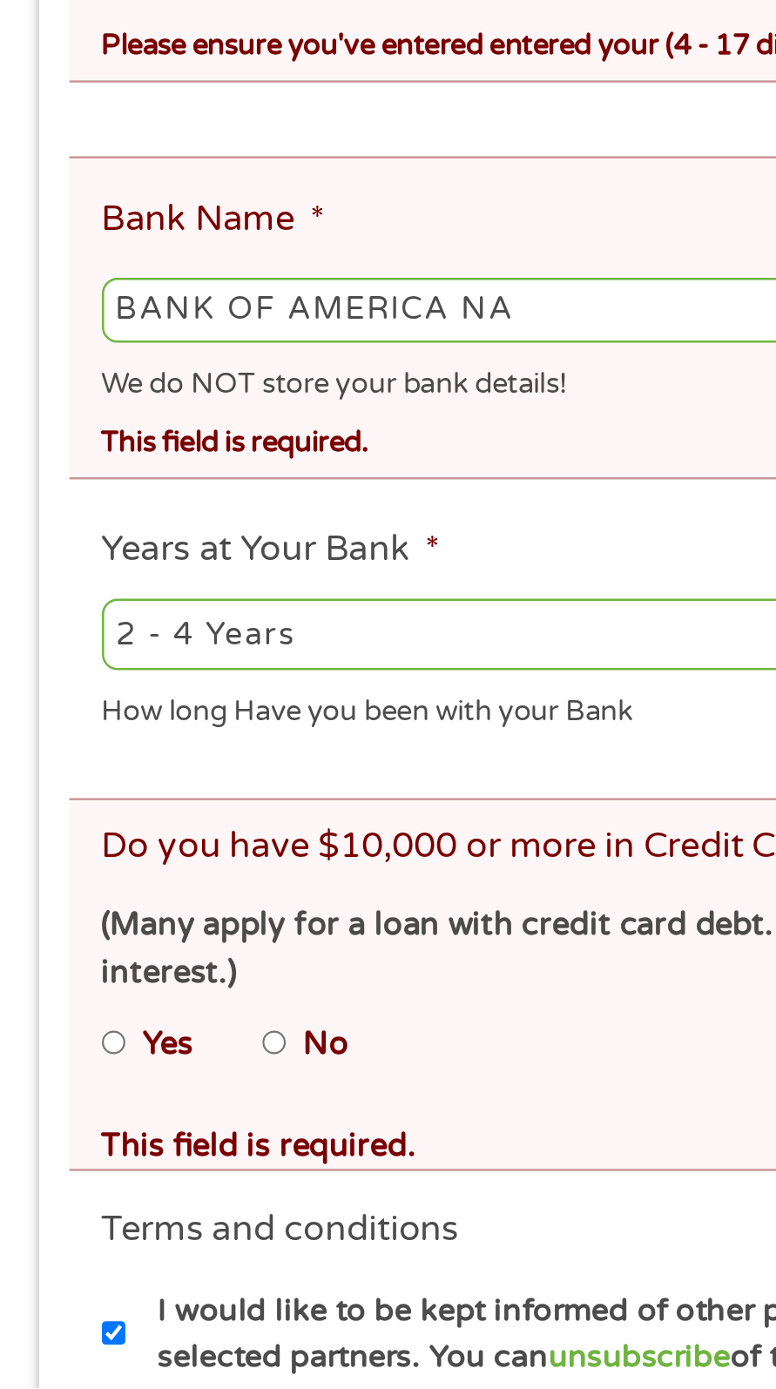
type input "466024712989"
click at [128, 1242] on label "No" at bounding box center [131, 1251] width 18 height 19
click at [116, 1240] on input "No" at bounding box center [110, 1250] width 10 height 21
radio input "true"
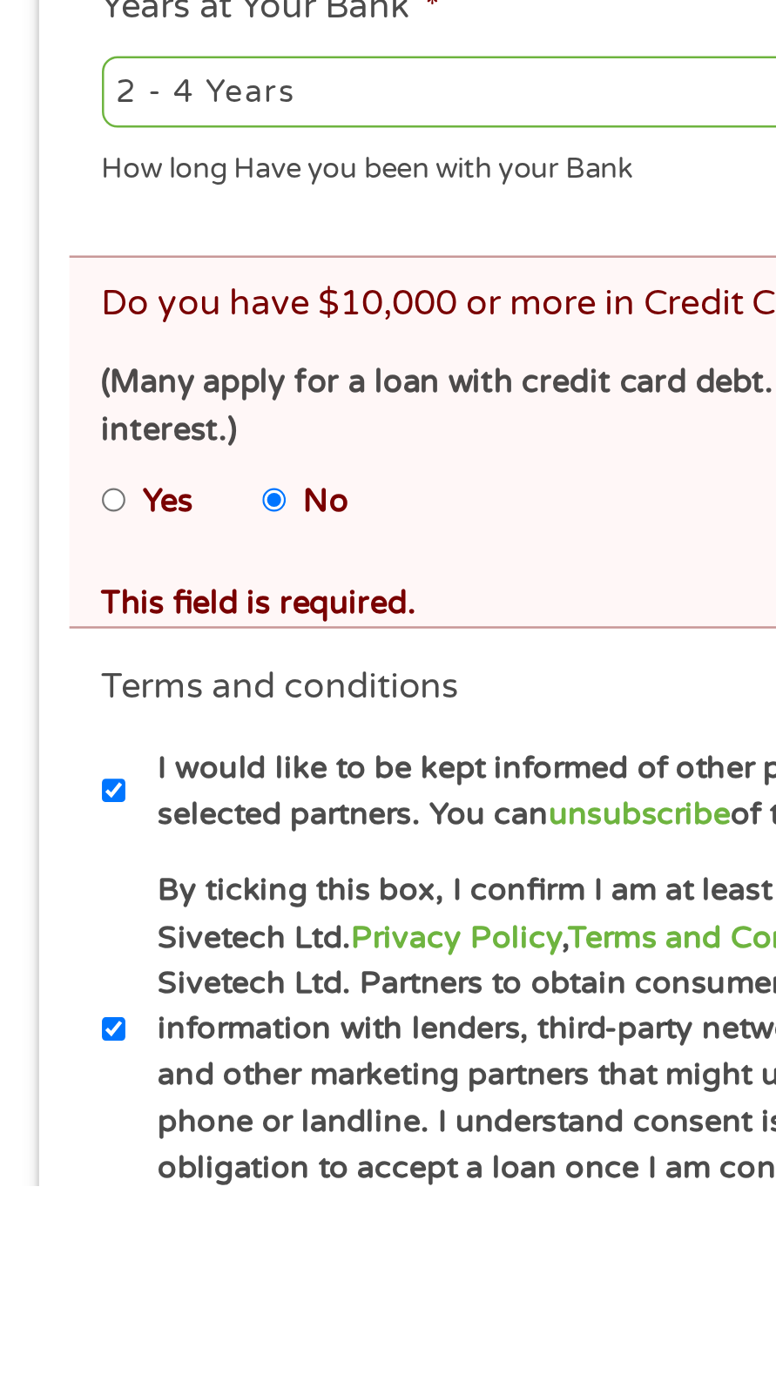
scroll to position [183, 0]
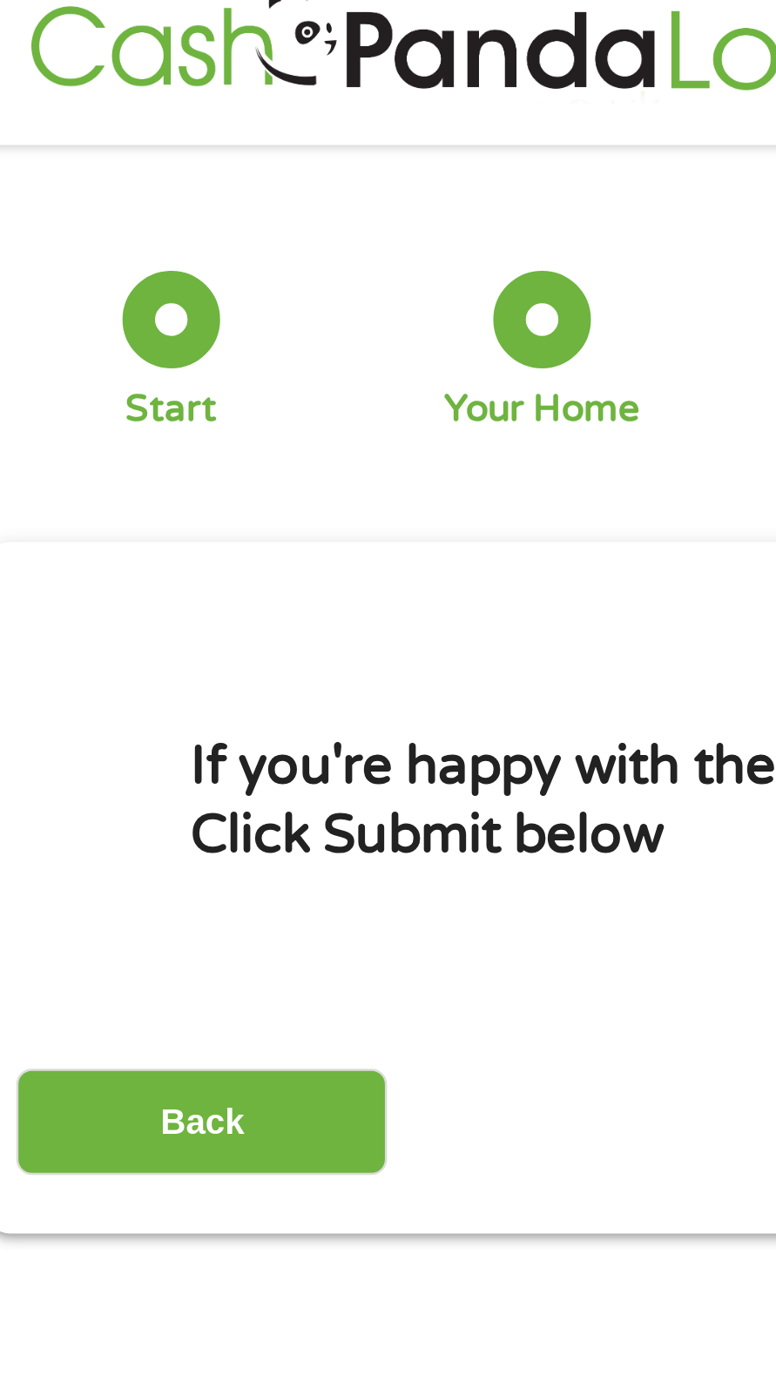
scroll to position [0, 0]
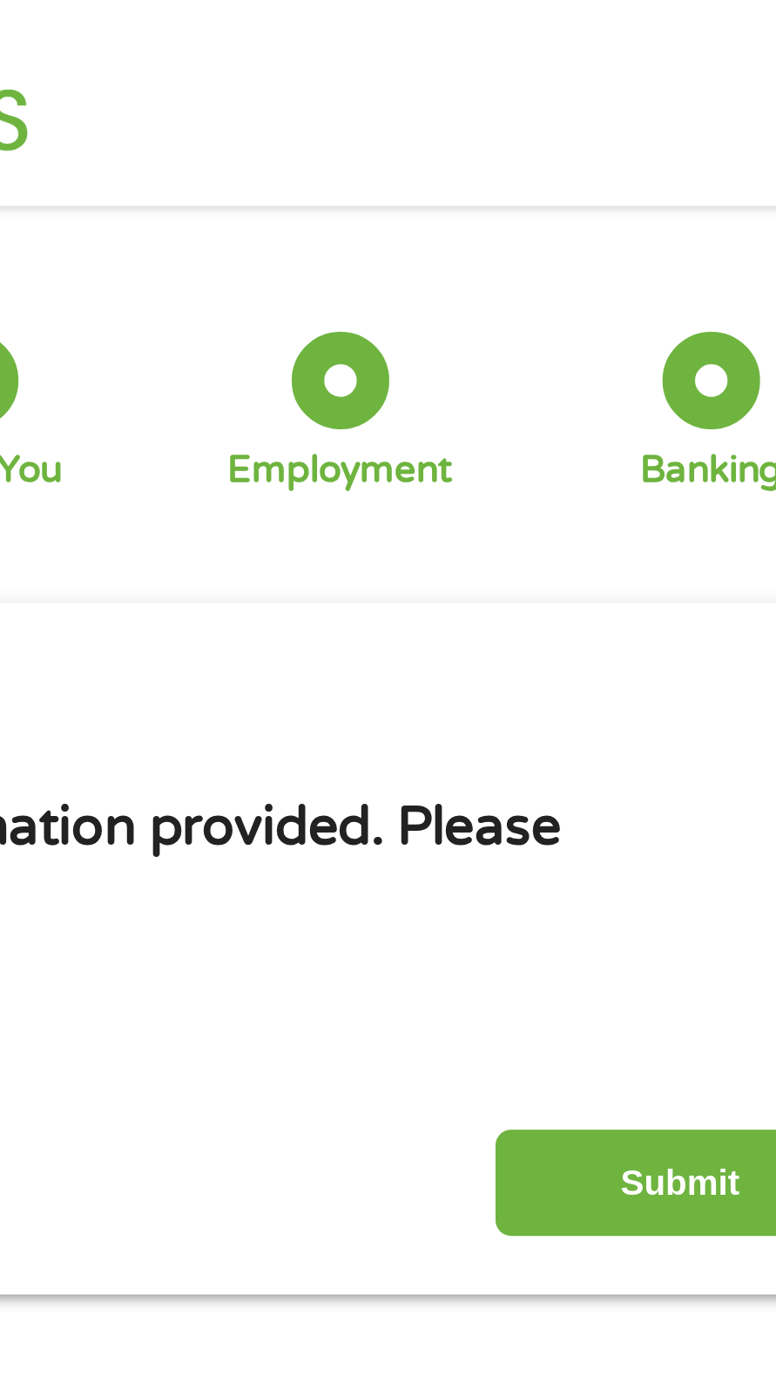
click at [651, 476] on input "Submit" at bounding box center [673, 475] width 149 height 43
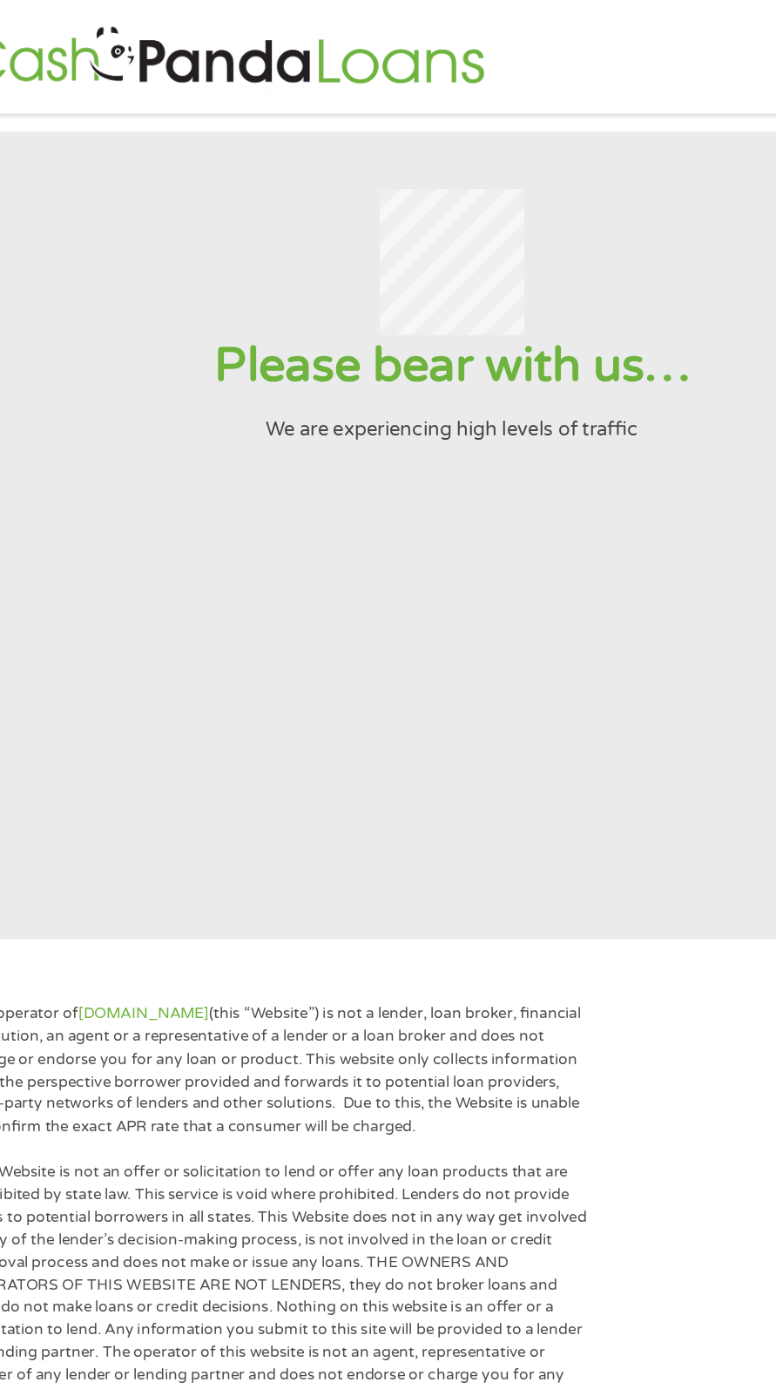
click at [408, 287] on h1 "Please bear with us…" at bounding box center [387, 266] width 733 height 44
click at [375, 492] on section "Please bear with us… We are experiencing high levels of traffic" at bounding box center [388, 390] width 776 height 588
click at [275, 42] on img at bounding box center [222, 42] width 388 height 50
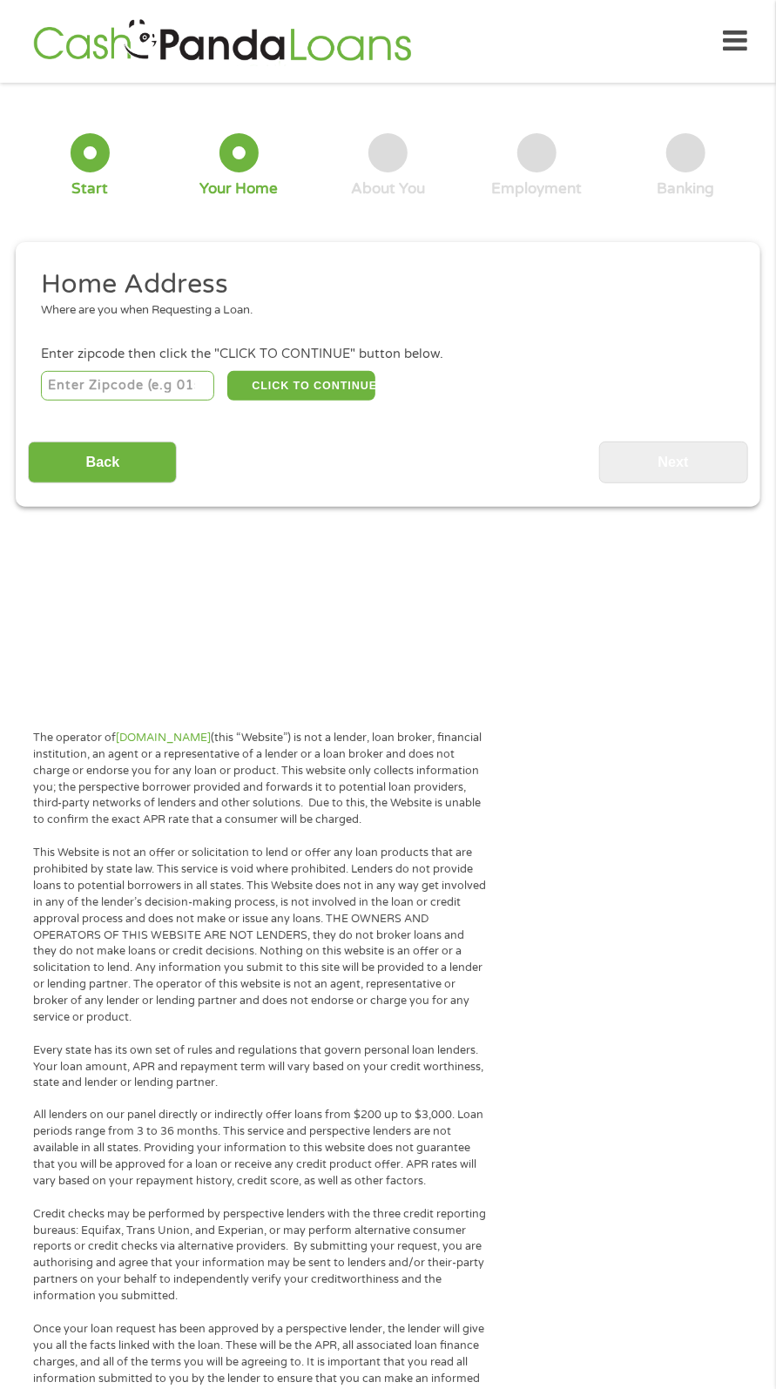
scroll to position [8, 0]
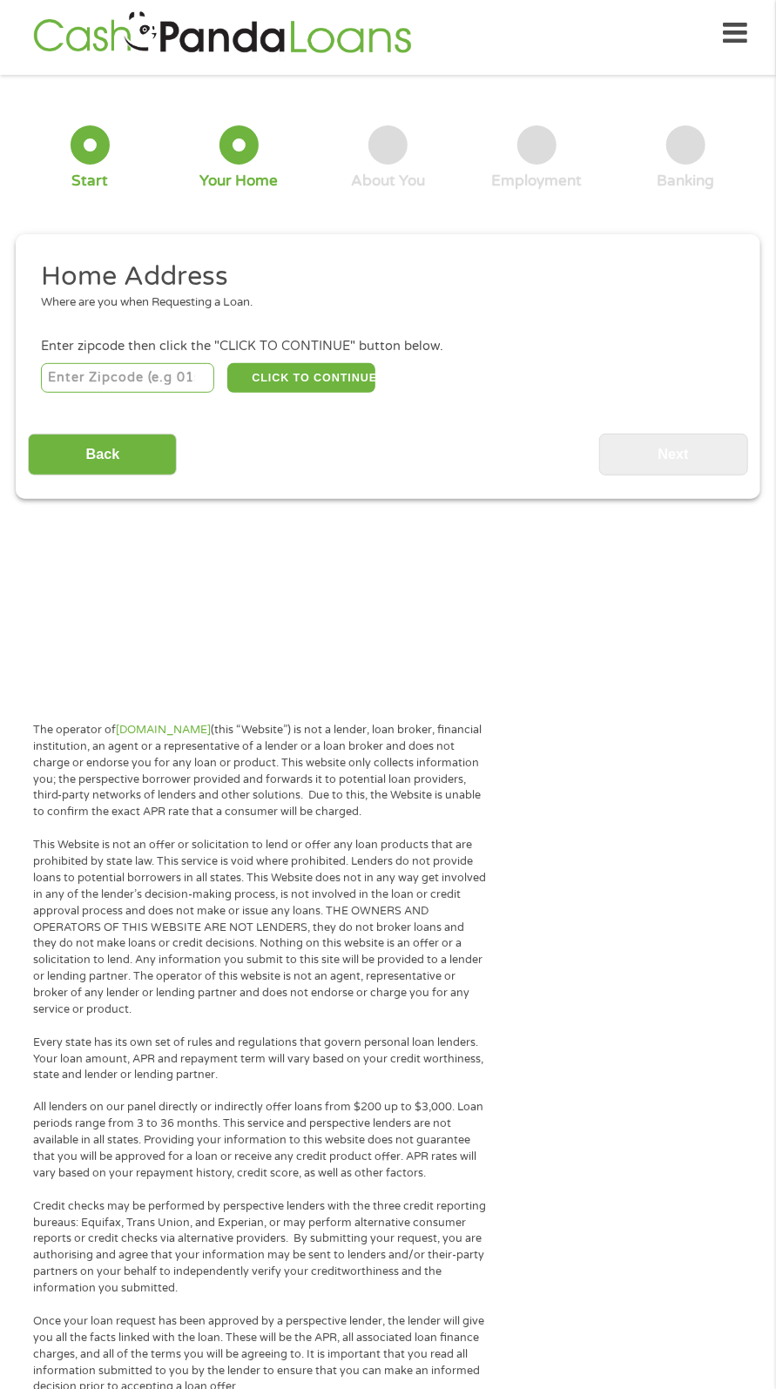
click at [145, 374] on input "number" at bounding box center [127, 378] width 173 height 30
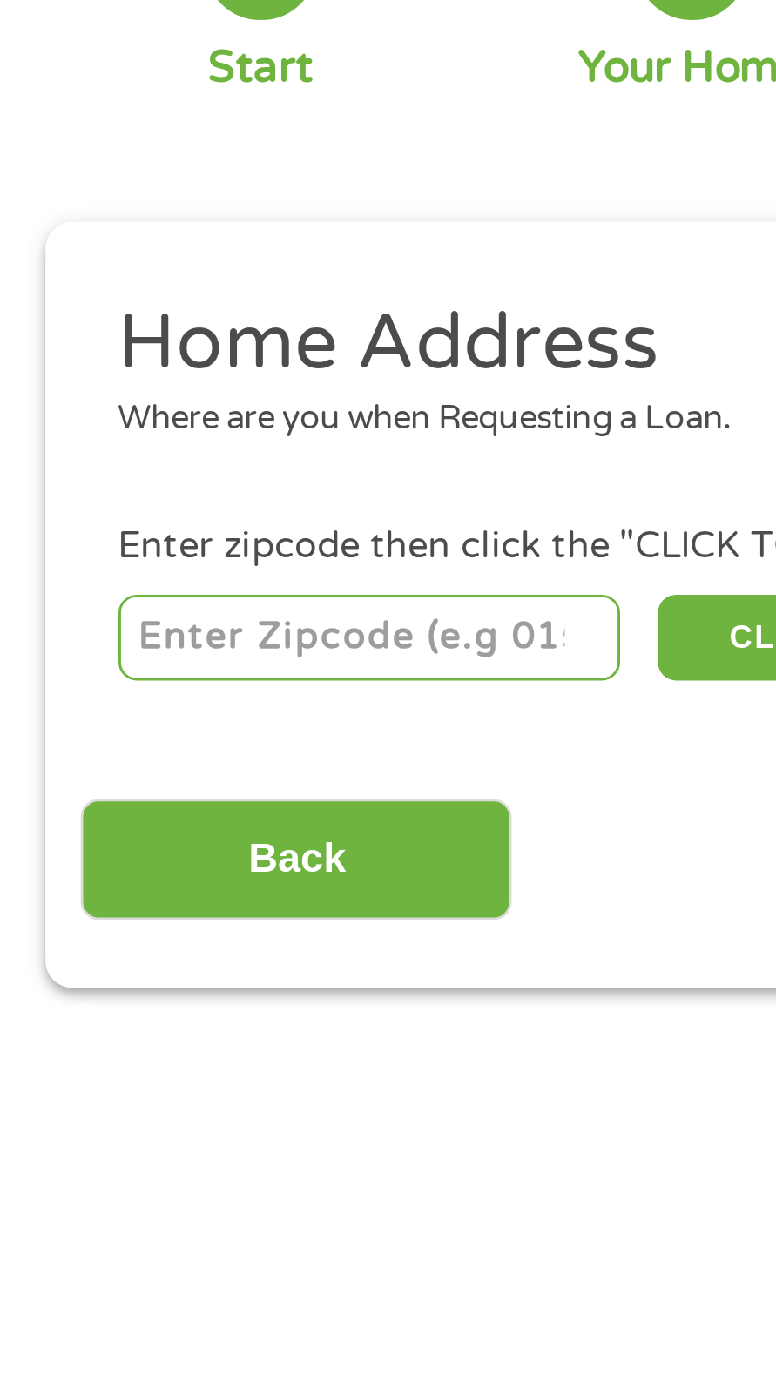
type input "02360"
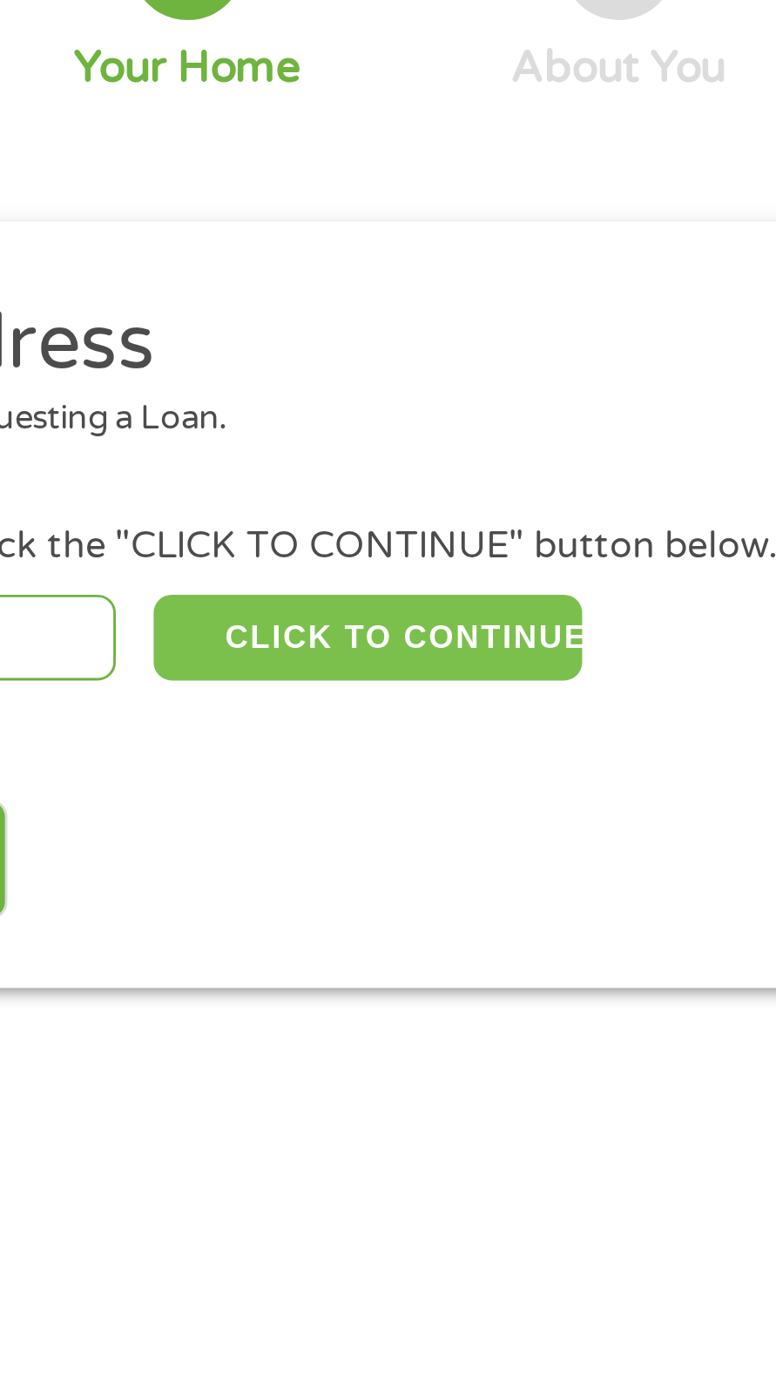
click at [318, 376] on button "CLICK TO CONTINUE" at bounding box center [301, 378] width 149 height 30
type input "02360"
type input "[GEOGRAPHIC_DATA]"
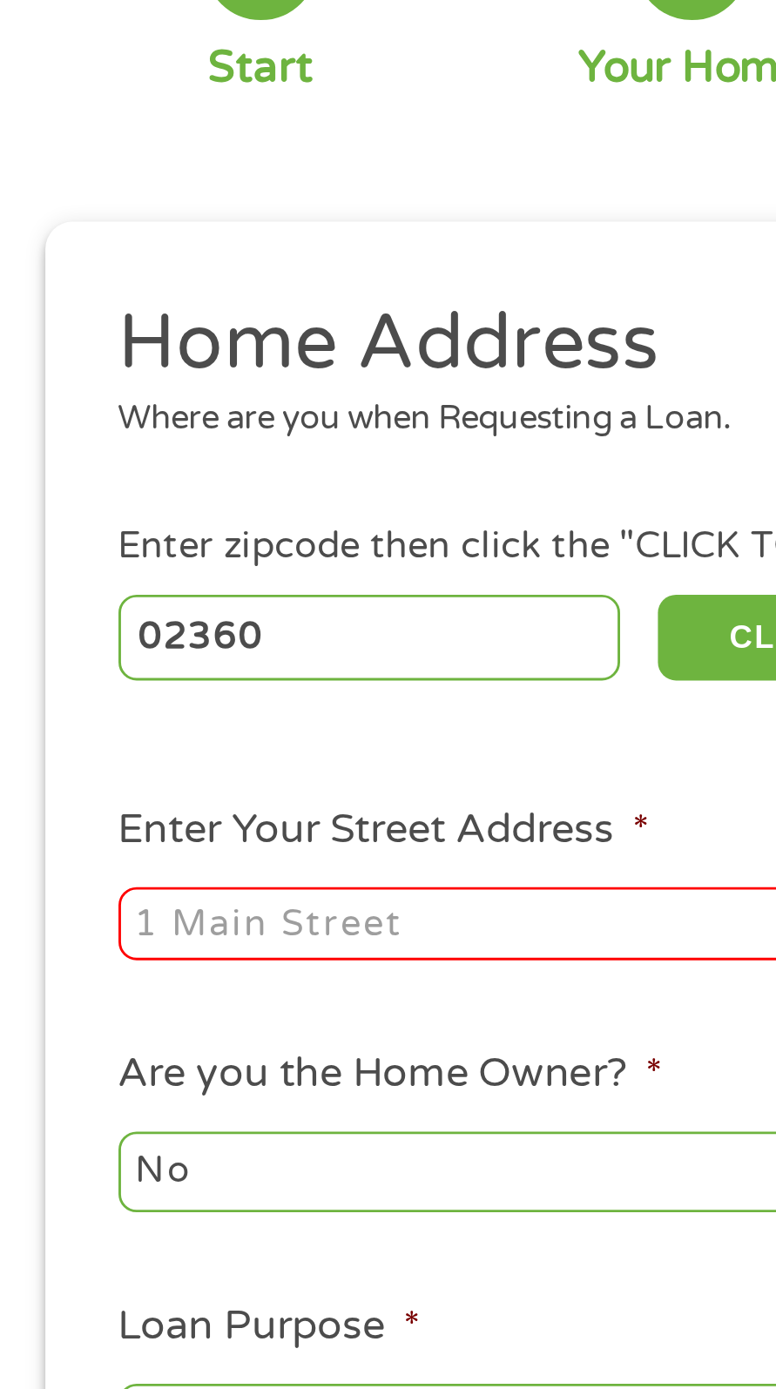
click at [118, 474] on input "Enter Your Street Address *" at bounding box center [208, 477] width 334 height 26
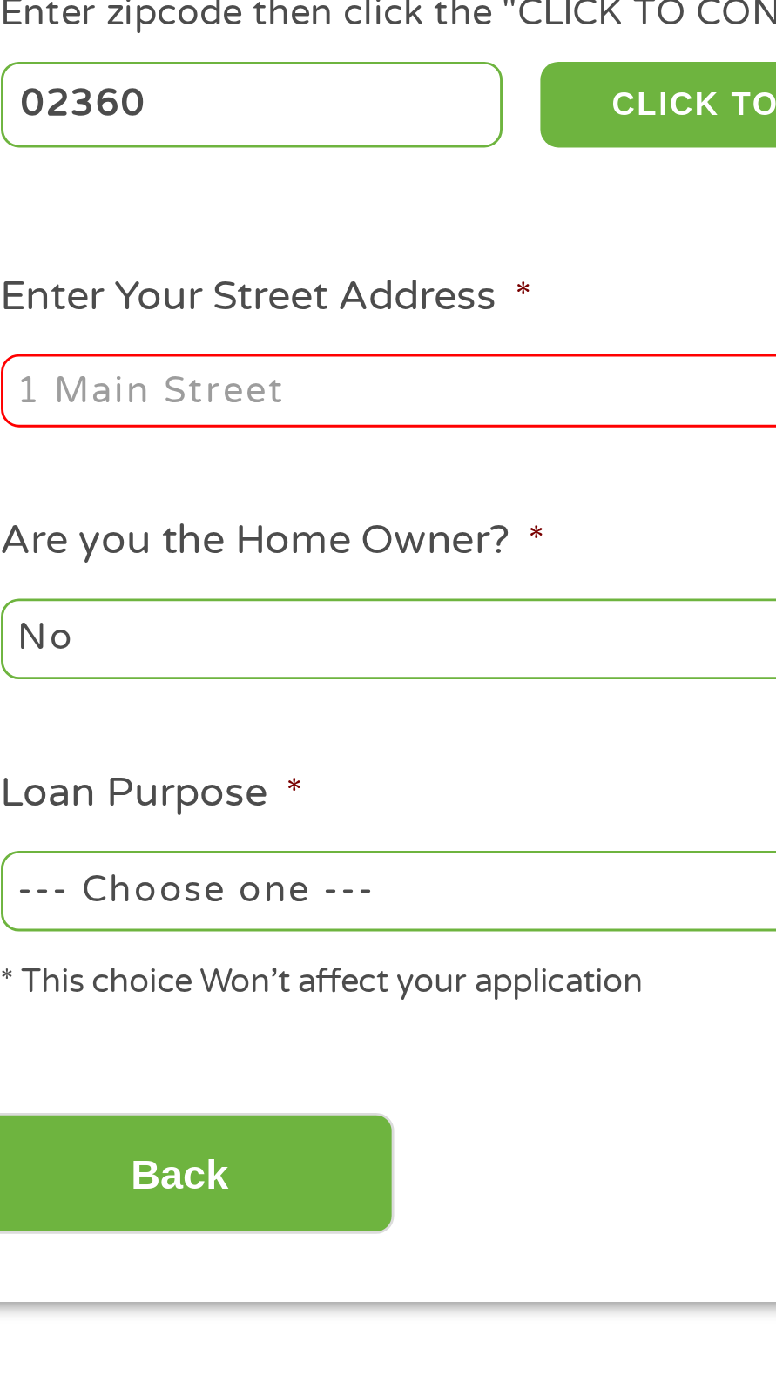
type input "[STREET_ADDRESS]"
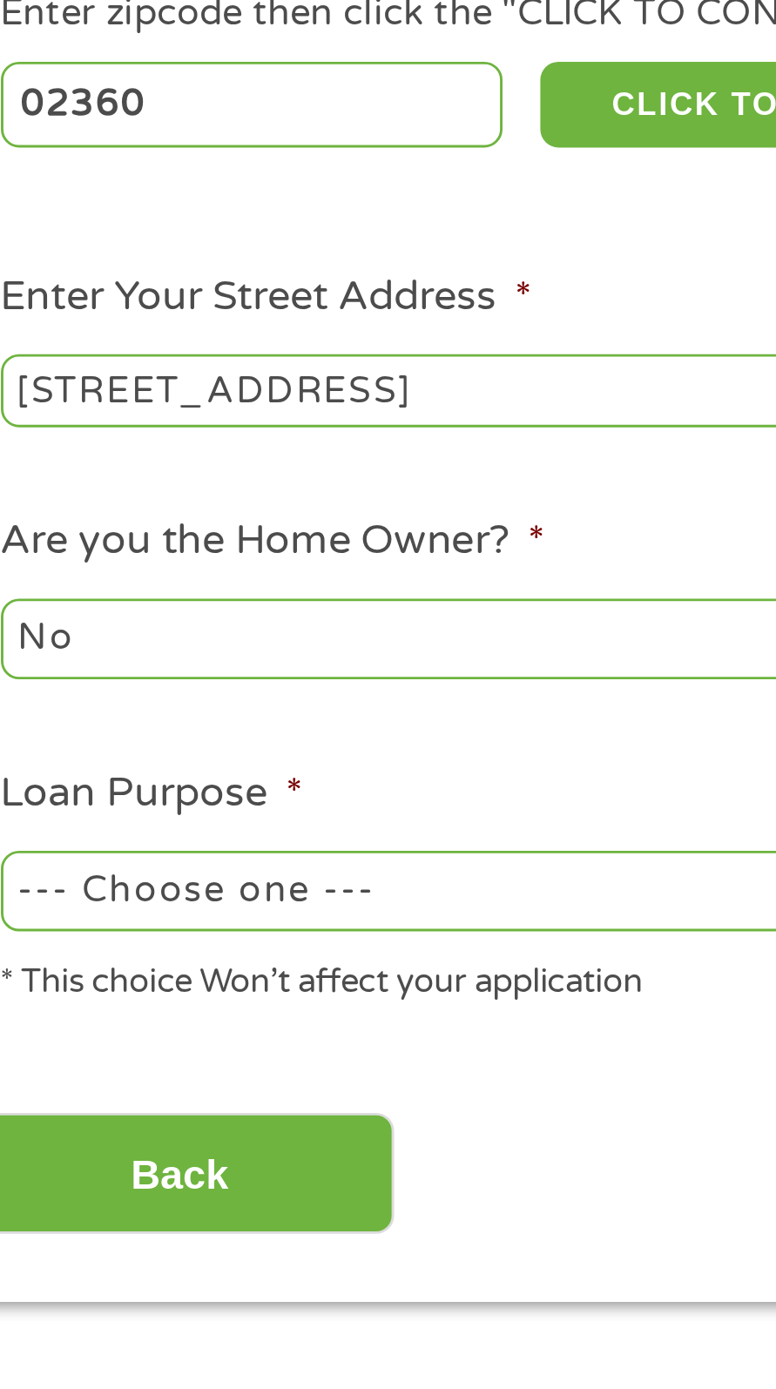
click at [161, 656] on select "--- Choose one --- Pay Bills Debt Consolidation Home Improvement Major Purchase…" at bounding box center [208, 650] width 334 height 28
select select "other"
click at [41, 637] on select "--- Choose one --- Pay Bills Debt Consolidation Home Improvement Major Purchase…" at bounding box center [208, 650] width 334 height 28
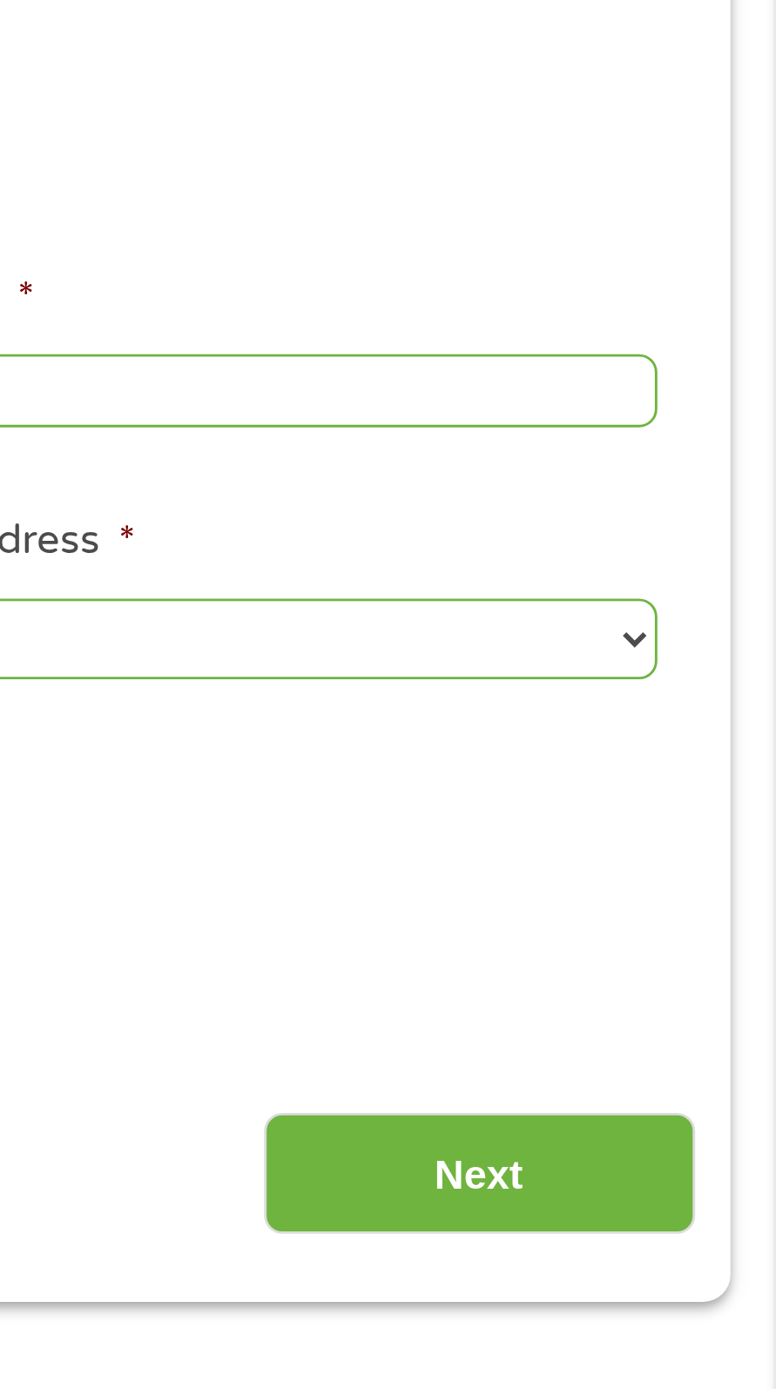
click at [688, 747] on input "Next" at bounding box center [673, 747] width 149 height 43
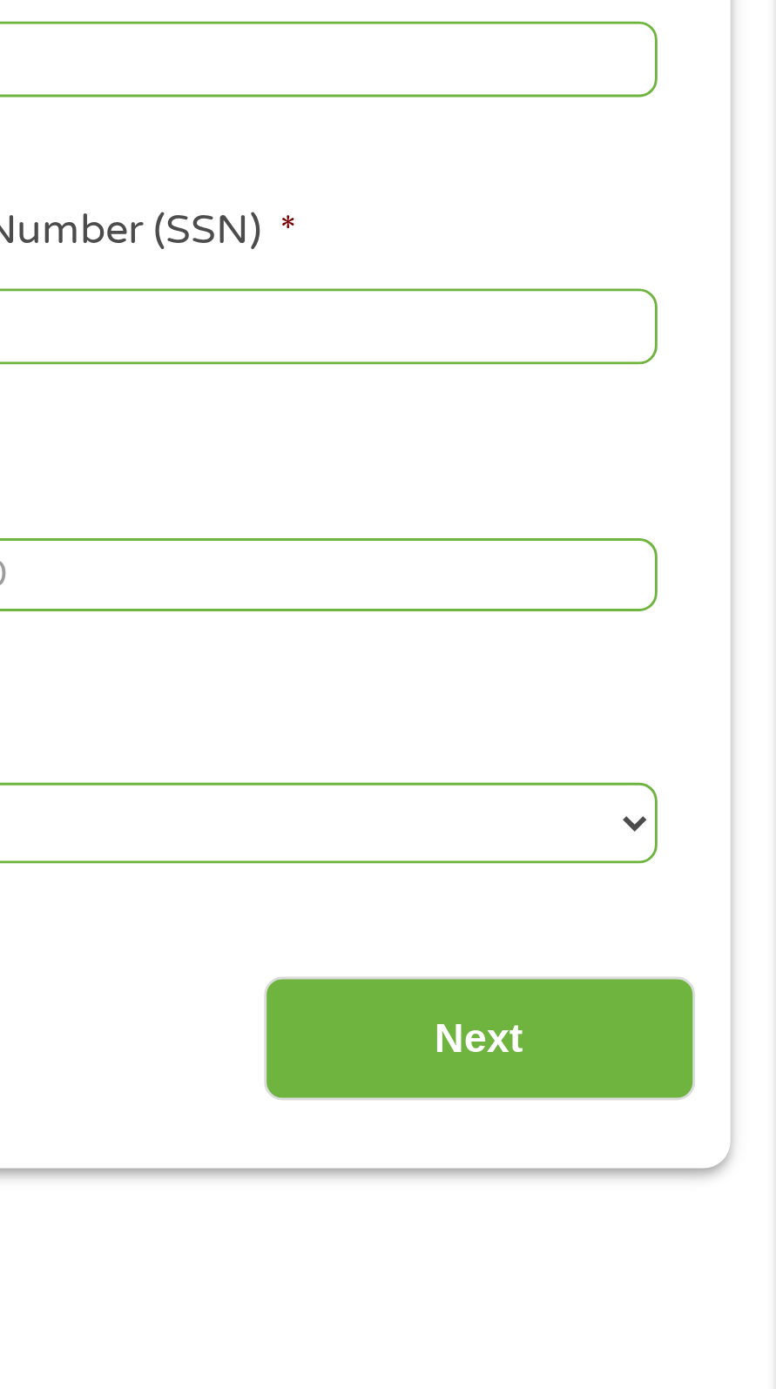
scroll to position [7, 7]
click at [691, 702] on input "Next" at bounding box center [673, 700] width 149 height 43
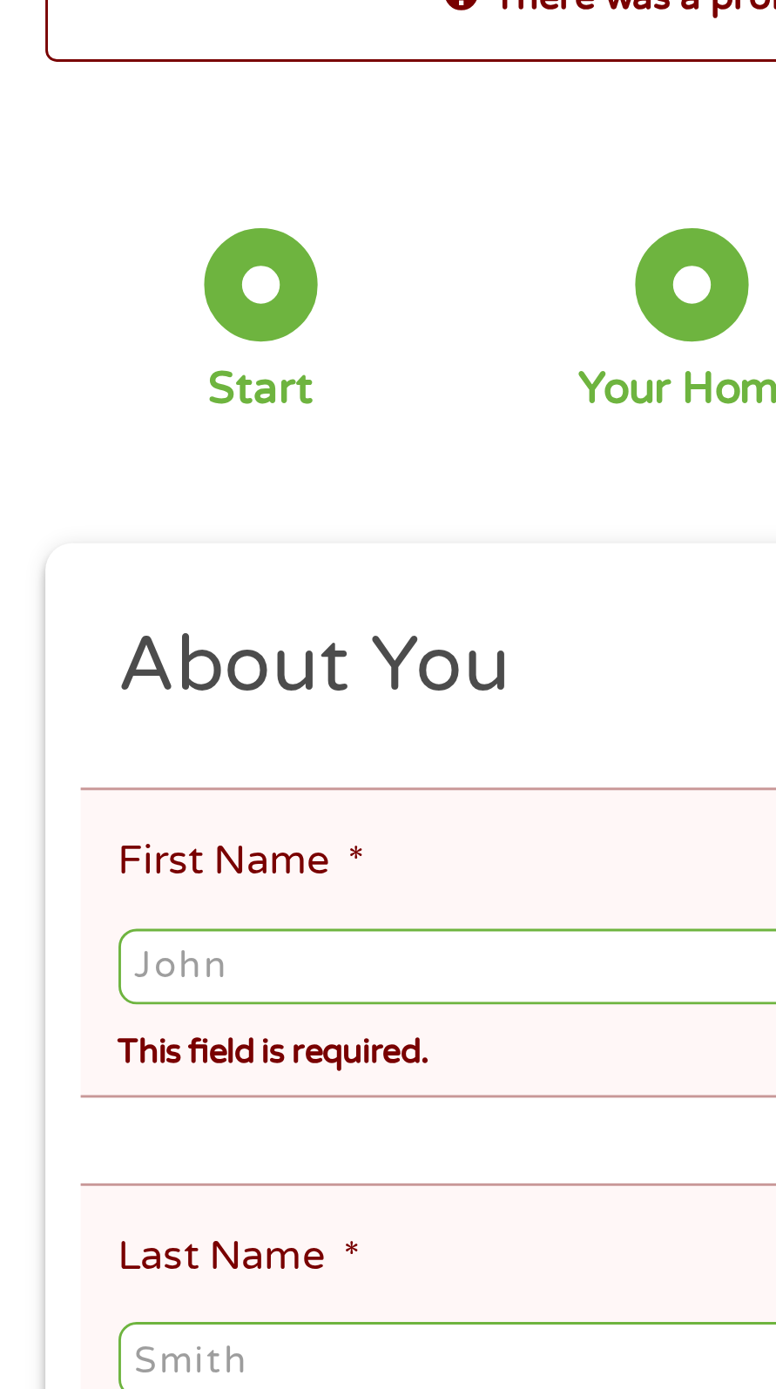
scroll to position [8, 0]
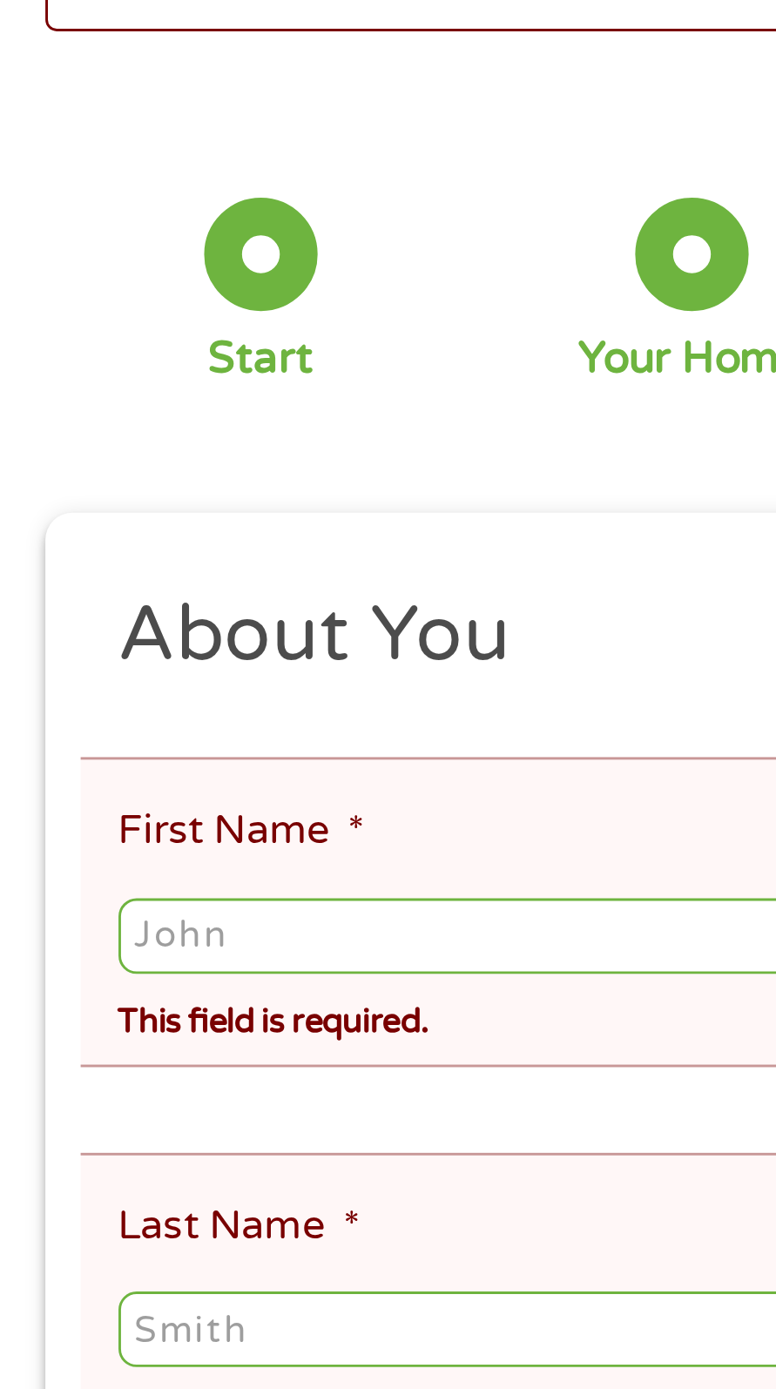
click at [150, 449] on input "First Name *" at bounding box center [388, 446] width 694 height 26
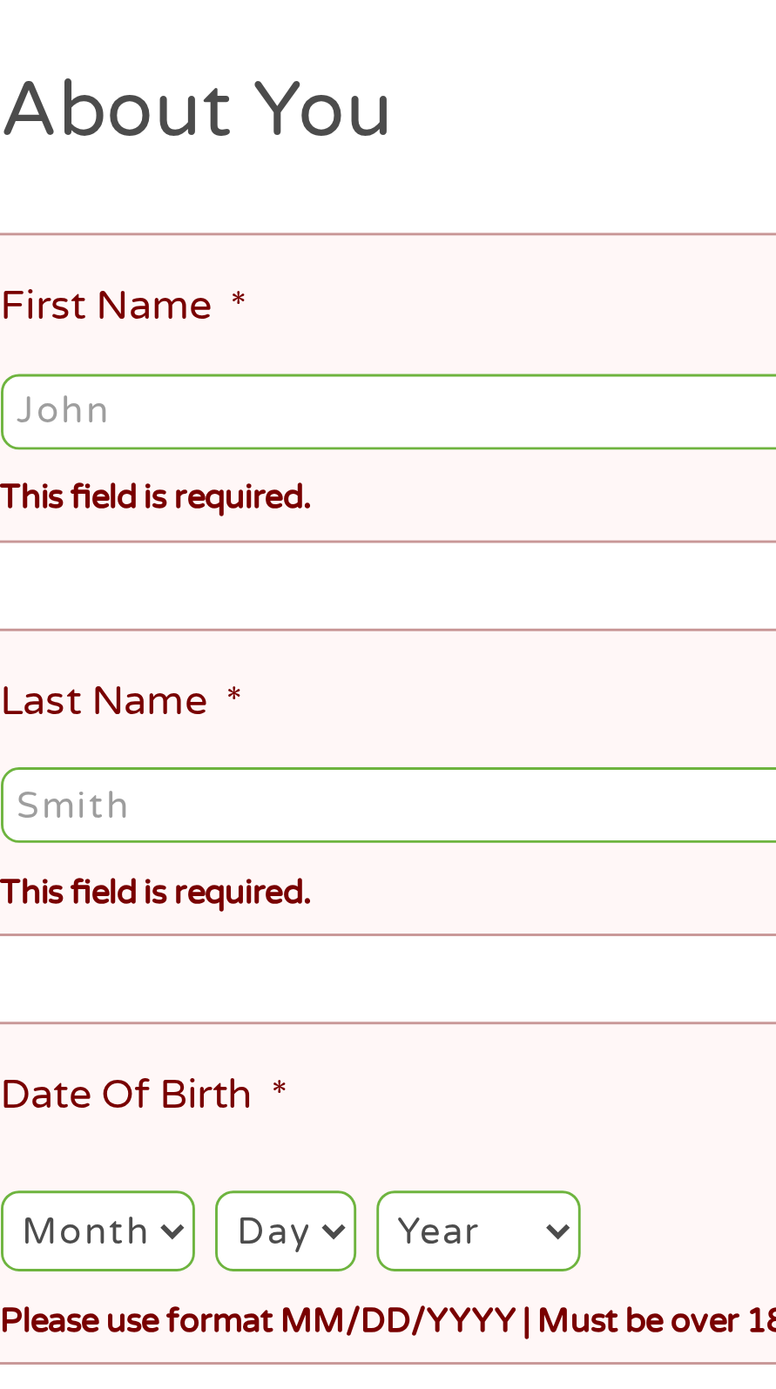
type input "[PERSON_NAME]"
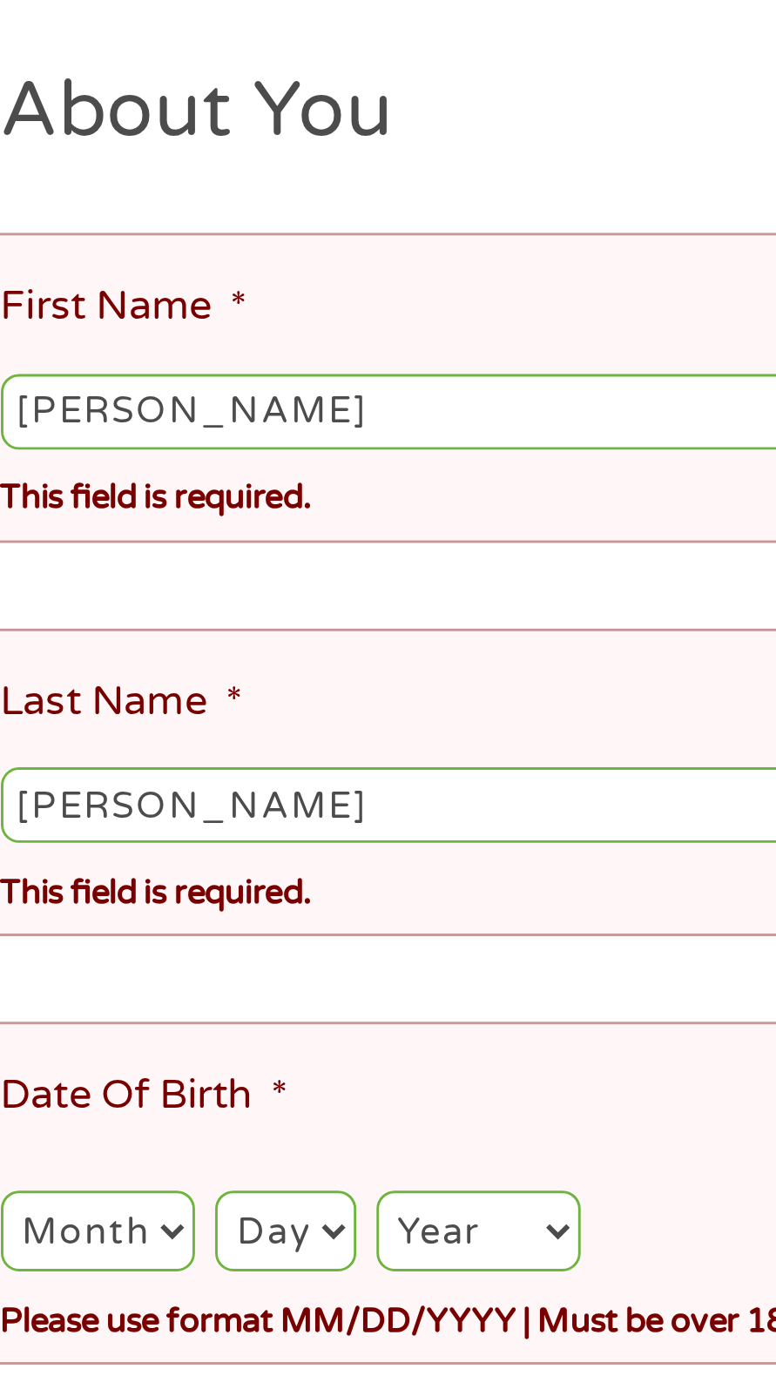
type input "[EMAIL_ADDRESS][DOMAIN_NAME]"
type input "[PHONE_NUMBER]"
click at [86, 715] on select "Month 1 2 3 4 5 6 7 8 9 10 11 12" at bounding box center [74, 729] width 67 height 28
select select "7"
click at [41, 715] on select "Month 1 2 3 4 5 6 7 8 9 10 11 12" at bounding box center [74, 729] width 67 height 28
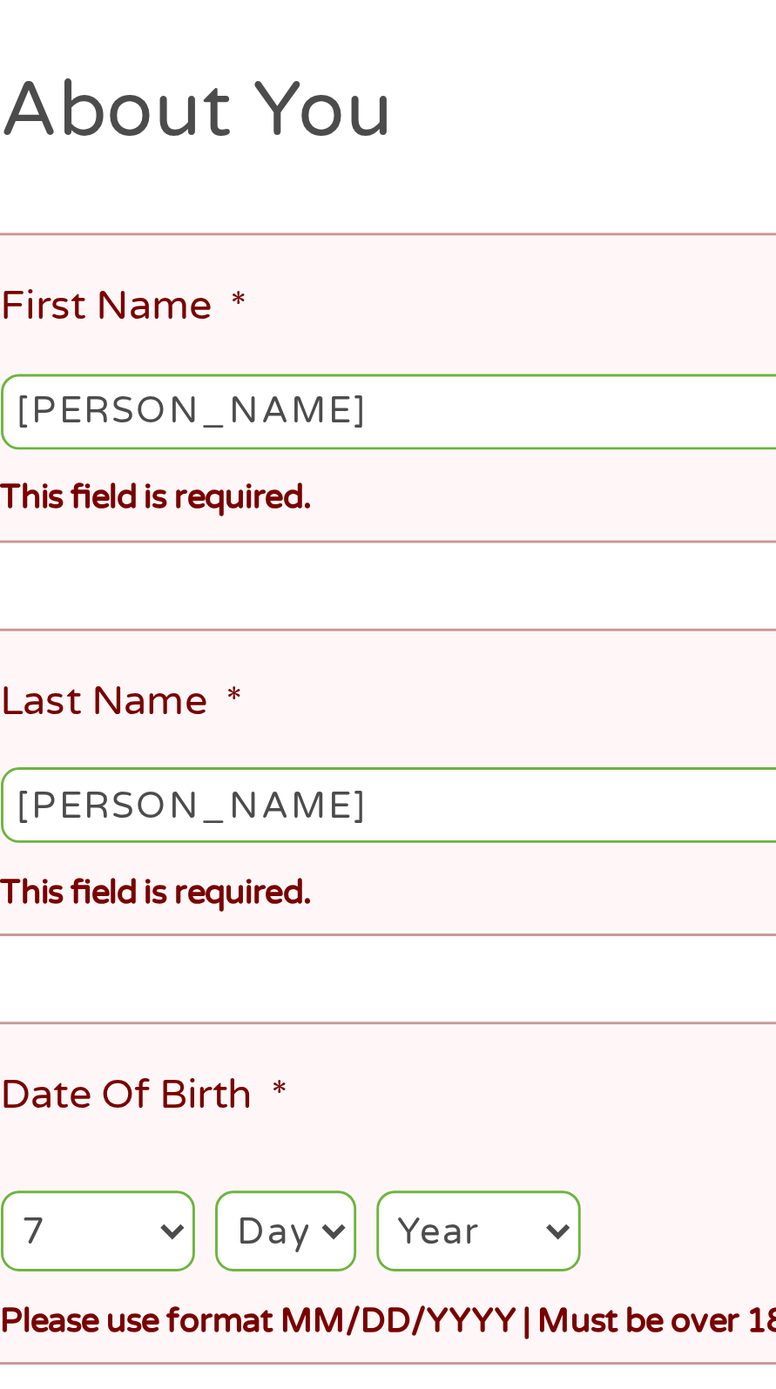
click at [144, 715] on select "Day 1 2 3 4 5 6 7 8 9 10 11 12 13 14 15 16 17 18 19 20 21 22 23 24 25 26 27 28 …" at bounding box center [139, 729] width 48 height 28
select select "11"
click at [115, 715] on select "Day 1 2 3 4 5 6 7 8 9 10 11 12 13 14 15 16 17 18 19 20 21 22 23 24 25 26 27 28 …" at bounding box center [139, 729] width 48 height 28
click at [219, 715] on select "Year [DATE] 2006 2005 2004 2003 2002 2001 2000 1999 1998 1997 1996 1995 1994 19…" at bounding box center [206, 729] width 71 height 28
select select "1959"
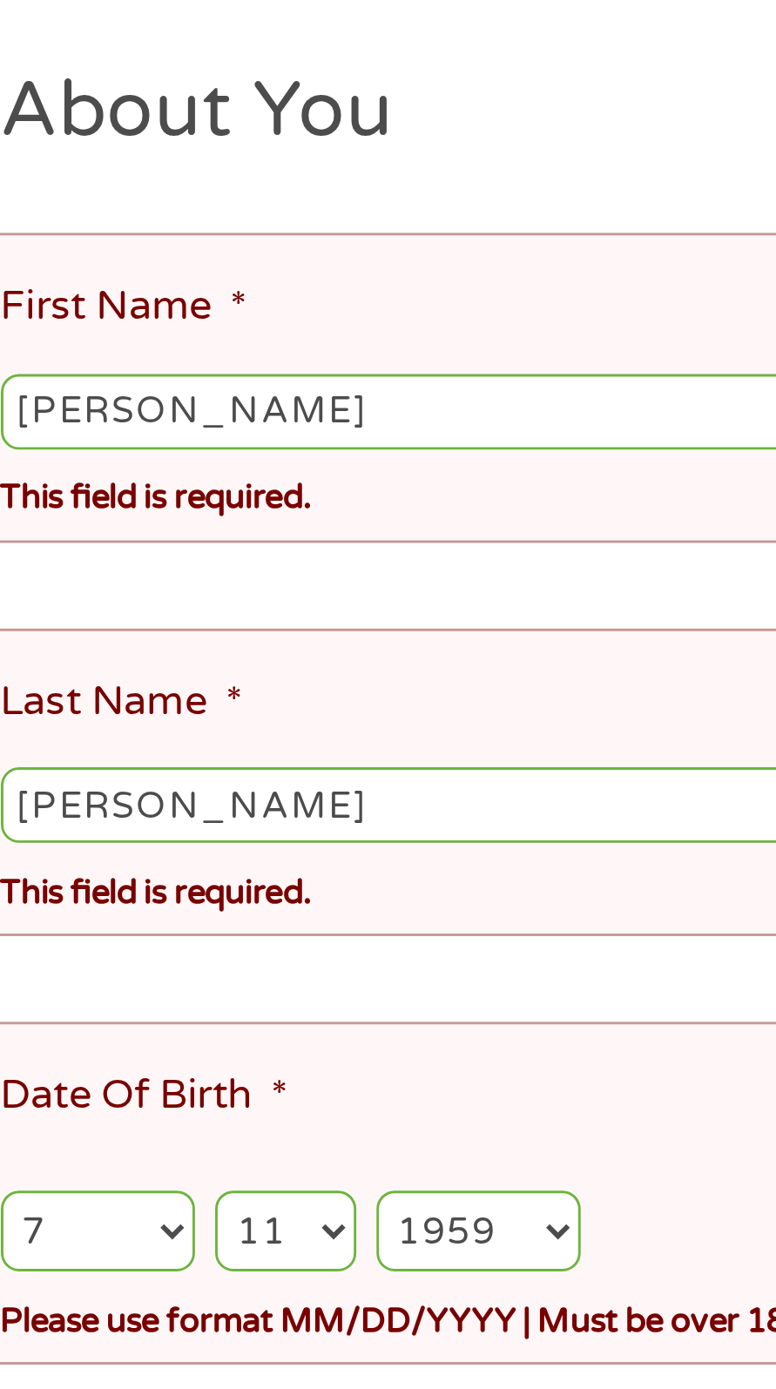
click at [171, 715] on select "Year [DATE] 2006 2005 2004 2003 2002 2001 2000 1999 1998 1997 1996 1995 1994 19…" at bounding box center [206, 729] width 71 height 28
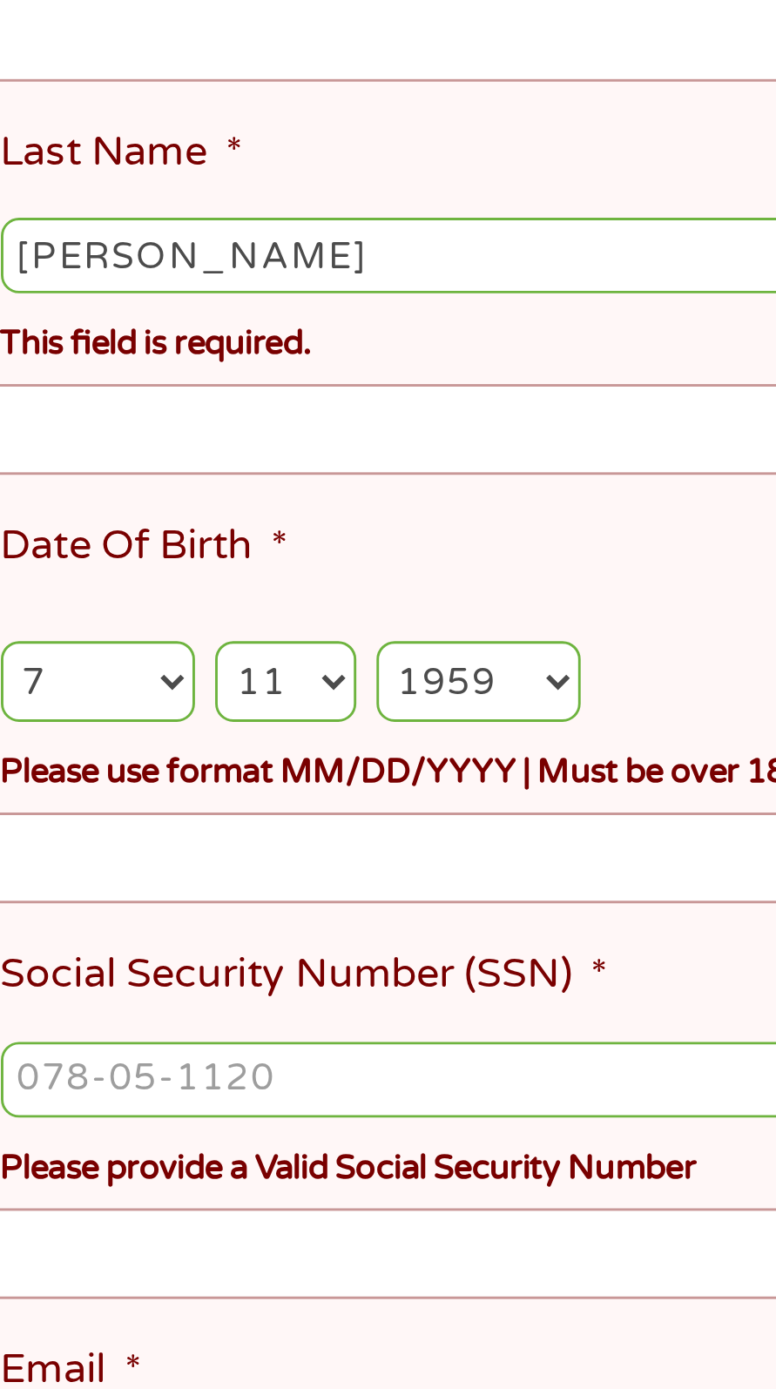
click at [142, 854] on input "Social Security Number (SSN) *" at bounding box center [388, 867] width 694 height 26
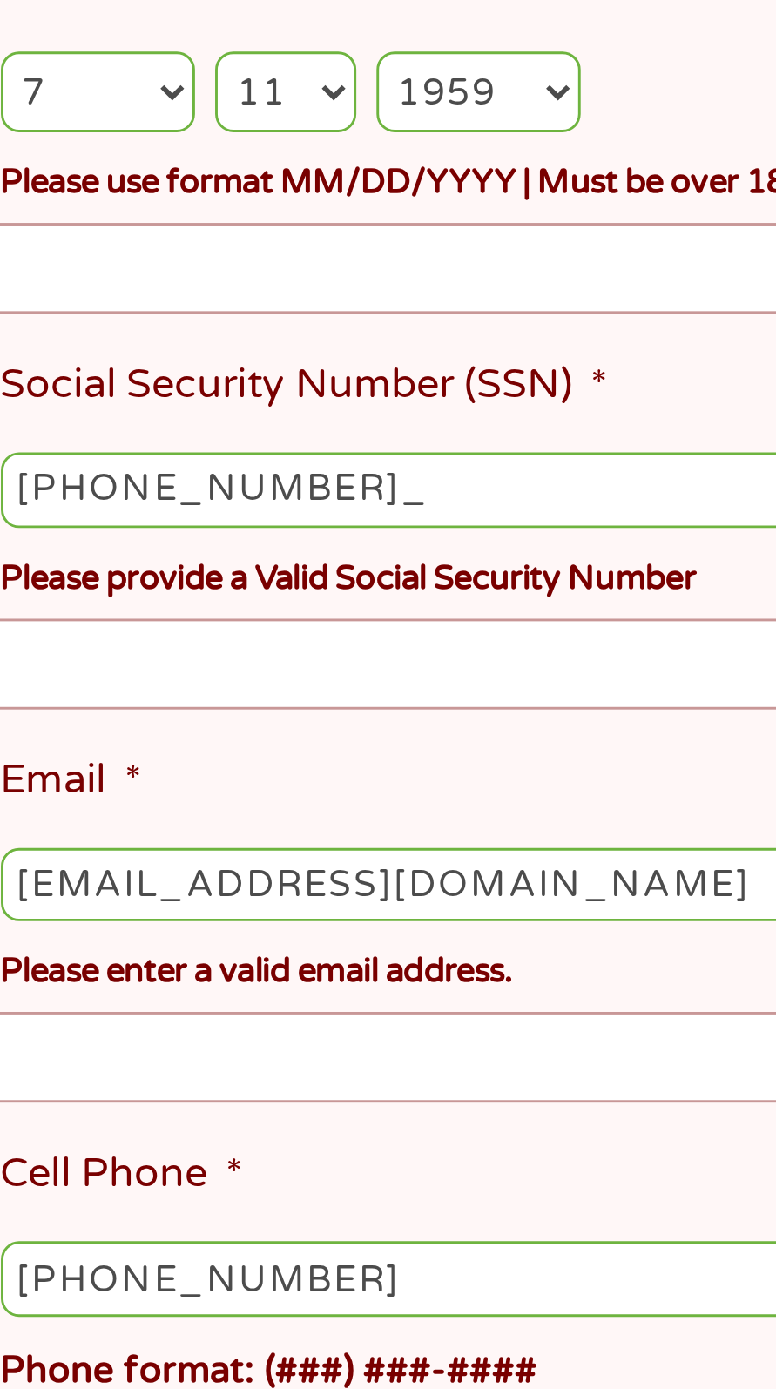
type input "022-48-0870"
click at [159, 942] on li "Email * arthurgendron4@gmail.com Please enter a valid email address." at bounding box center [381, 995] width 707 height 106
click at [182, 990] on input "[EMAIL_ADDRESS][DOMAIN_NAME]" at bounding box center [388, 1003] width 694 height 26
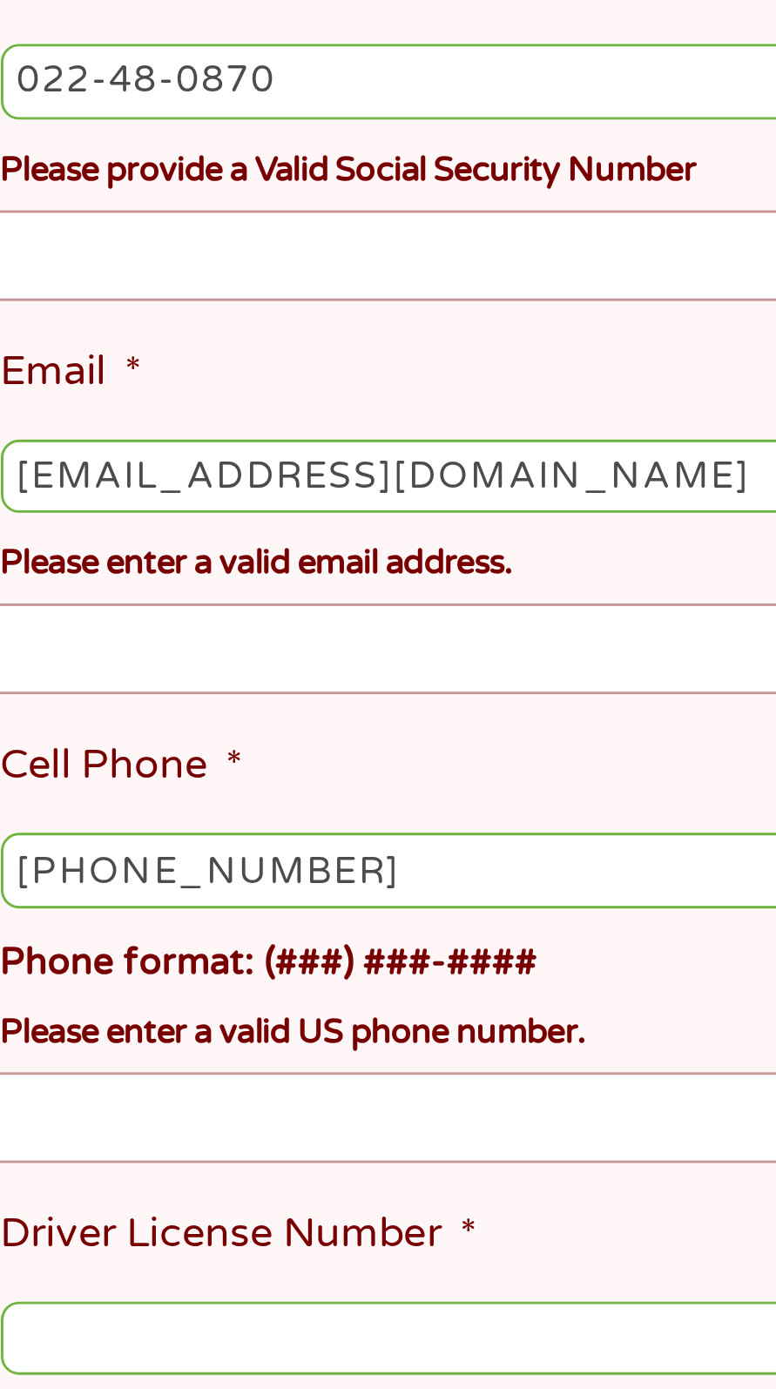
click at [164, 1077] on li "Cell Phone * (774) 303-1601 Phone format: (###) ###-#### Please enter a valid U…" at bounding box center [381, 1143] width 707 height 132
click at [131, 1126] on input "[PHONE_NUMBER]" at bounding box center [388, 1139] width 694 height 26
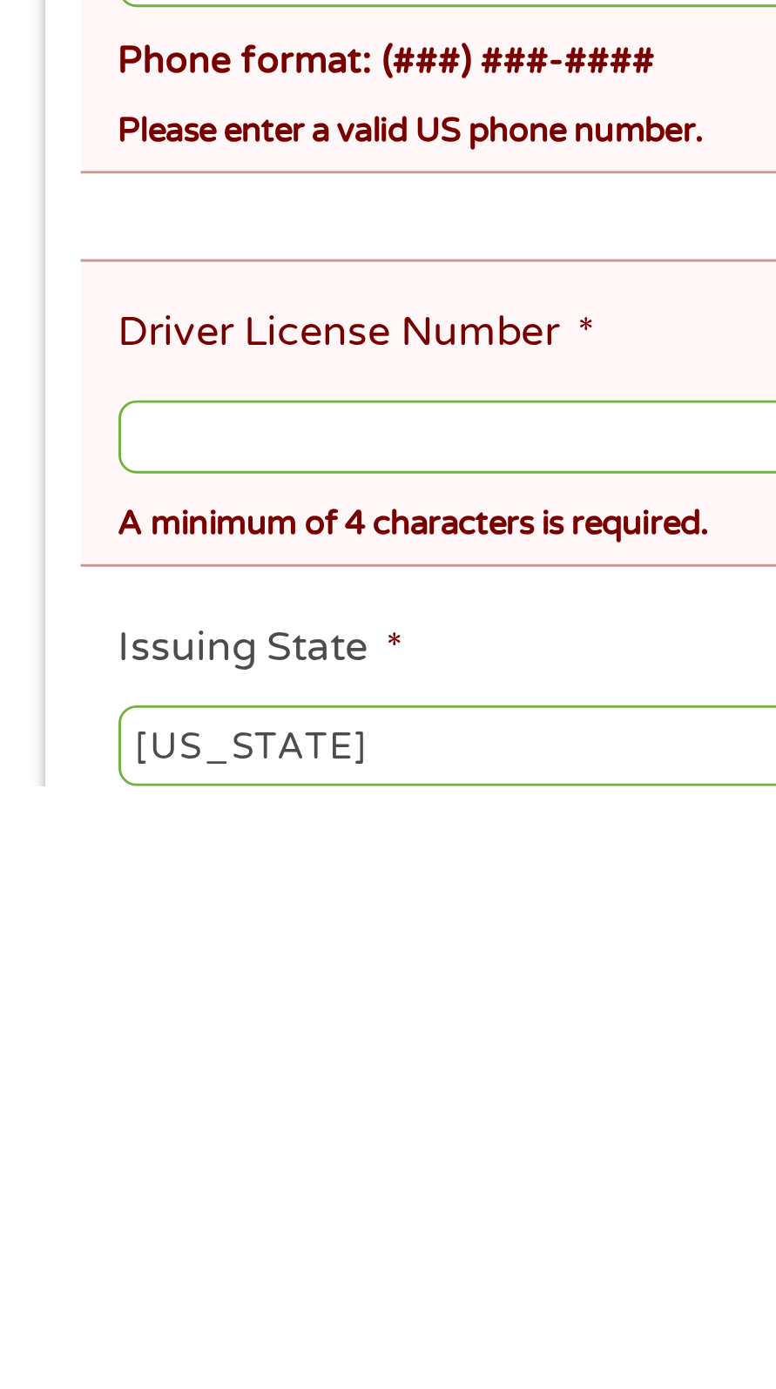
scroll to position [50, 0]
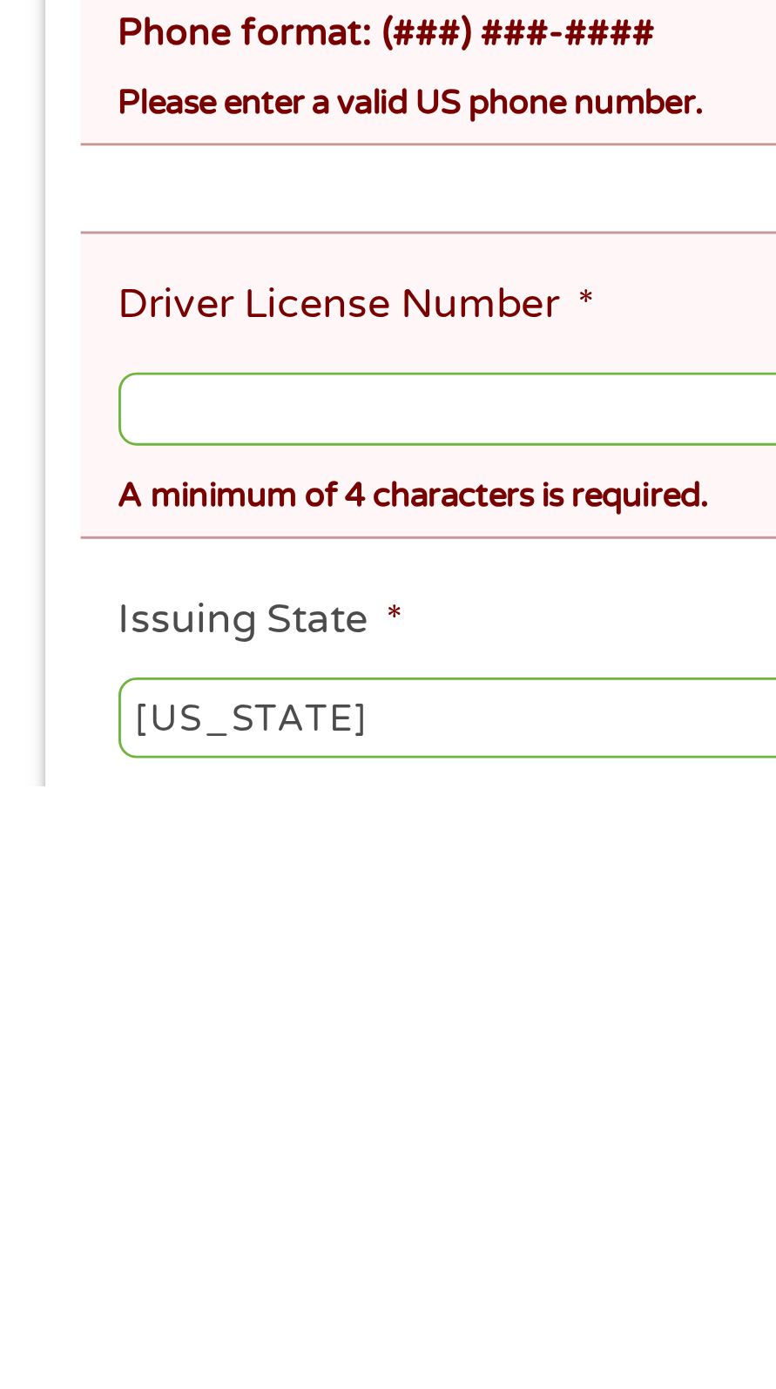
click at [140, 1246] on input "Driver License Number *" at bounding box center [388, 1259] width 694 height 26
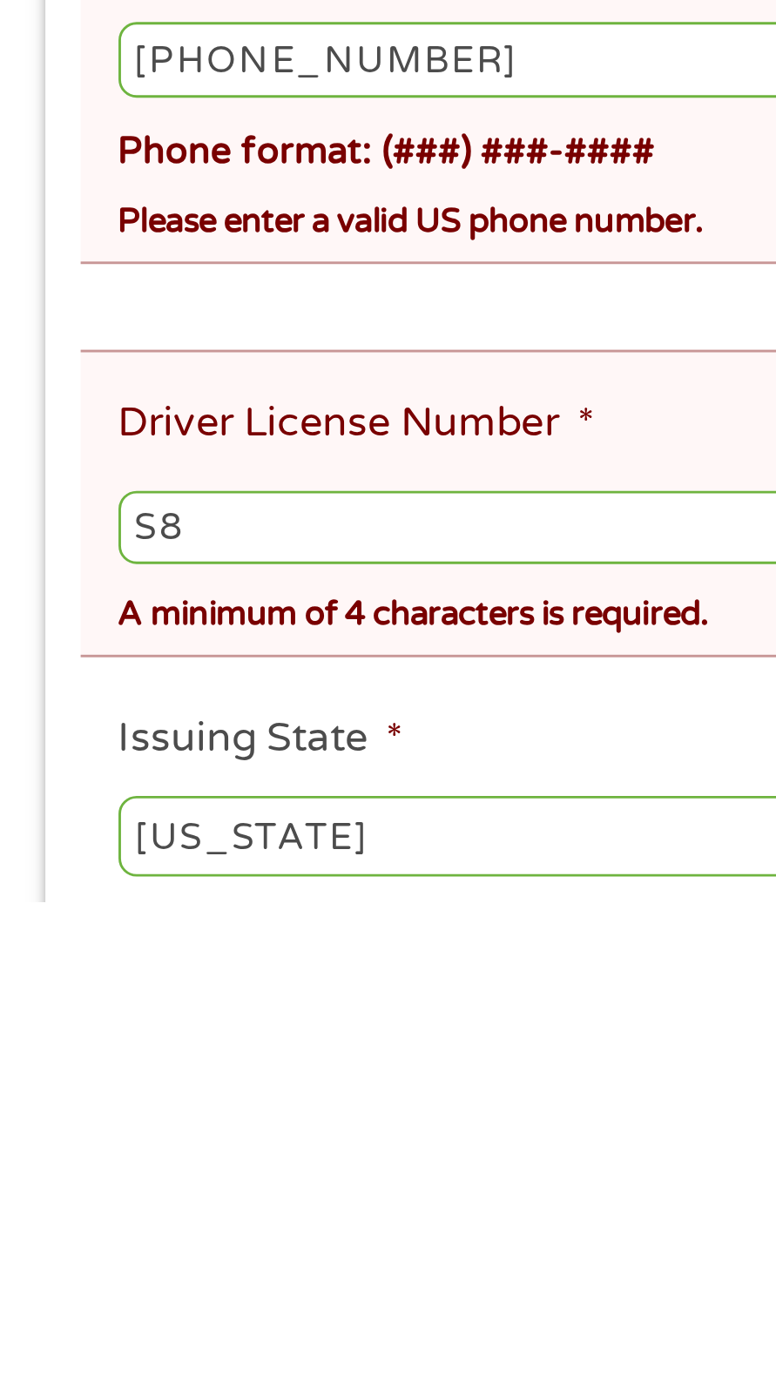
type input "S"
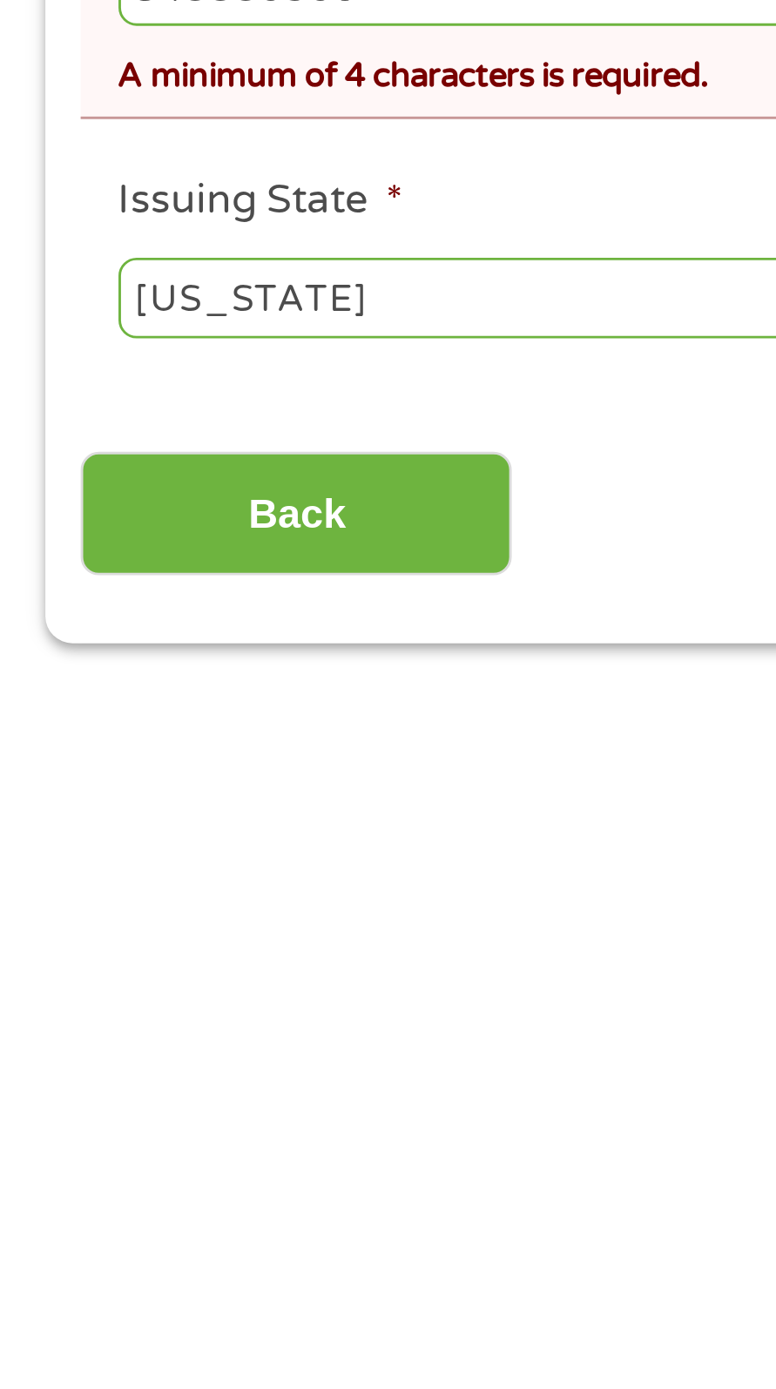
scroll to position [172, 0]
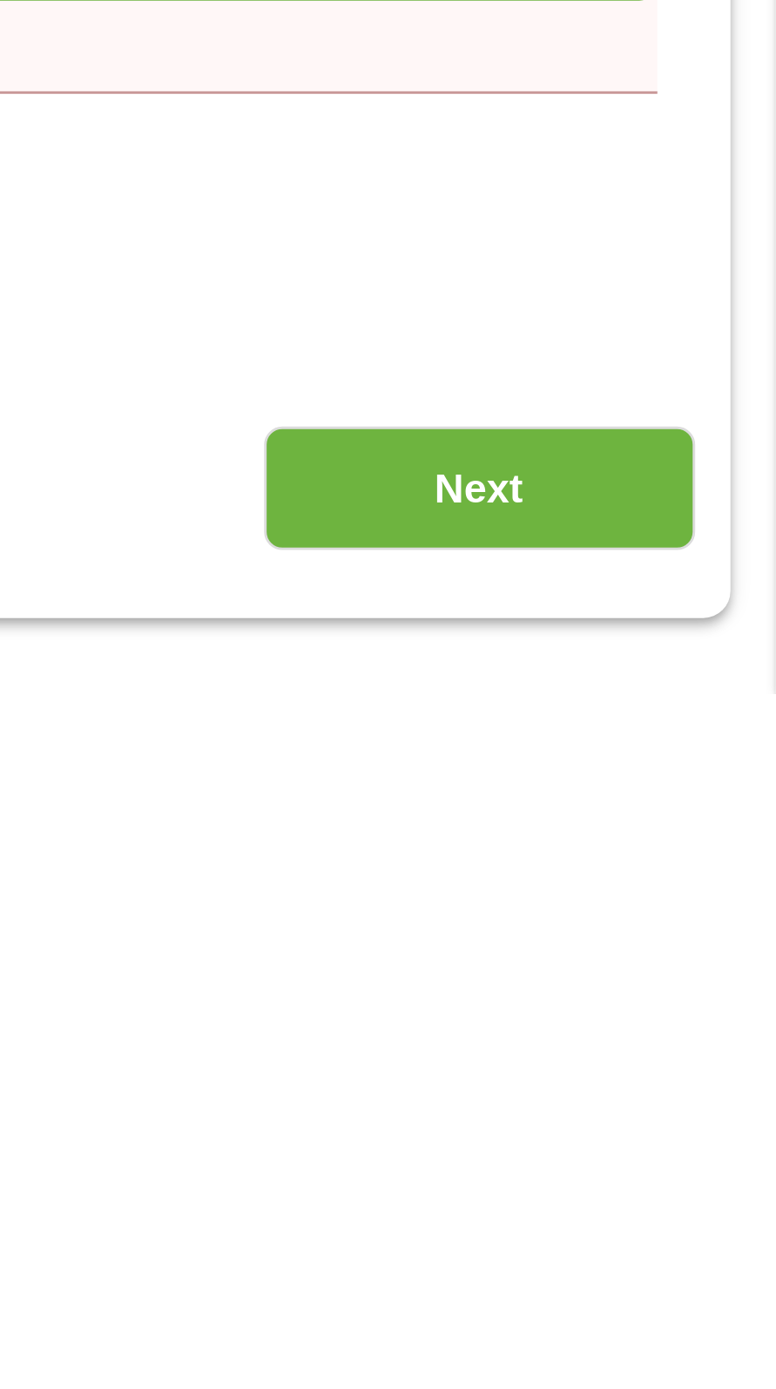
type input "S48886560"
click at [687, 1297] on input "Next" at bounding box center [673, 1318] width 149 height 43
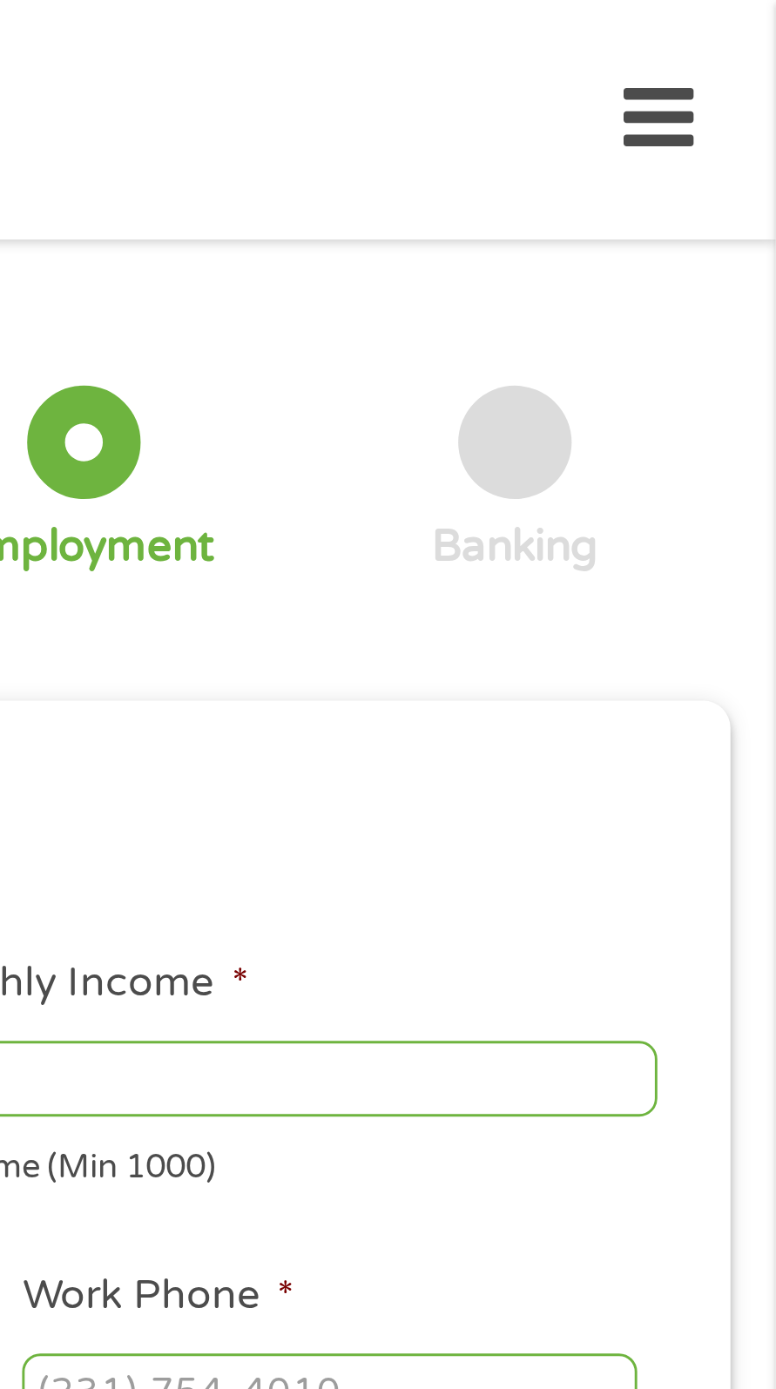
scroll to position [0, 0]
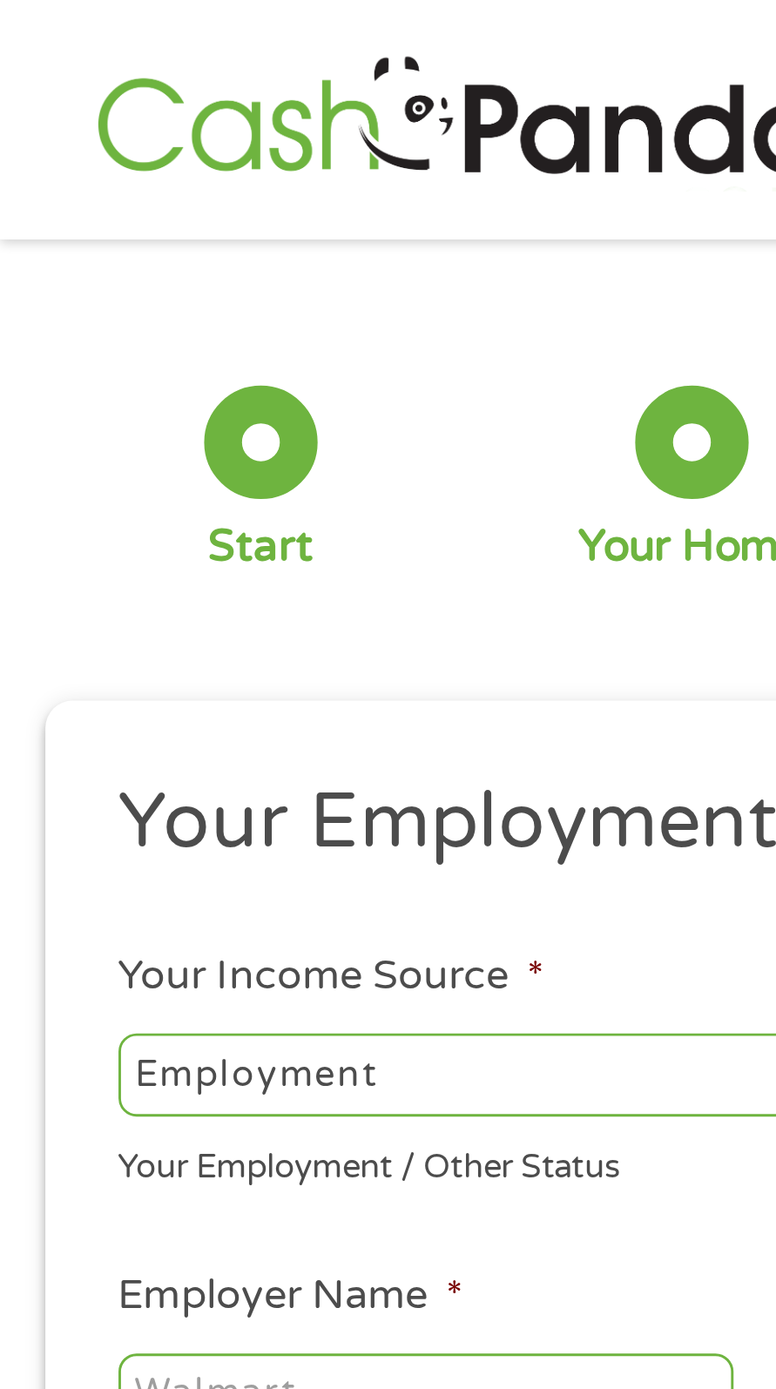
click at [150, 363] on select "--- Choose one --- Employment [DEMOGRAPHIC_DATA] Benefits" at bounding box center [208, 371] width 334 height 28
select select "benefits"
click at [41, 357] on select "--- Choose one --- Employment [DEMOGRAPHIC_DATA] Benefits" at bounding box center [208, 371] width 334 height 28
type input "Other"
type input "[PHONE_NUMBER]"
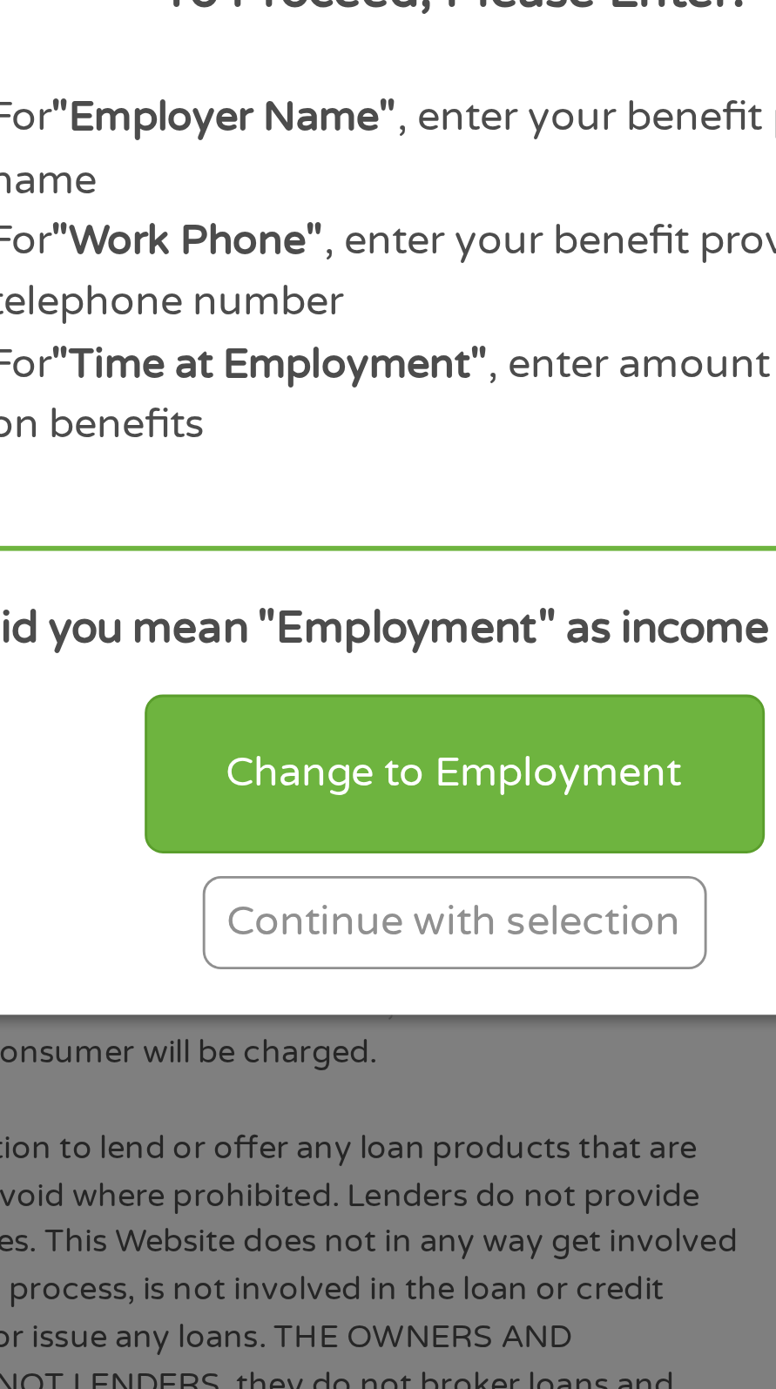
click at [422, 935] on div "Continue with selection" at bounding box center [388, 918] width 174 height 32
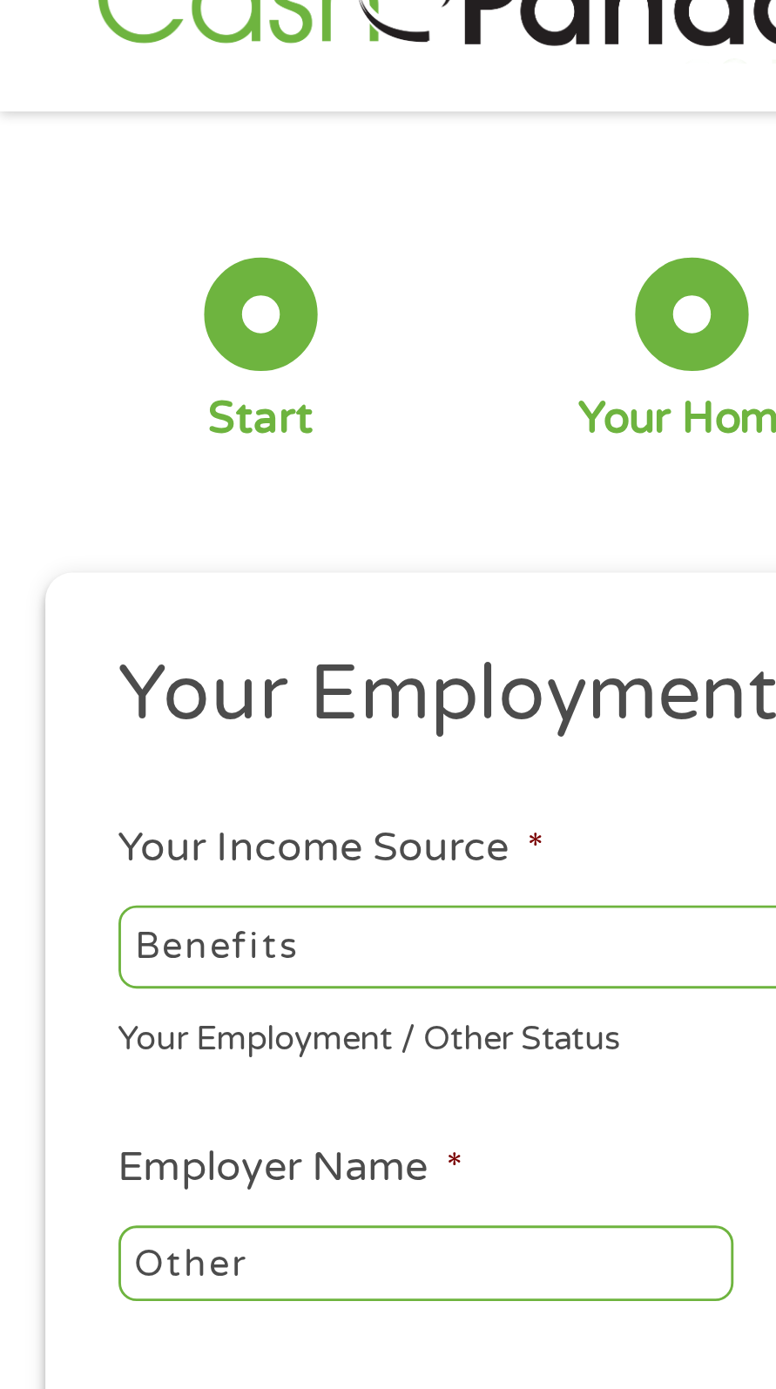
click at [150, 477] on input "Other" at bounding box center [147, 481] width 213 height 26
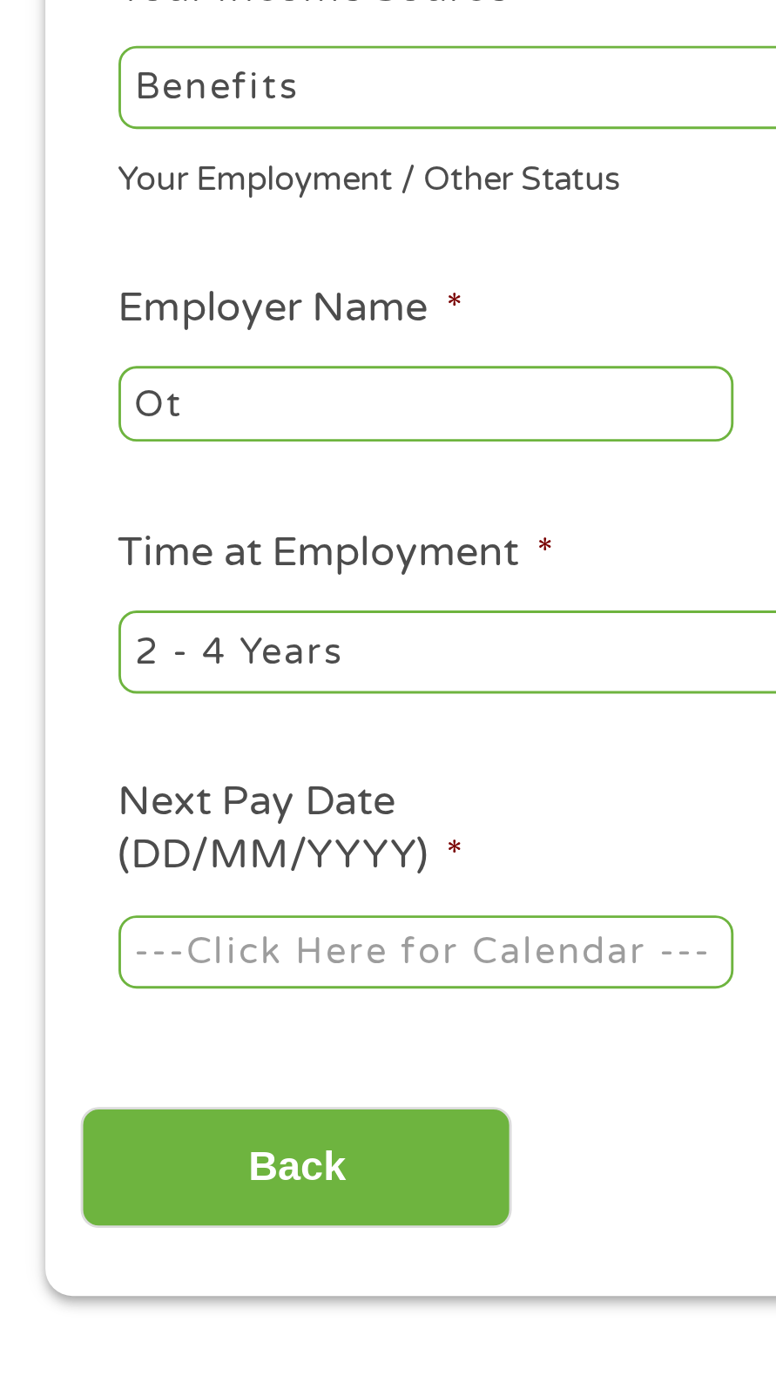
type input "O"
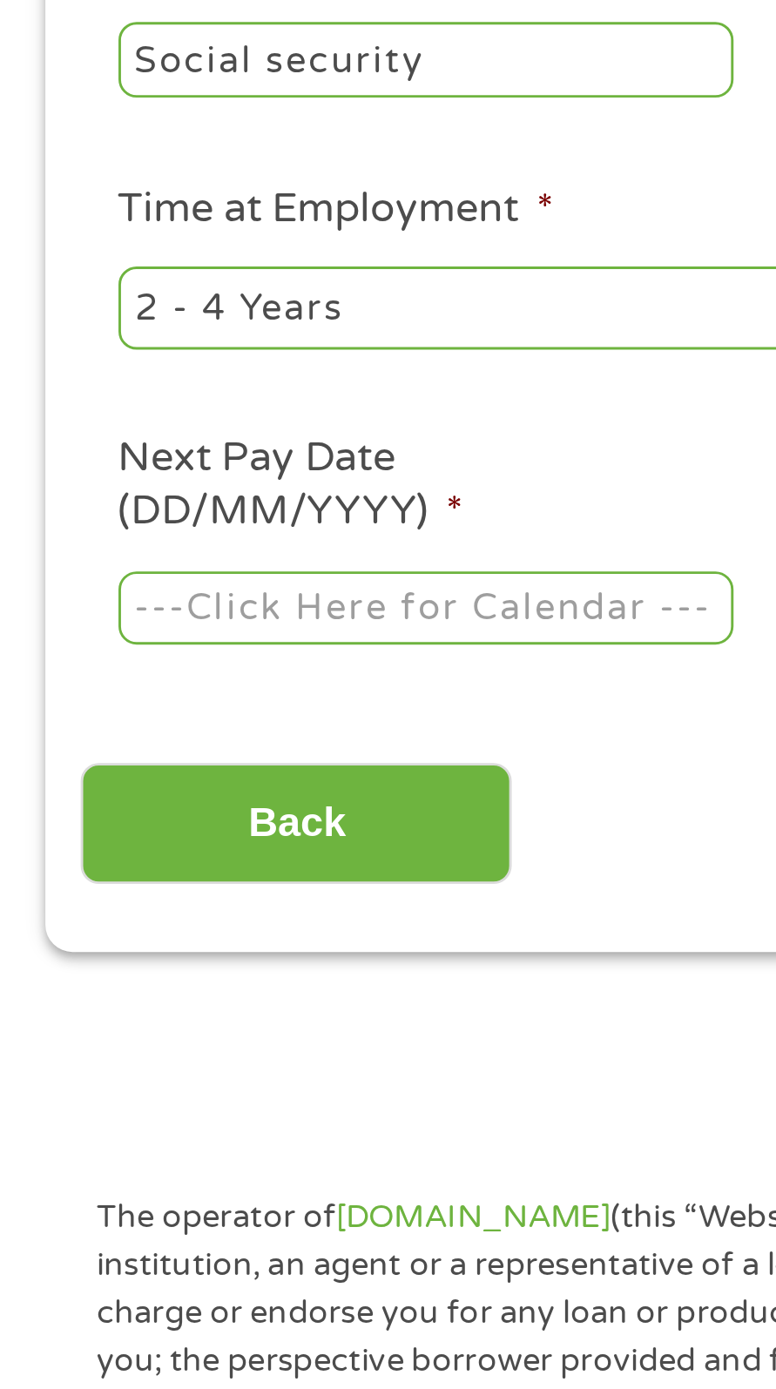
type input "Social security"
click at [162, 670] on body "Home Get Loan Offer How it works FAQs Blog Cash Loans Quick Loans Online Loans …" at bounding box center [388, 1332] width 776 height 2664
click at [196, 668] on input "Next Pay Date (DD/MM/YYYY) *" at bounding box center [147, 671] width 213 height 26
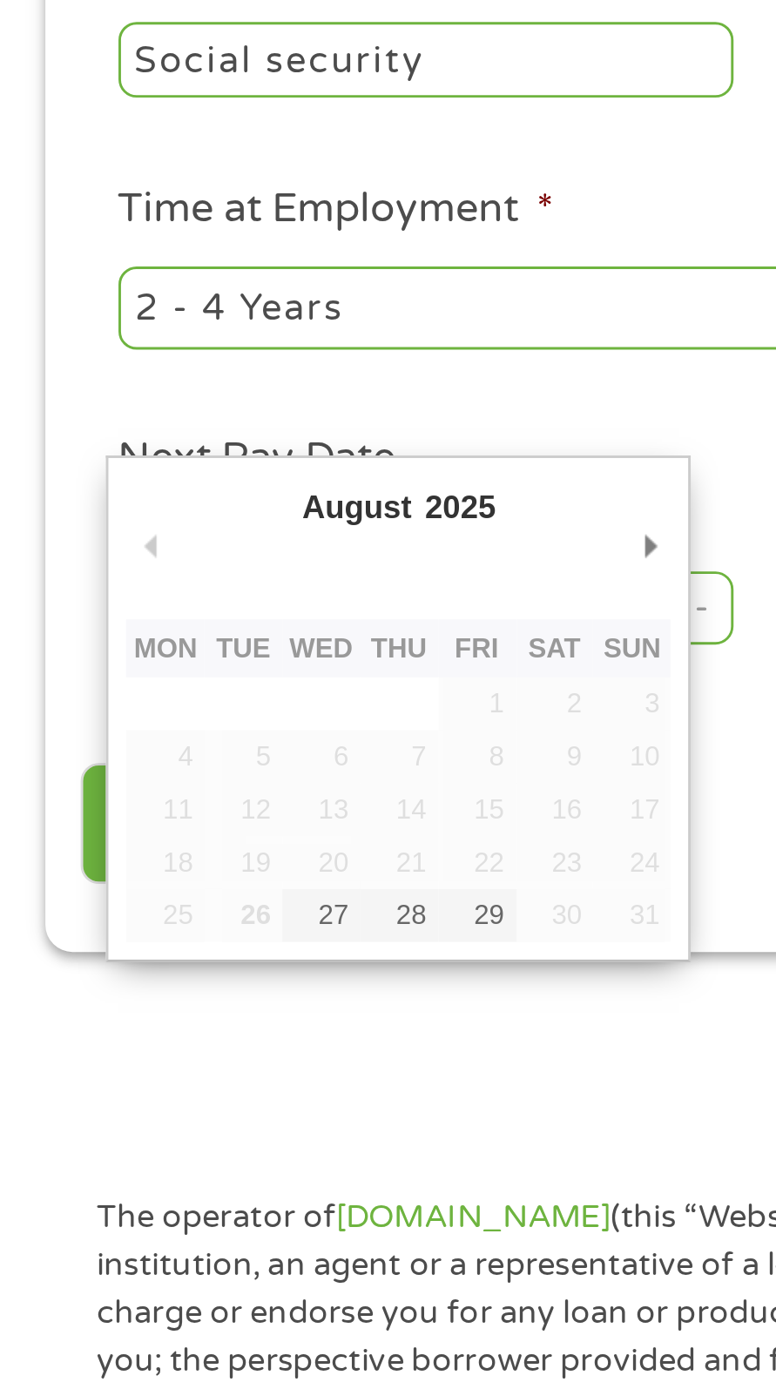
click at [235, 645] on div "August January February March April May June July August September October Nove…" at bounding box center [138, 705] width 202 height 175
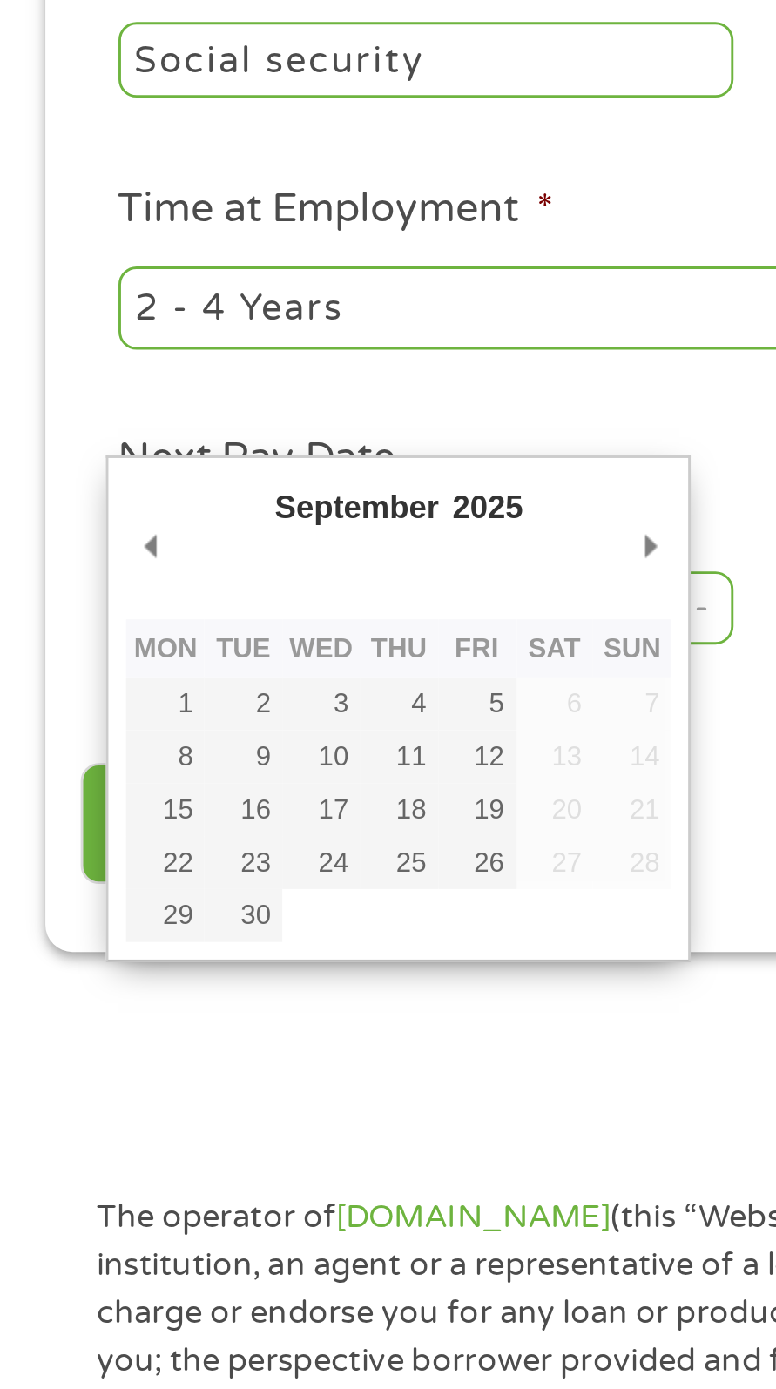
type input "[DATE]"
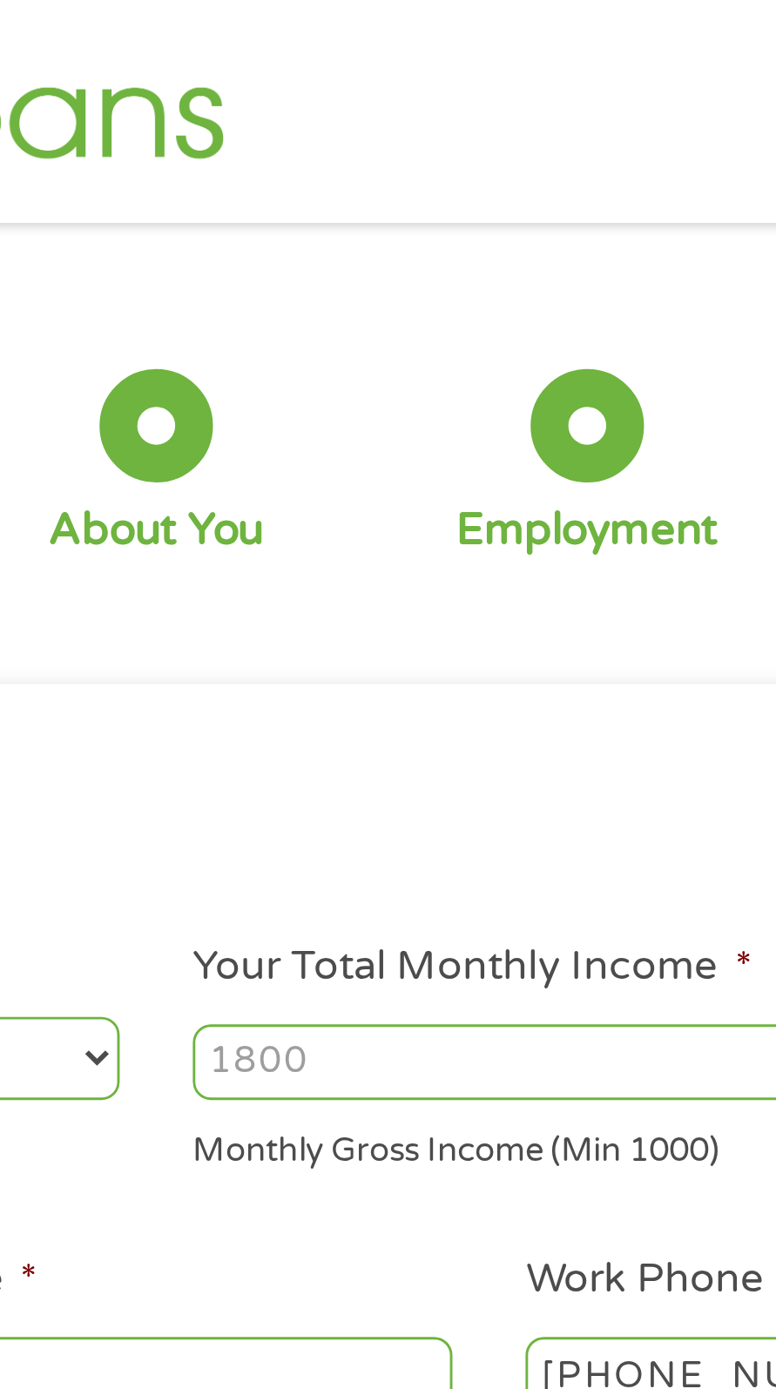
click at [456, 367] on input "Your Total Monthly Income *" at bounding box center [568, 373] width 334 height 26
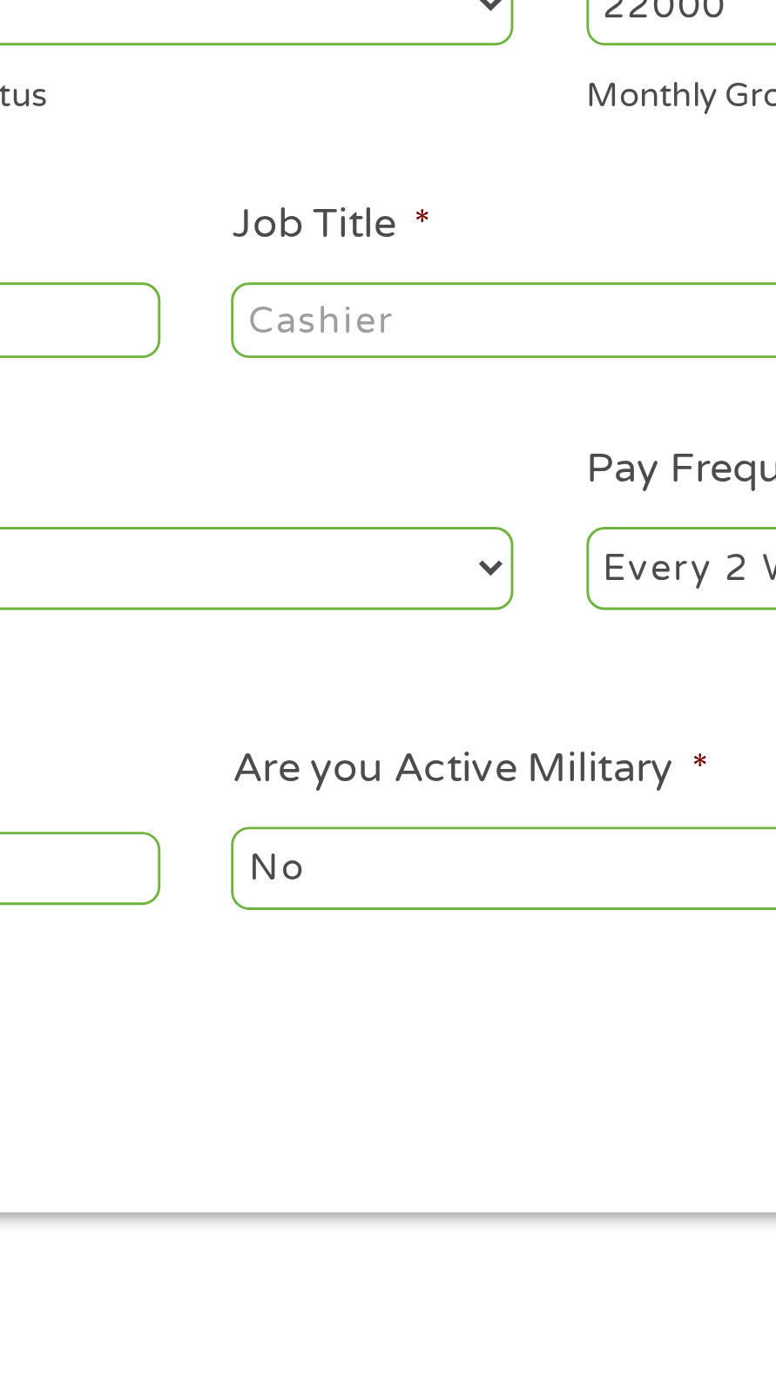
type input "22000"
click at [376, 479] on input "Job Title *" at bounding box center [384, 481] width 213 height 26
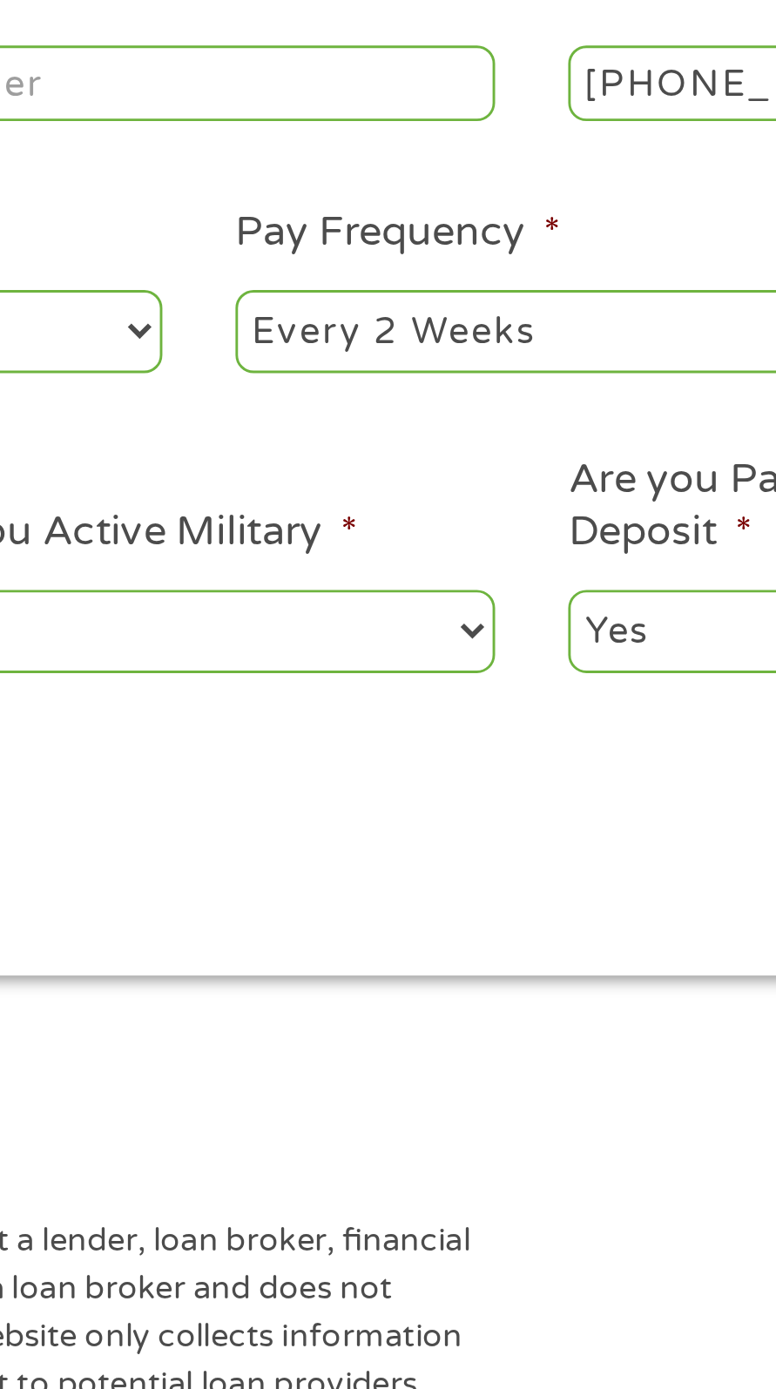
click at [504, 564] on select "--- Choose one --- Every 2 Weeks Every Week Monthly Semi-Monthly" at bounding box center [568, 566] width 334 height 28
select select "monthly"
click at [401, 554] on select "--- Choose one --- Every 2 Weeks Every Week Monthly Semi-Monthly" at bounding box center [568, 566] width 334 height 28
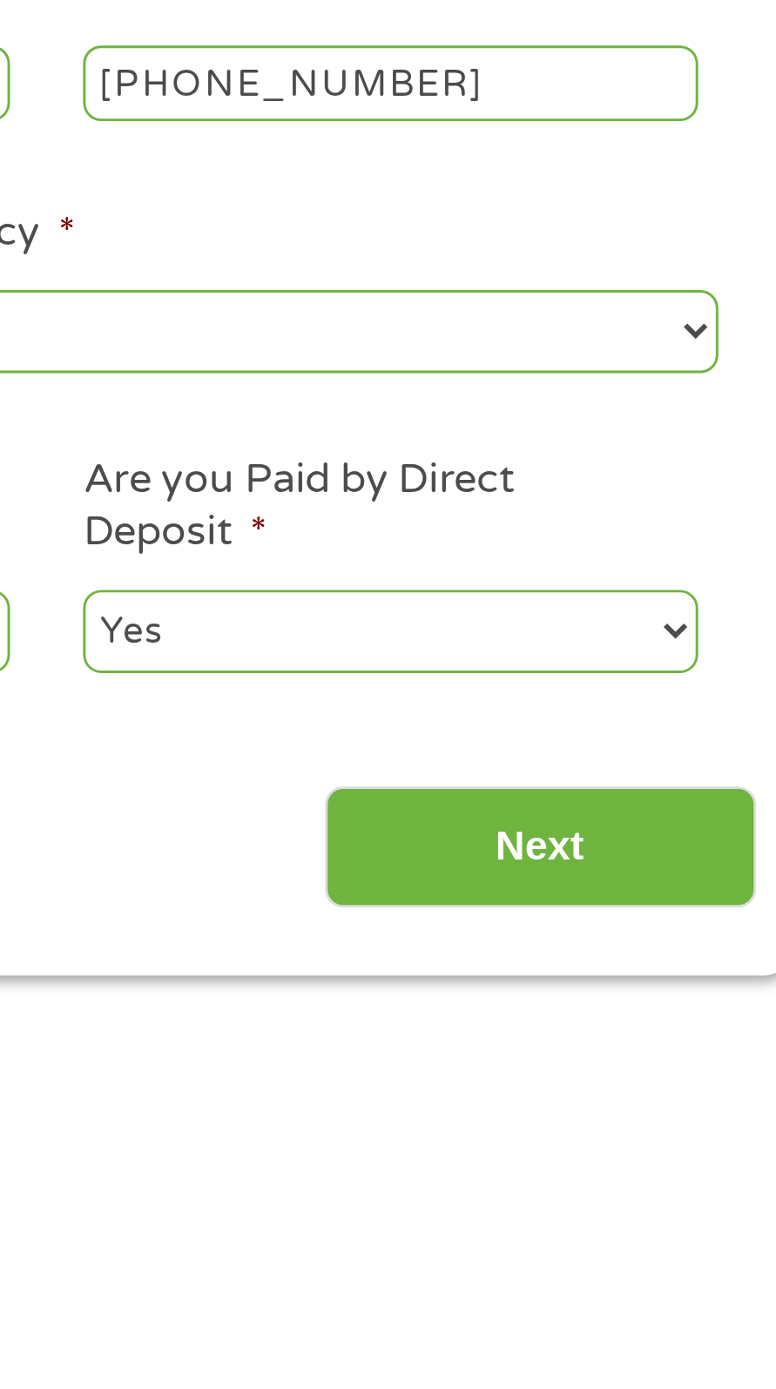
click at [691, 749] on input "Next" at bounding box center [673, 745] width 149 height 43
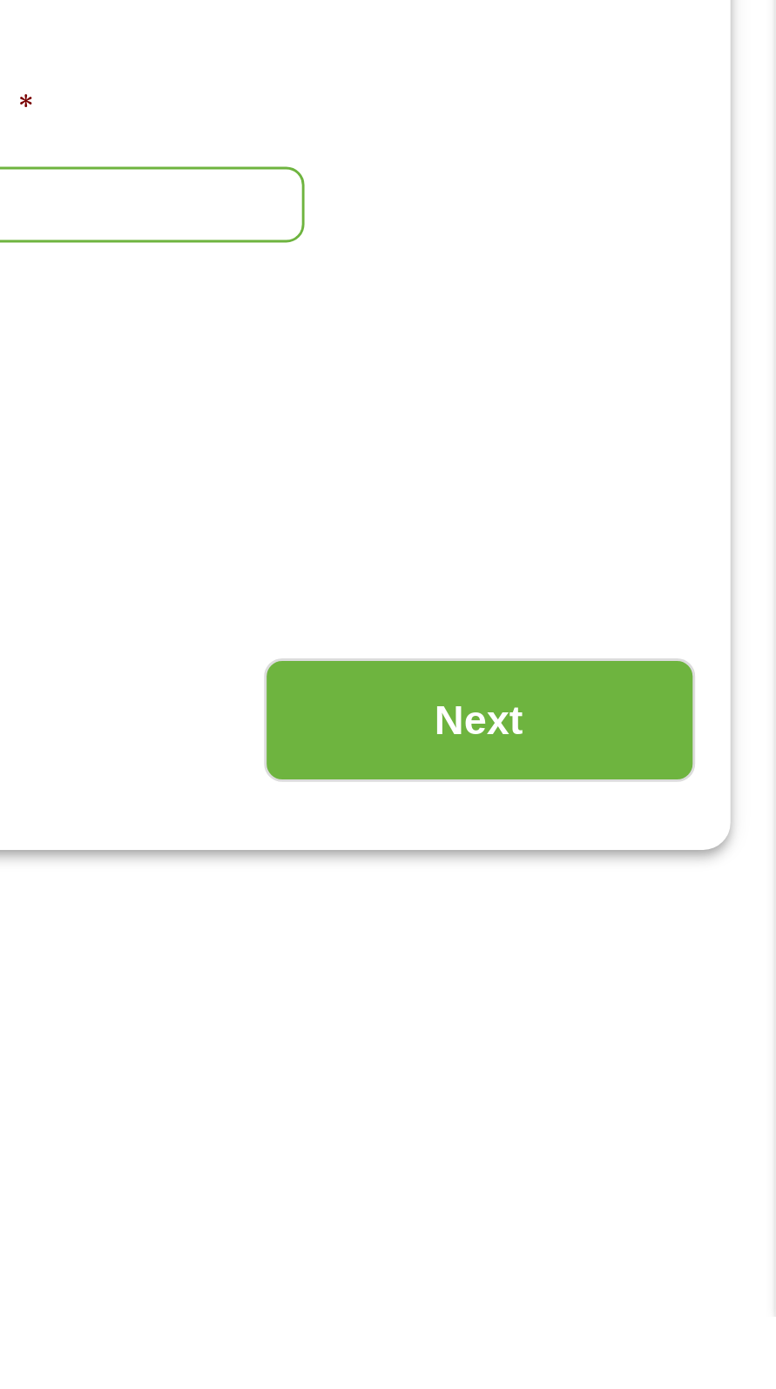
click at [697, 1185] on input "Next" at bounding box center [673, 1183] width 149 height 43
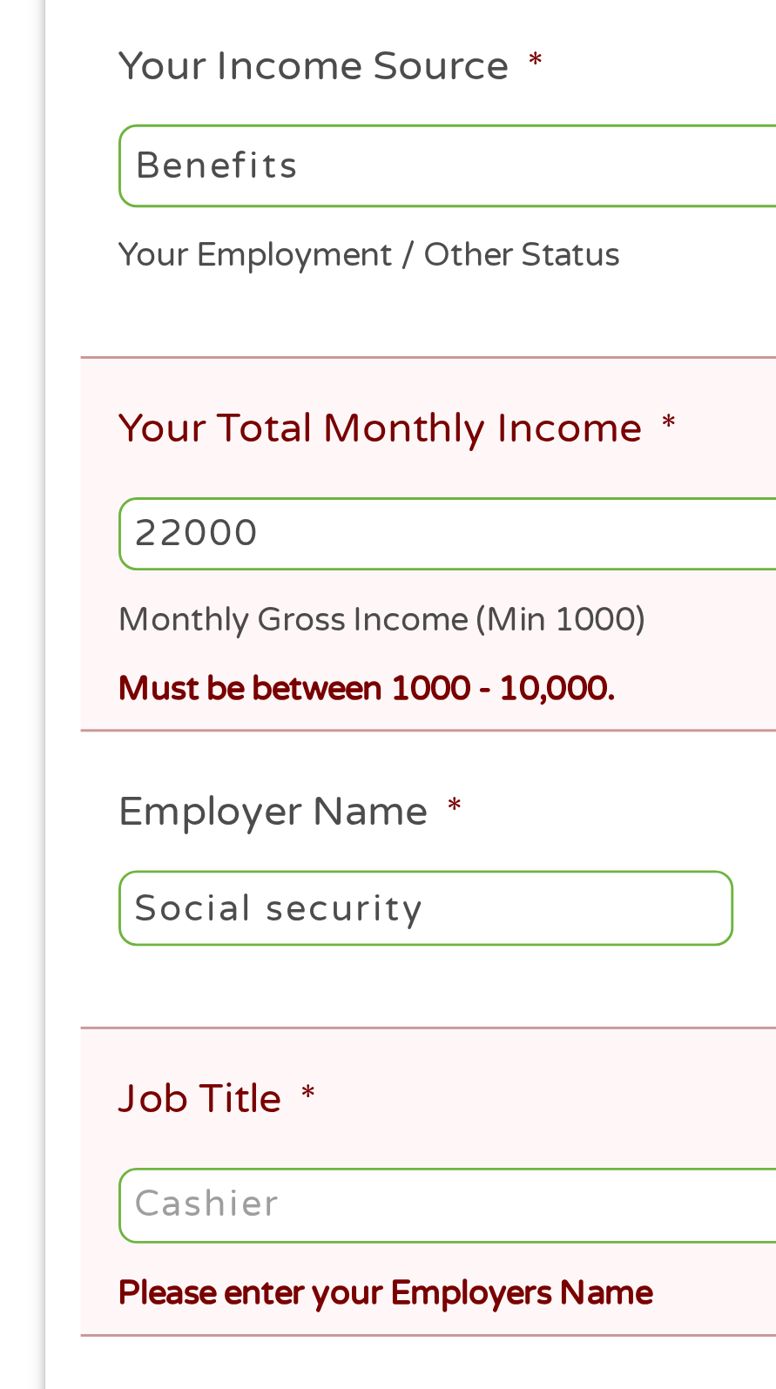
click at [118, 564] on input "22000" at bounding box center [388, 564] width 694 height 26
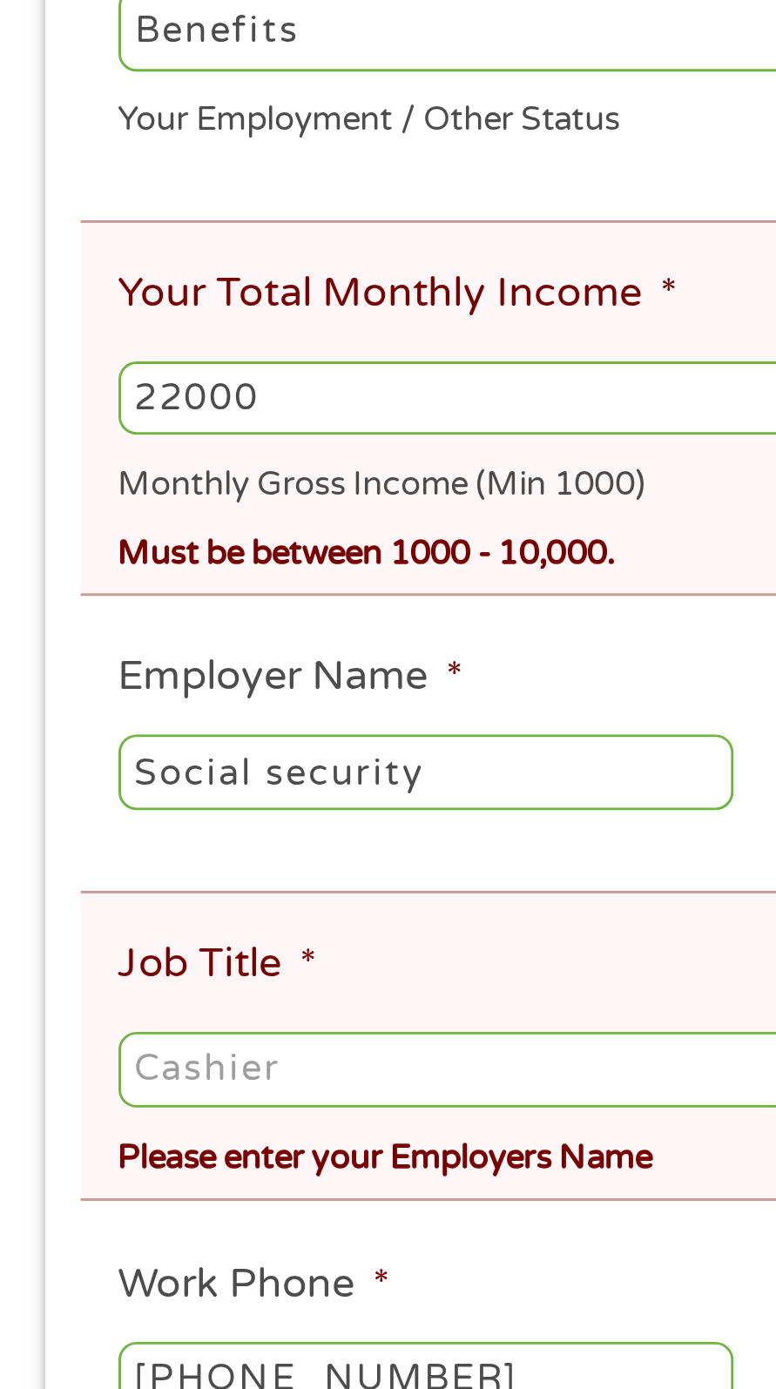
click at [147, 799] on input "Job Title *" at bounding box center [388, 796] width 694 height 26
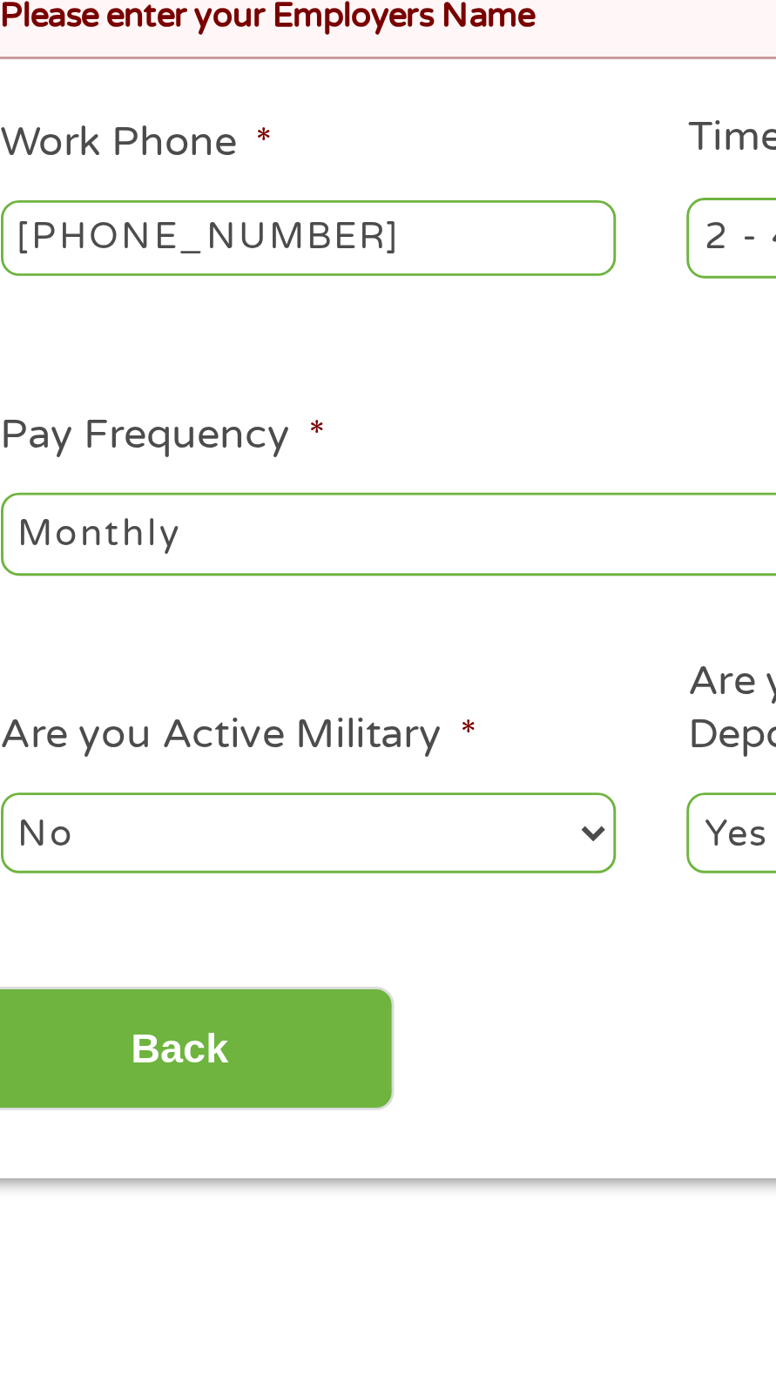
type input "Social security"
